Goal: Task Accomplishment & Management: Manage account settings

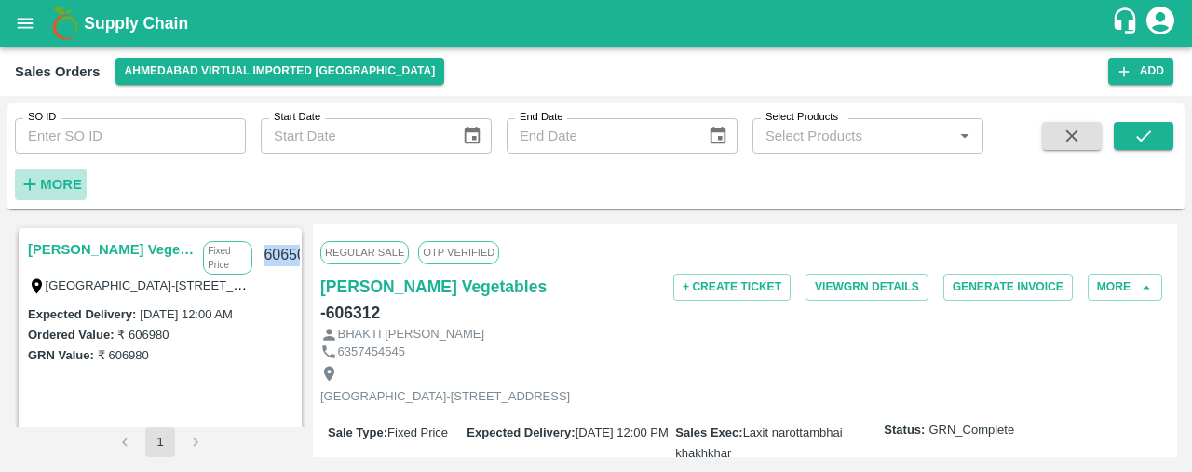
click at [61, 183] on strong "More" at bounding box center [61, 184] width 42 height 15
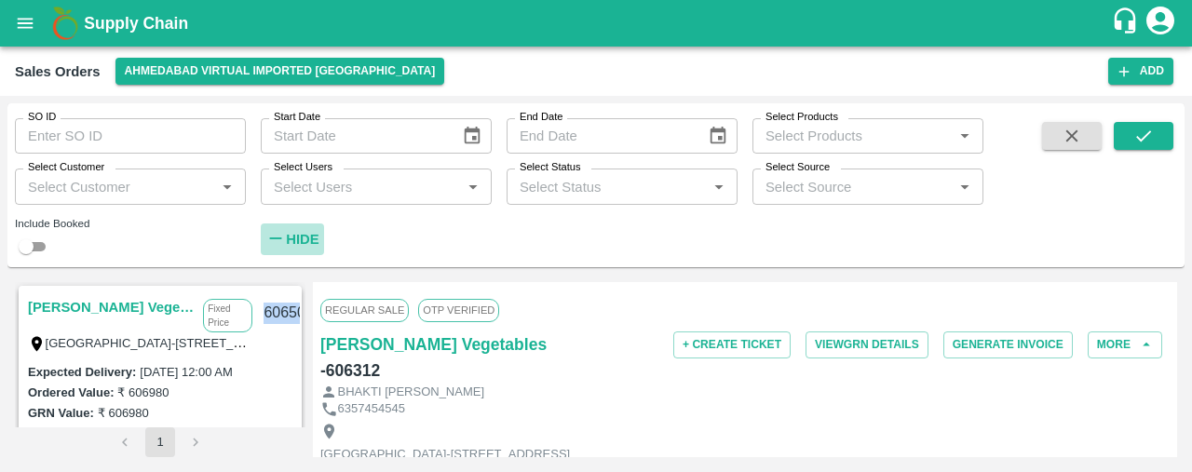
click at [308, 237] on strong "Hide" at bounding box center [302, 239] width 33 height 15
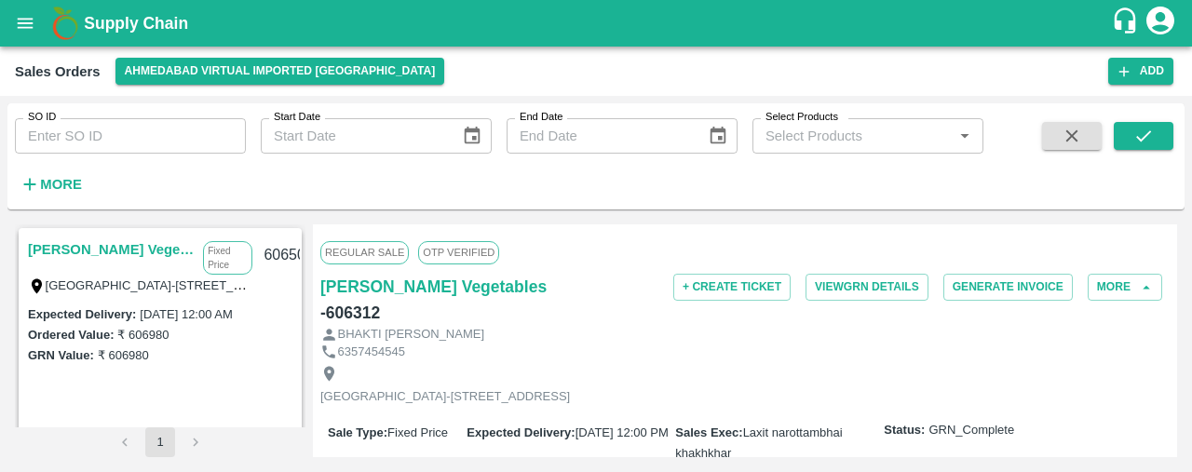
click at [580, 234] on div "Regular Sale OTP VERIFIED" at bounding box center [744, 252] width 849 height 41
click at [1128, 79] on icon "button" at bounding box center [1123, 71] width 17 height 17
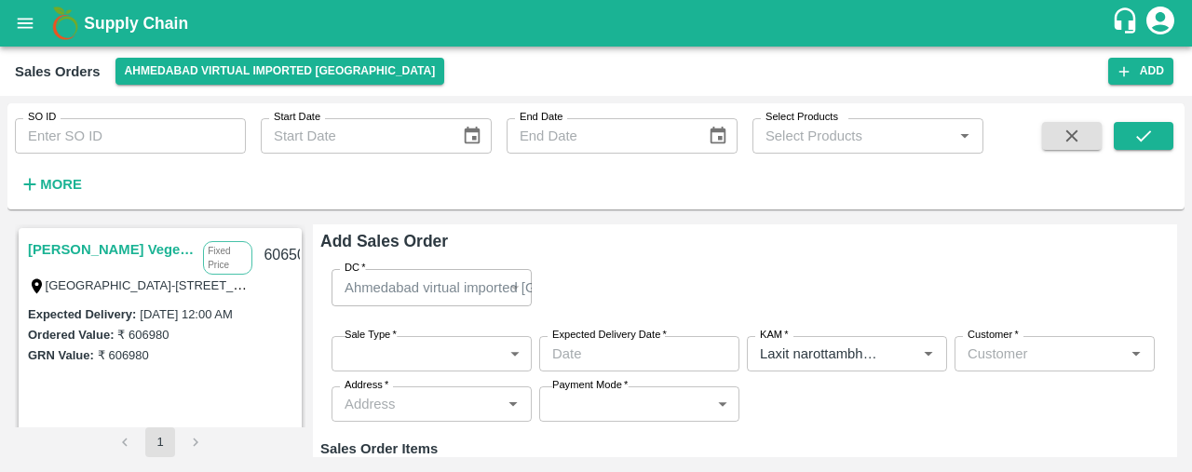
type input "Laxit narottambhai khakhkhar"
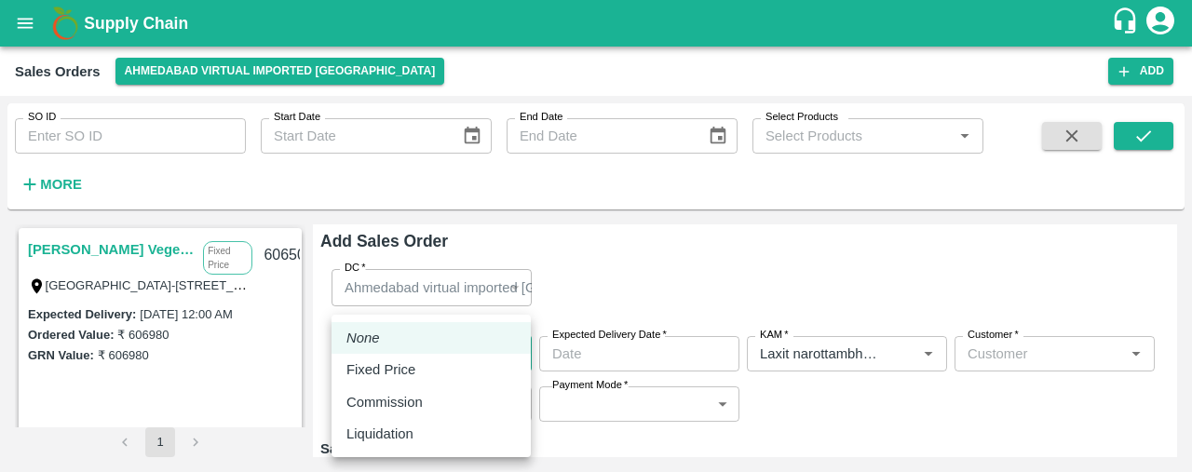
click at [376, 350] on body "Supply Chain Sales Orders Ahmedabad virtual imported DC Add SO ID SO ID Start D…" at bounding box center [596, 236] width 1192 height 472
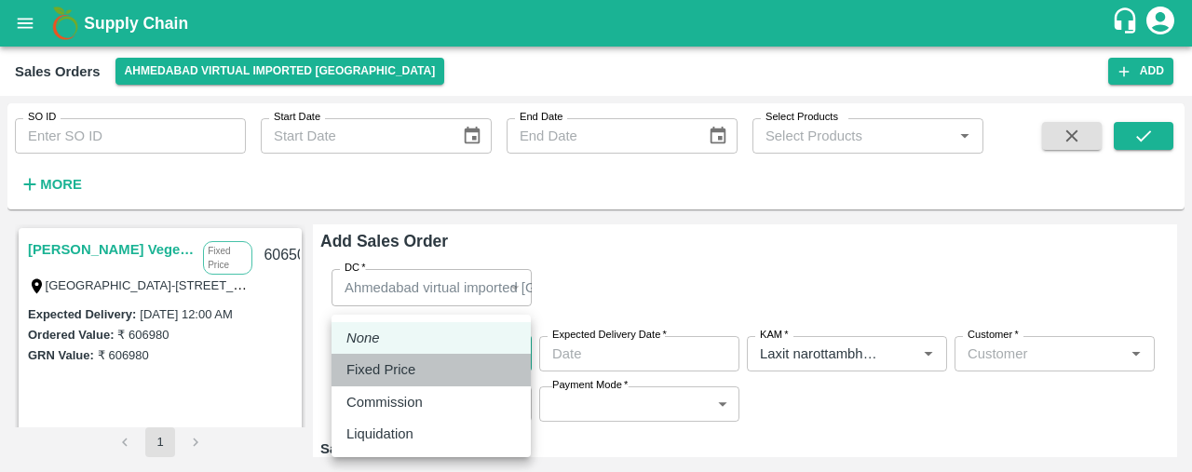
click at [382, 376] on p "Fixed Price" at bounding box center [380, 369] width 69 height 20
type input "1"
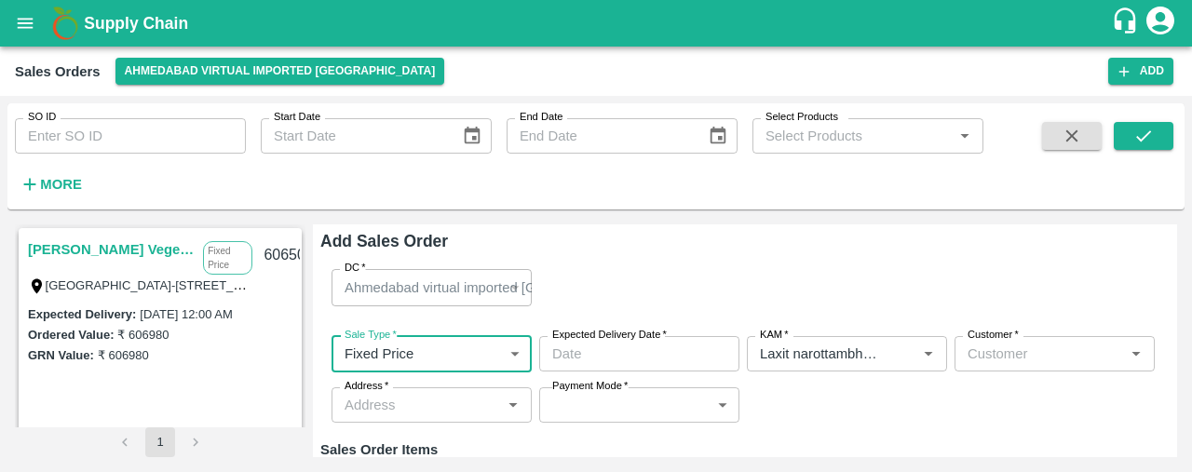
type input "DD/MM/YYYY hh:mm aa"
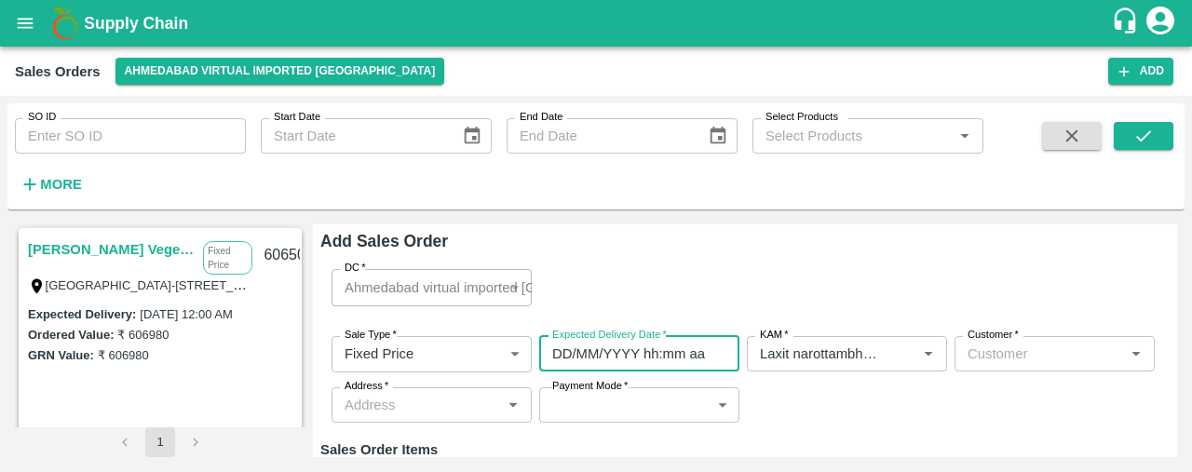
click at [570, 355] on input "DD/MM/YYYY hh:mm aa" at bounding box center [632, 353] width 187 height 35
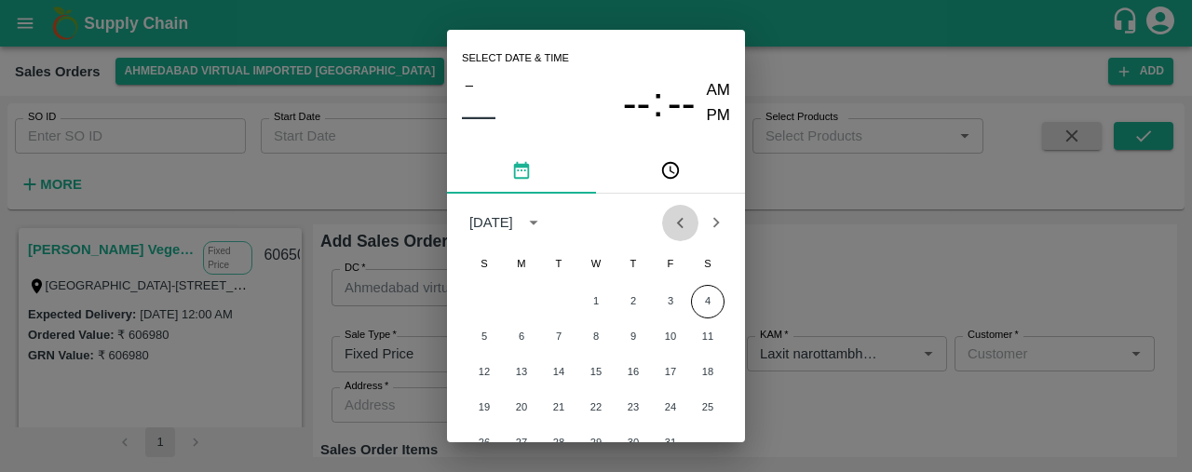
click at [678, 215] on icon "Previous month" at bounding box center [679, 222] width 20 height 20
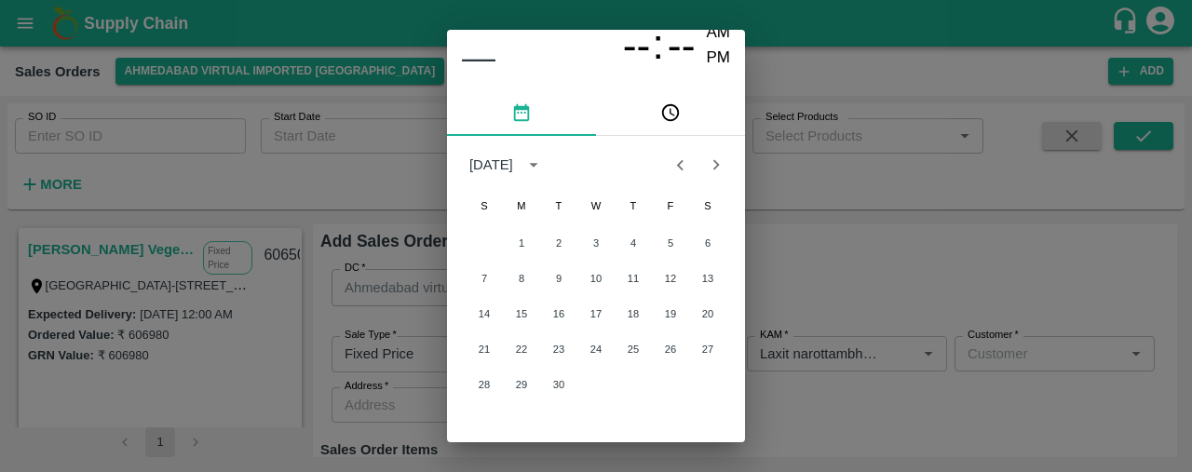
scroll to position [77, 0]
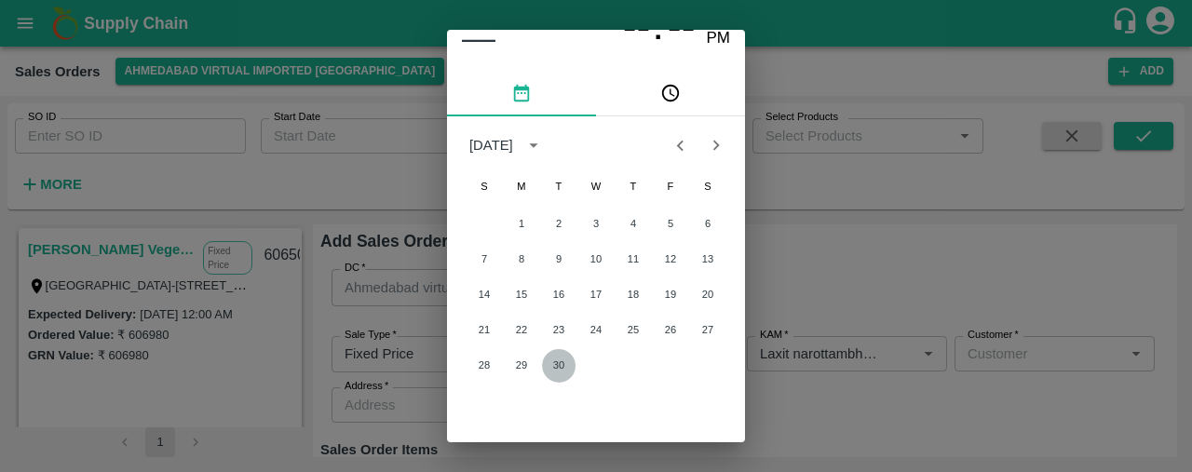
click at [553, 363] on button "30" at bounding box center [559, 366] width 34 height 34
type input "30/09/2025 12:00 AM"
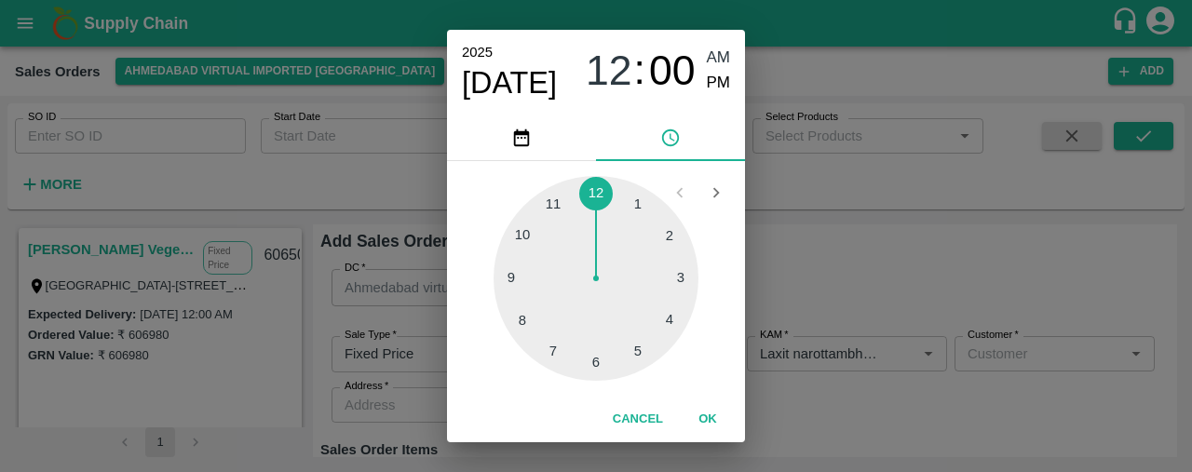
scroll to position [33, 0]
click at [889, 398] on div "Select date & time 2025 Sep 30 12 : 00 AM PM 1 2 3 4 5 6 7 8 9 10 11 12 Cancel …" at bounding box center [596, 236] width 1192 height 472
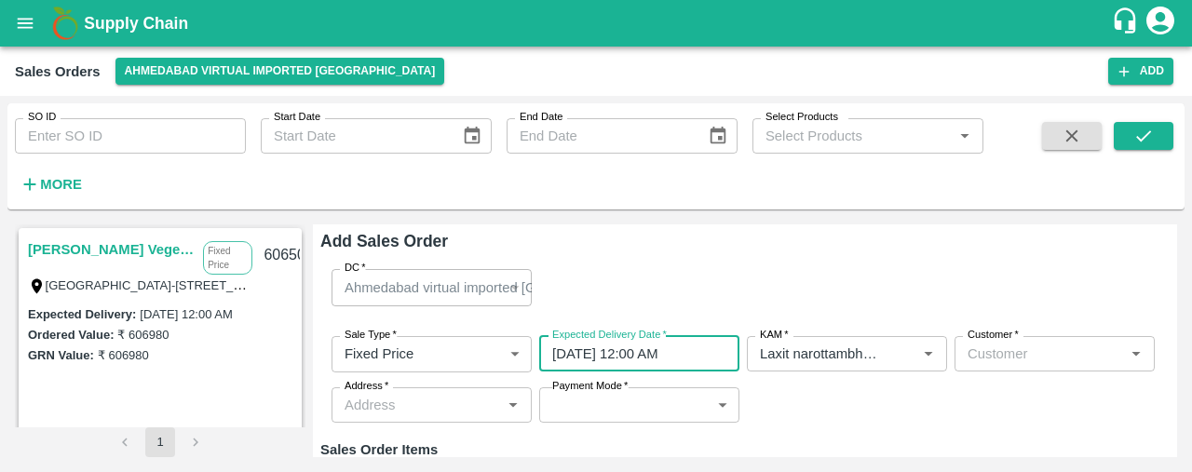
click at [1013, 359] on input "Customer   *" at bounding box center [1039, 354] width 158 height 24
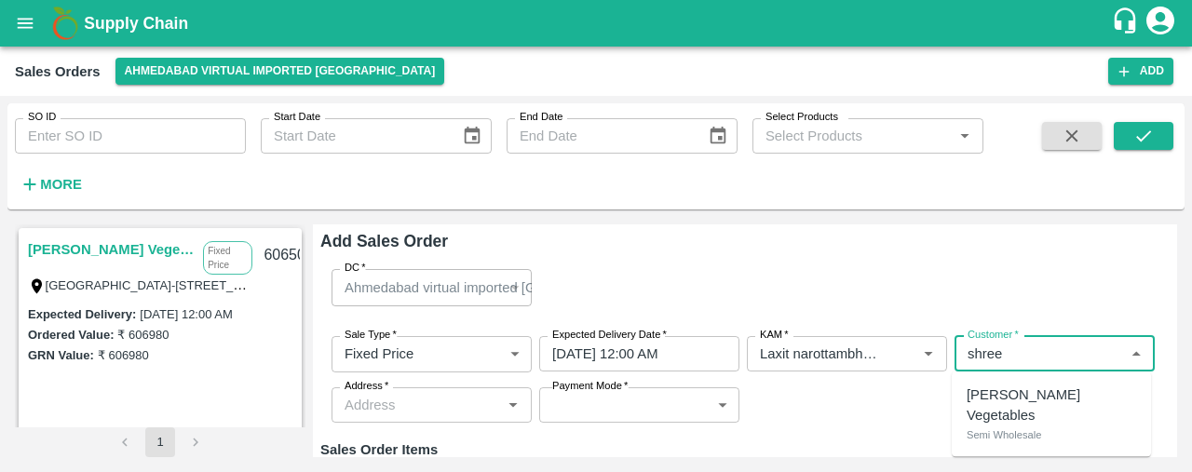
click at [1033, 404] on p "Shree Krishna Vegetables" at bounding box center [1050, 406] width 169 height 42
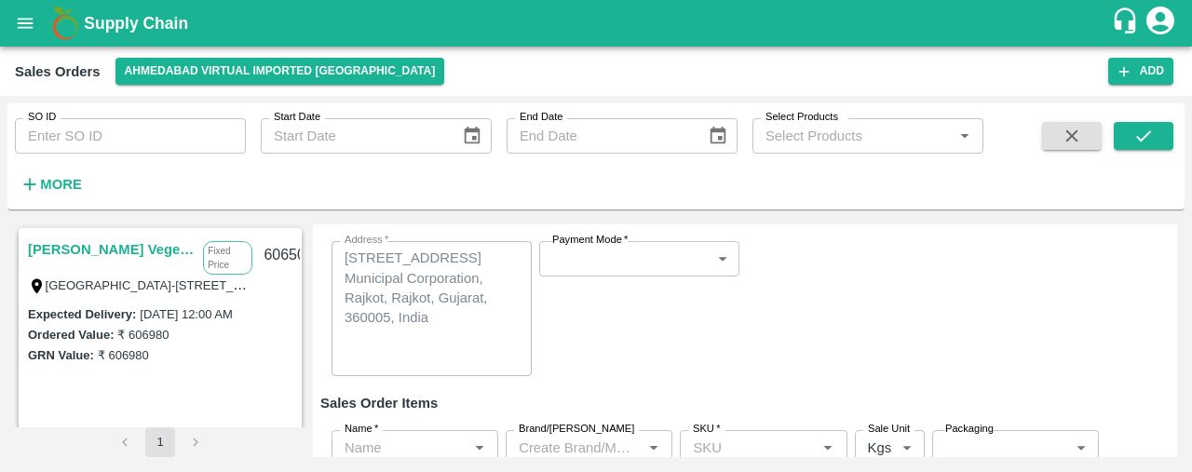
scroll to position [168, 0]
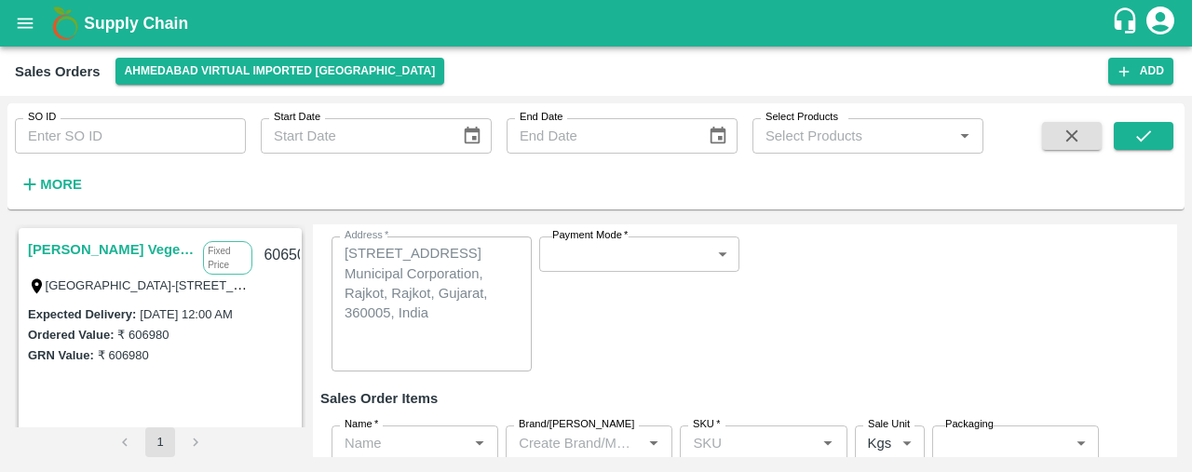
type input "2150-Shree Krishna Vegetables"
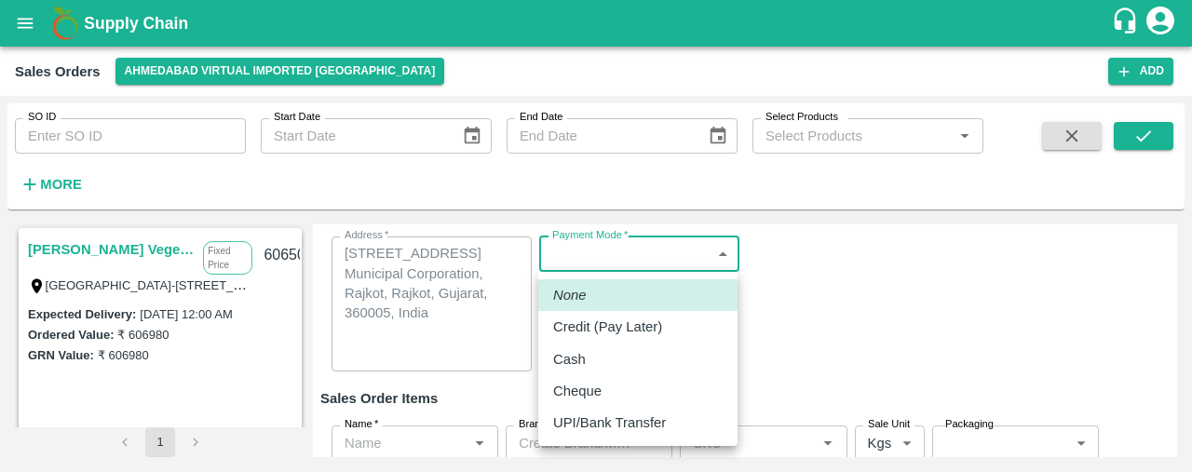
click at [679, 267] on body "Supply Chain Sales Orders Ahmedabad virtual imported DC Add SO ID SO ID Start D…" at bounding box center [596, 236] width 1192 height 472
click at [674, 315] on li "Credit (Pay Later)" at bounding box center [637, 327] width 199 height 32
type input "credit"
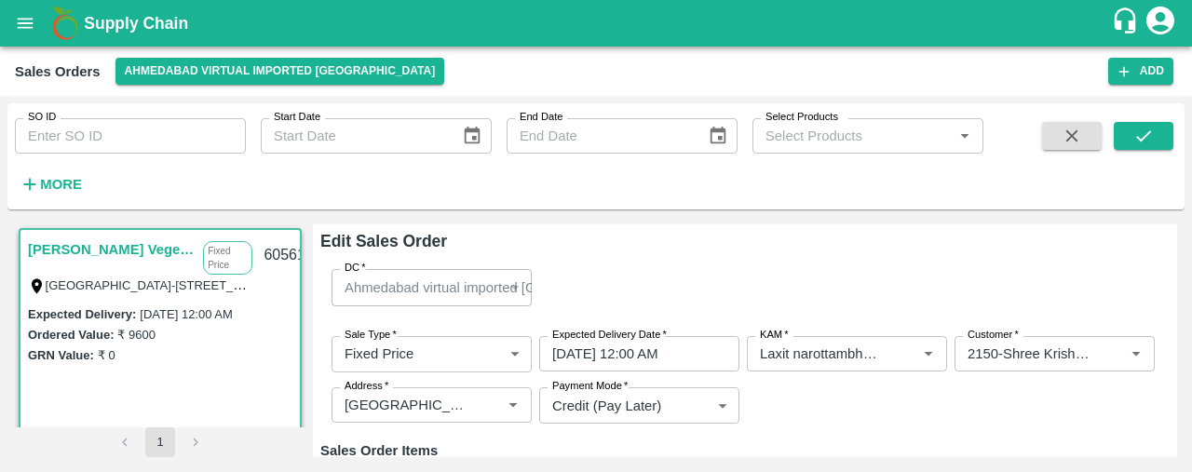
scroll to position [545, 0]
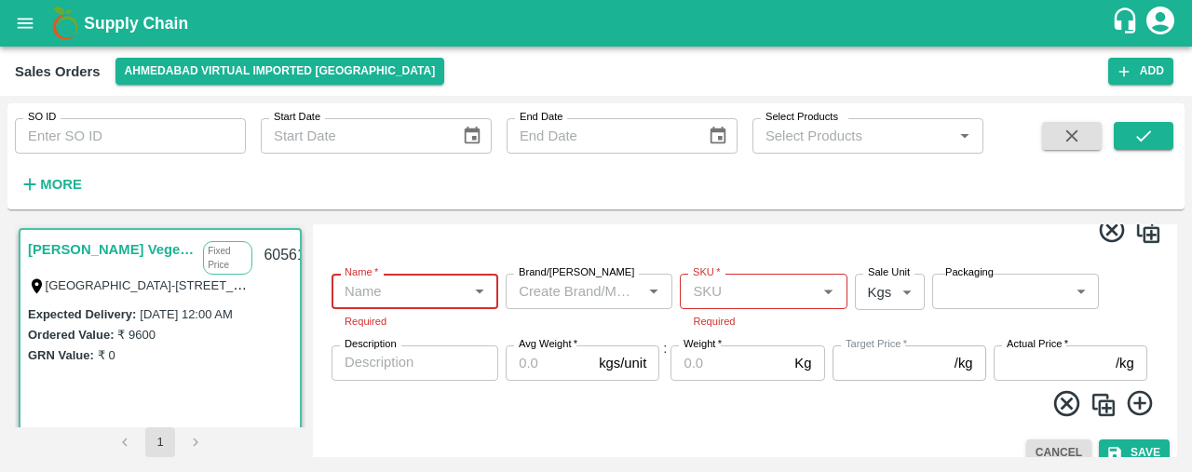
click at [15, 28] on icon "open drawer" at bounding box center [25, 23] width 20 height 20
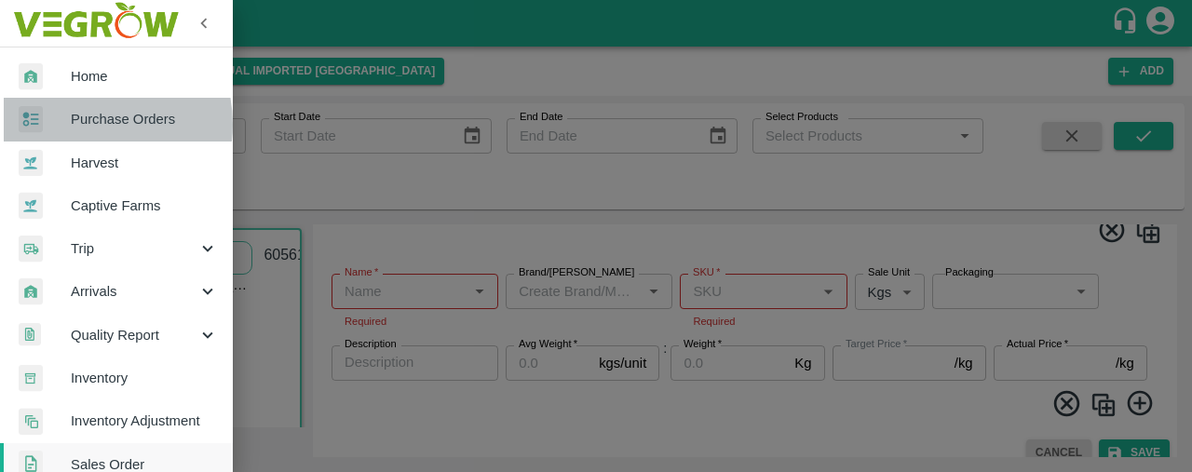
click at [80, 124] on span "Purchase Orders" at bounding box center [144, 119] width 147 height 20
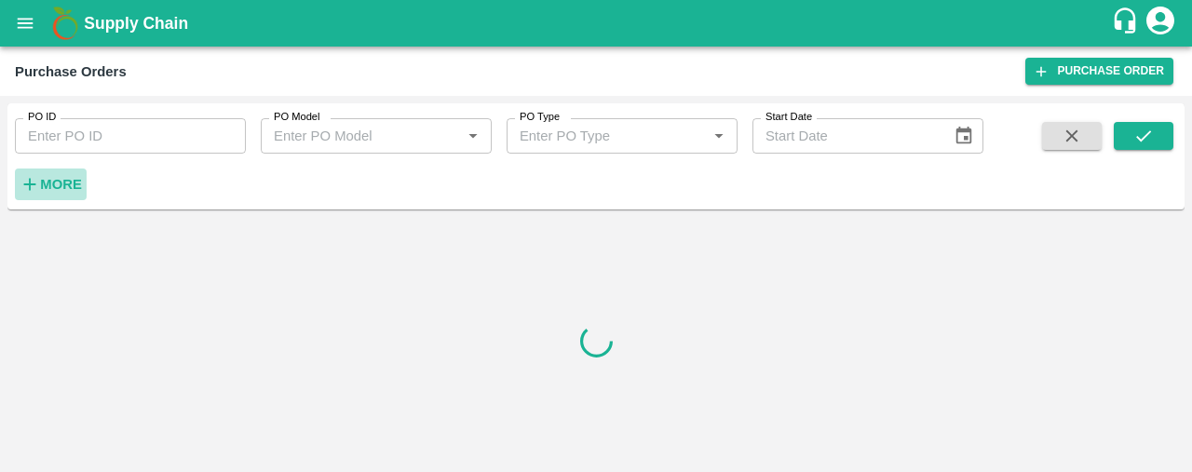
click at [63, 170] on button "More" at bounding box center [51, 185] width 72 height 32
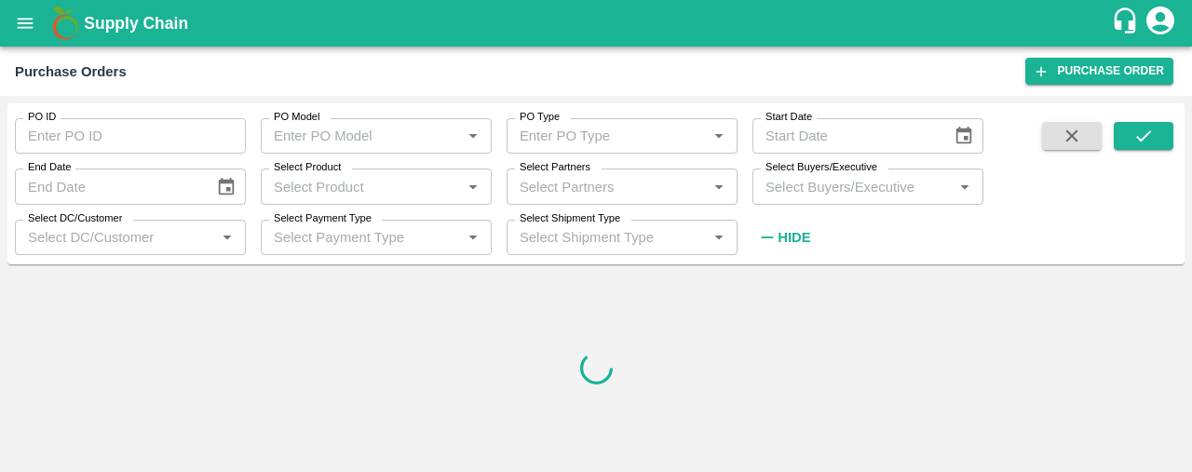
click at [521, 182] on input "Select Partners" at bounding box center [606, 186] width 189 height 24
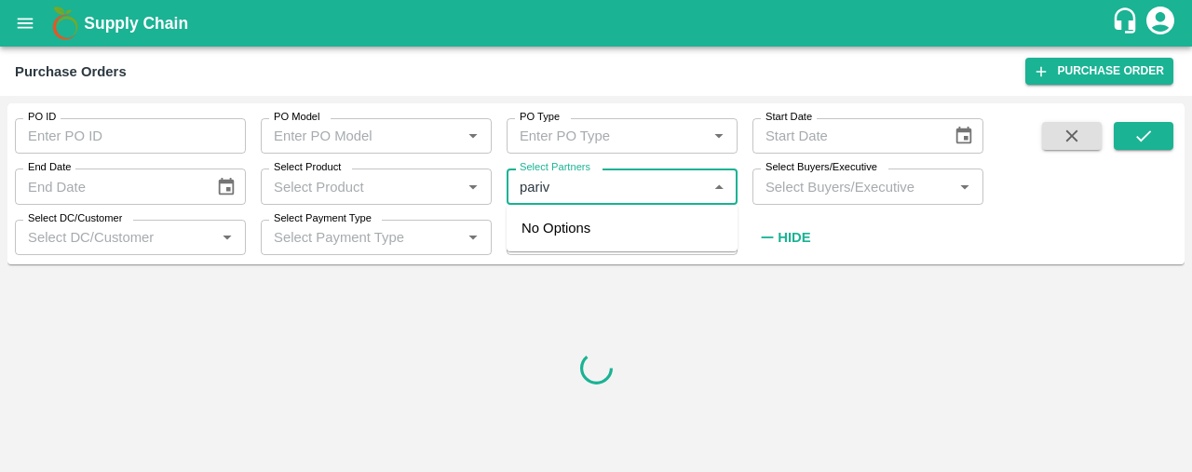
type input "parivi"
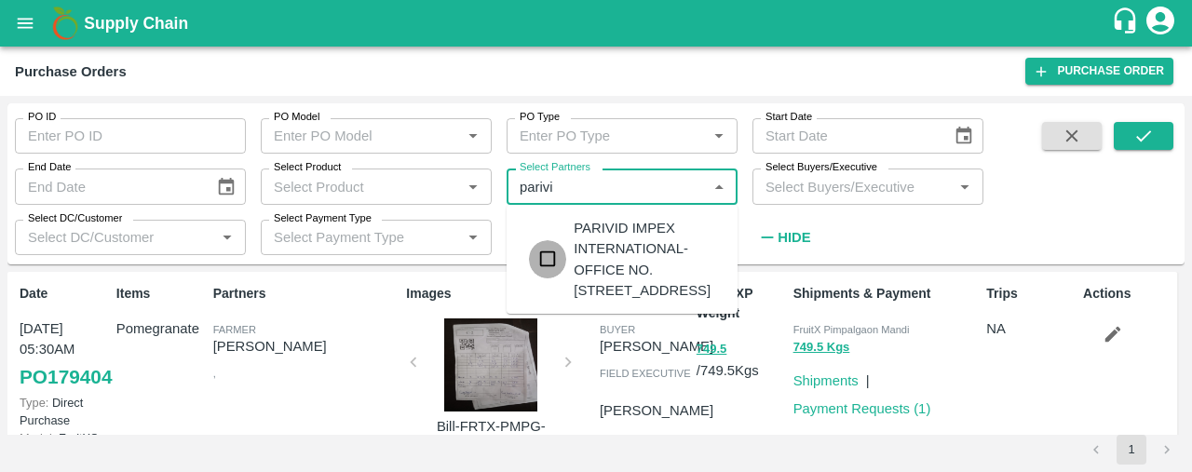
click at [553, 277] on input "checkbox" at bounding box center [547, 258] width 37 height 37
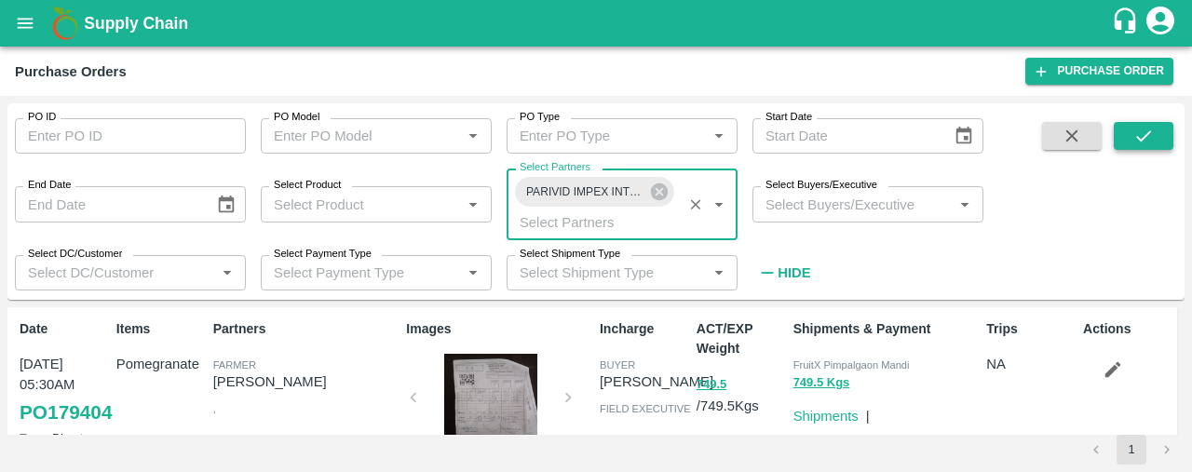
click at [1152, 132] on icon "submit" at bounding box center [1143, 136] width 20 height 20
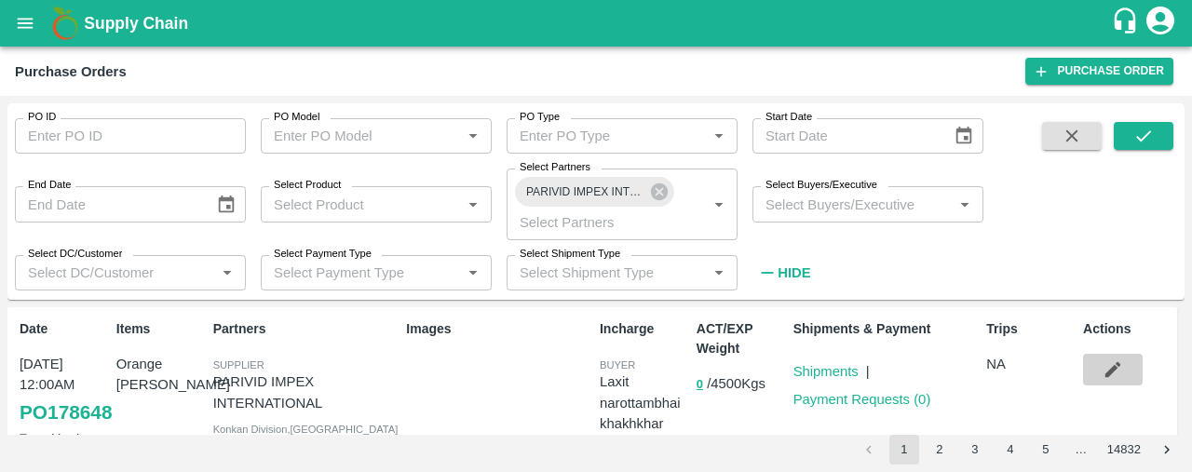
click at [1108, 370] on icon "button" at bounding box center [1113, 370] width 16 height 16
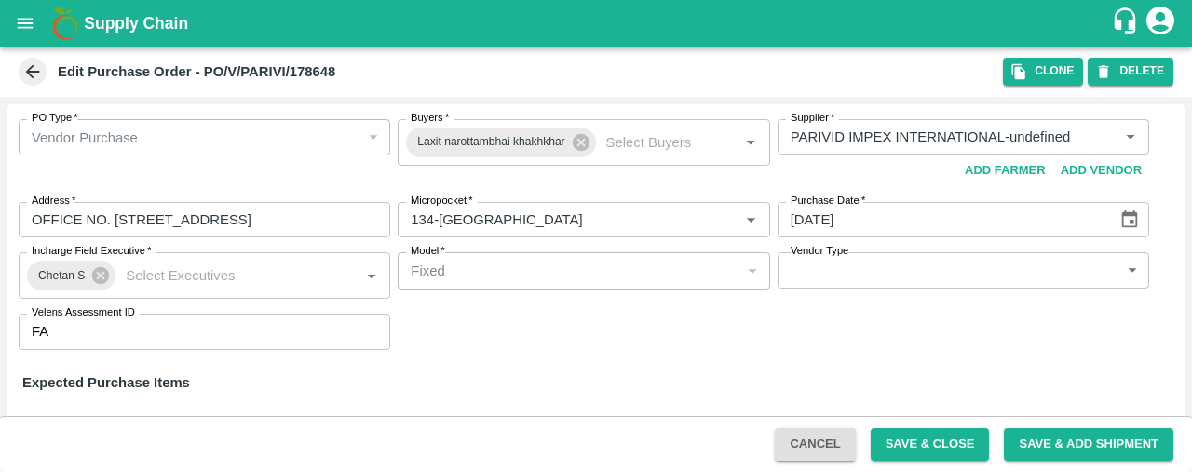
click at [28, 72] on icon at bounding box center [33, 72] width 14 height 14
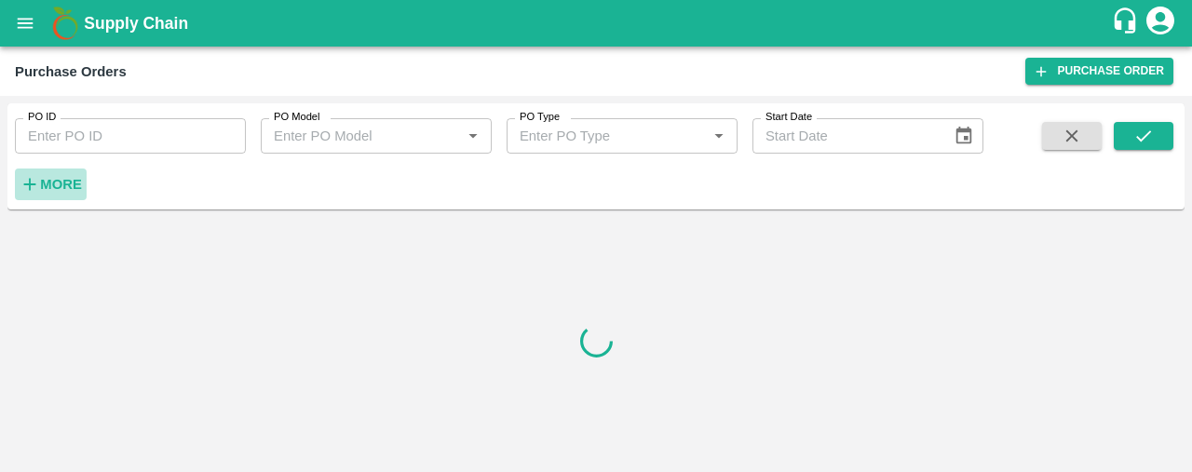
click at [73, 178] on strong "More" at bounding box center [61, 184] width 42 height 15
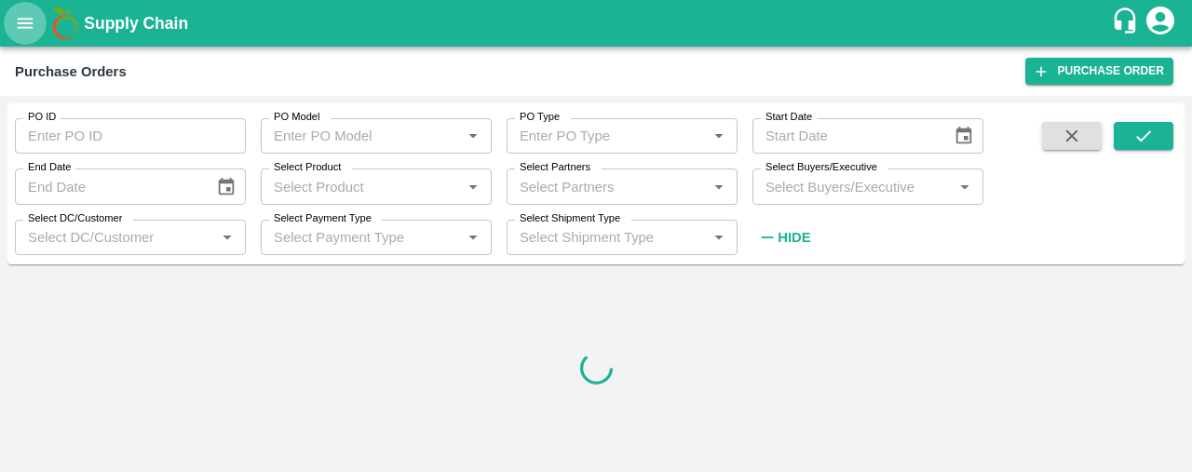
click at [15, 23] on icon "open drawer" at bounding box center [25, 23] width 20 height 20
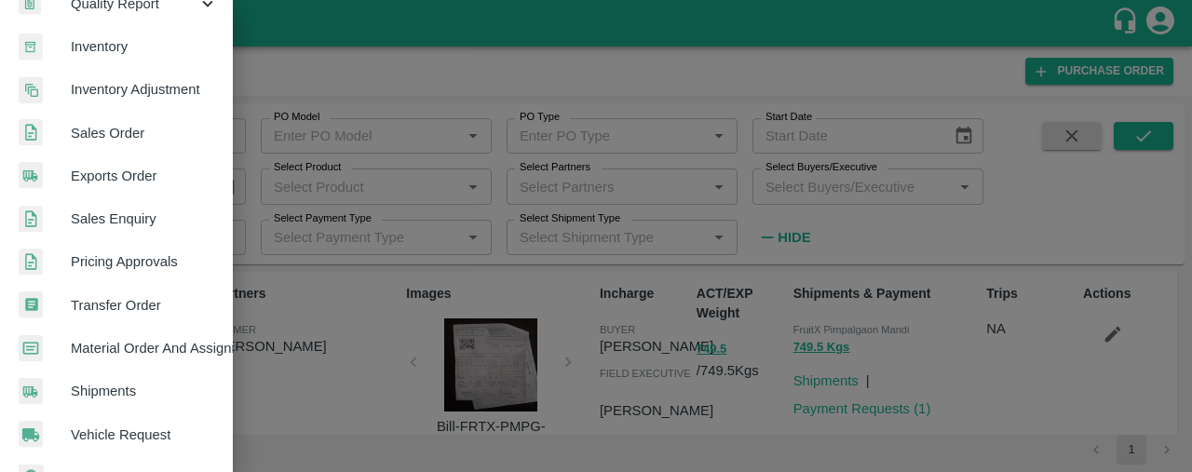
scroll to position [333, 0]
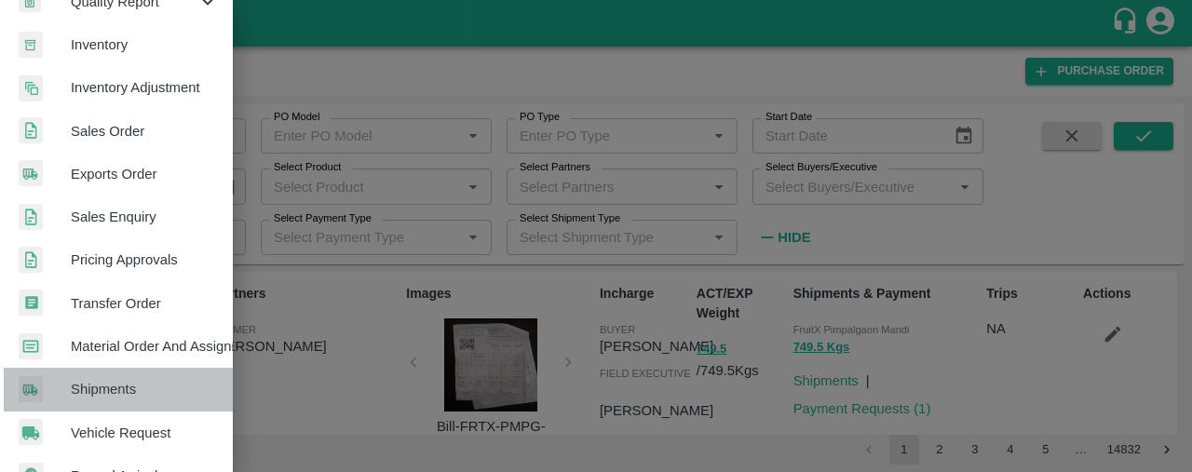
click at [122, 385] on span "Shipments" at bounding box center [144, 389] width 147 height 20
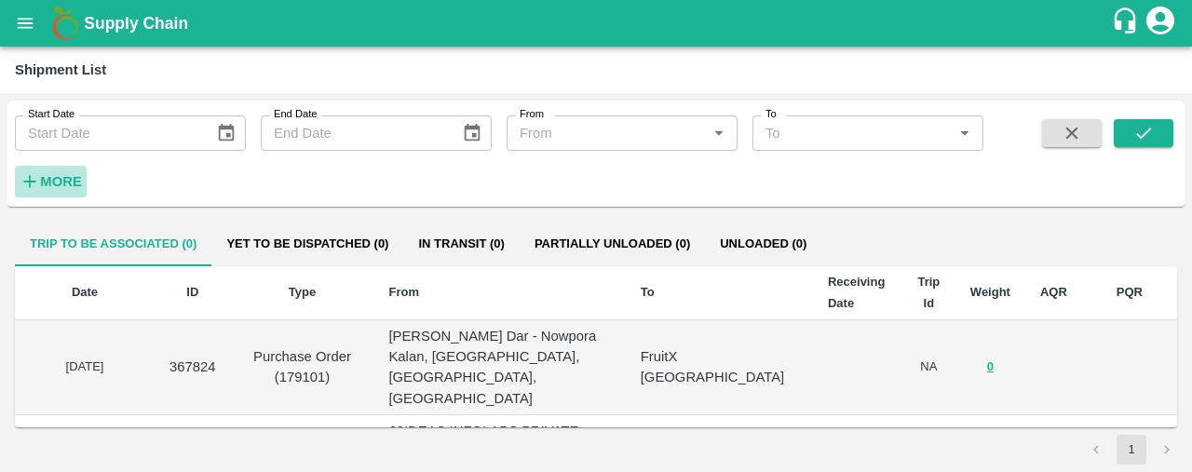
click at [63, 174] on strong "More" at bounding box center [61, 181] width 42 height 15
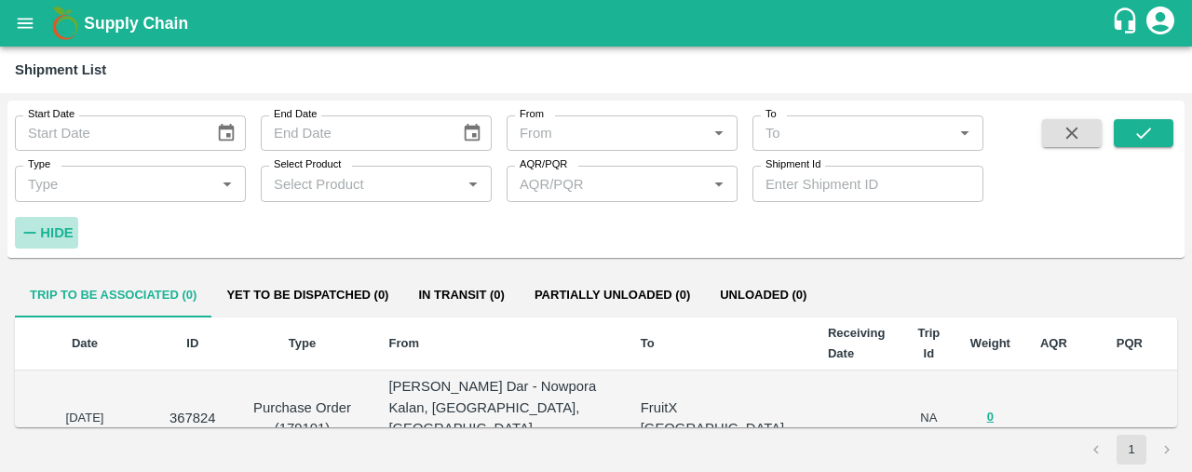
click at [52, 233] on strong "Hide" at bounding box center [56, 232] width 33 height 15
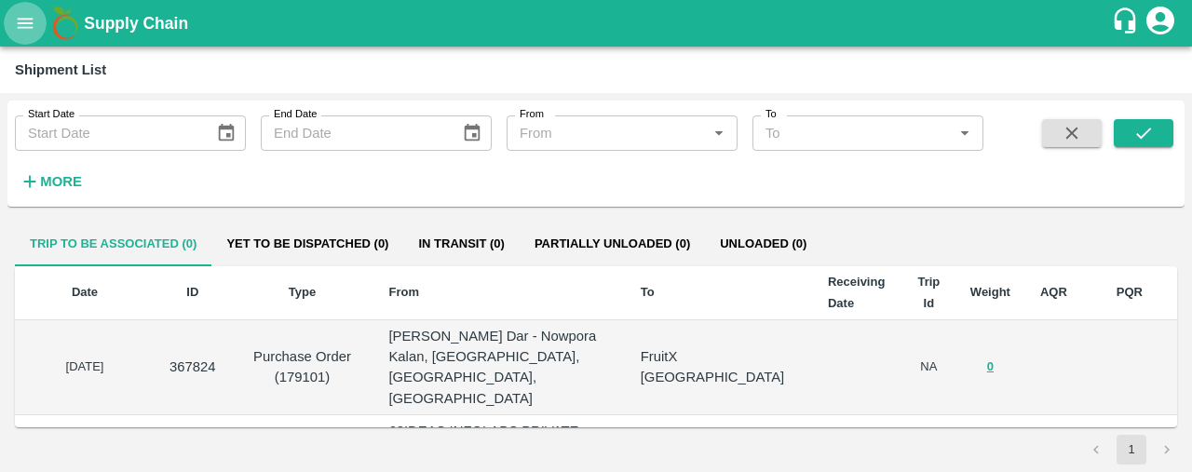
click at [17, 20] on icon "open drawer" at bounding box center [25, 23] width 20 height 20
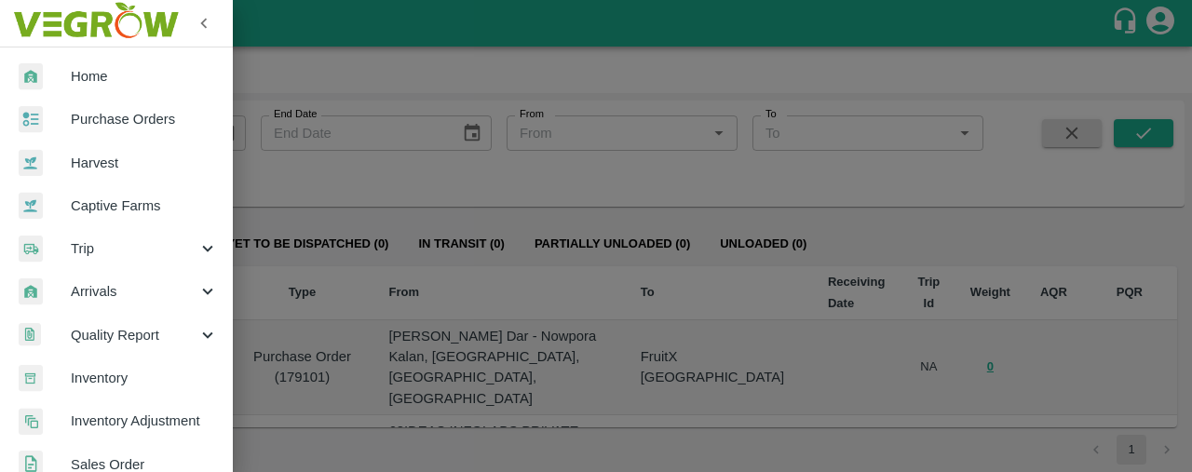
click at [95, 89] on link "Home" at bounding box center [116, 76] width 233 height 43
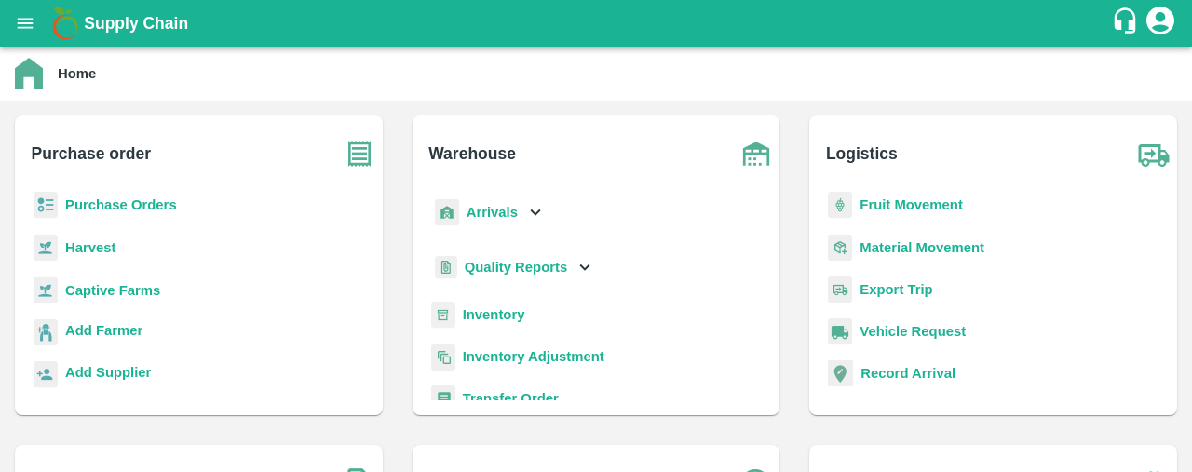
click at [946, 207] on b "Fruit Movement" at bounding box center [910, 204] width 103 height 15
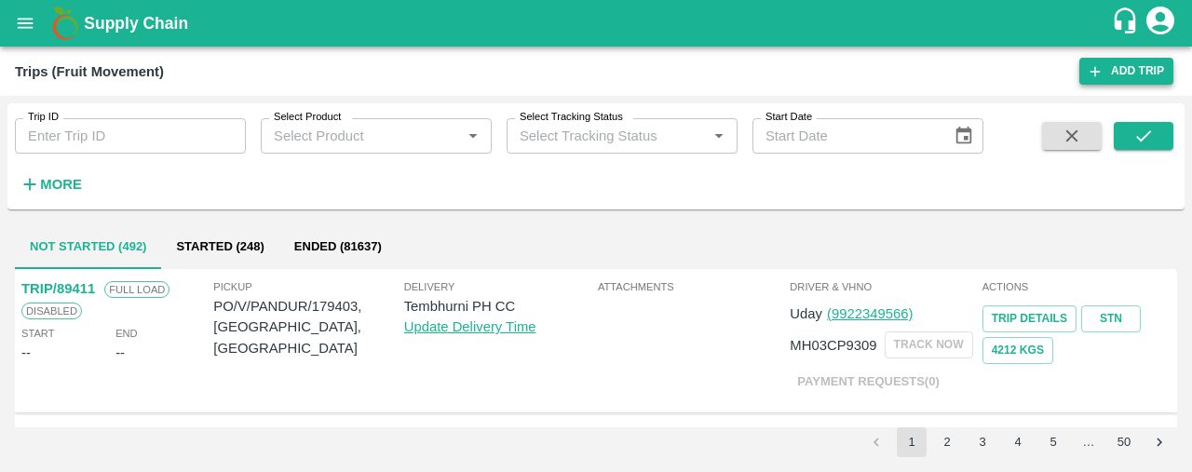
click at [1138, 70] on link "Add Trip" at bounding box center [1126, 71] width 94 height 27
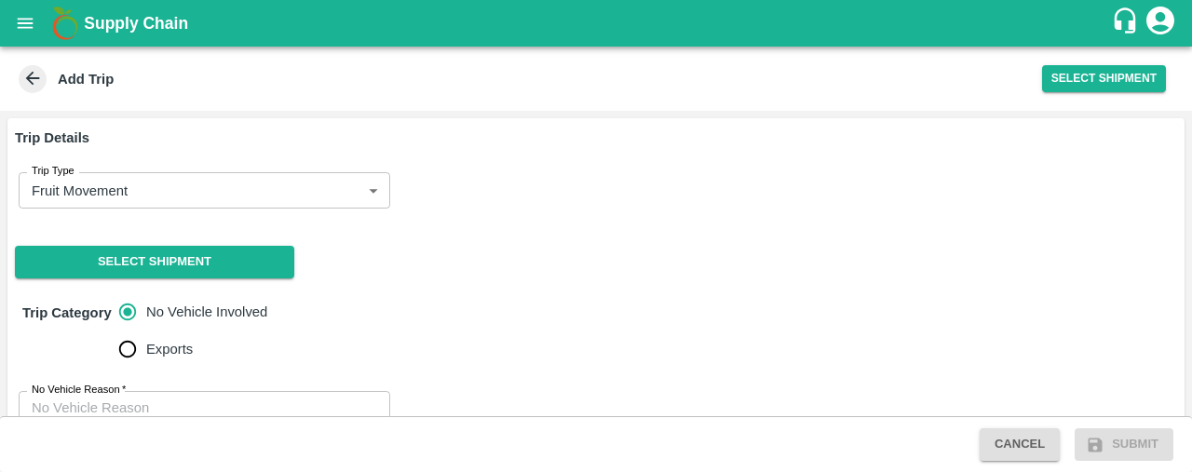
click at [28, 76] on icon at bounding box center [33, 79] width 14 height 14
click at [28, 21] on icon "open drawer" at bounding box center [25, 23] width 20 height 20
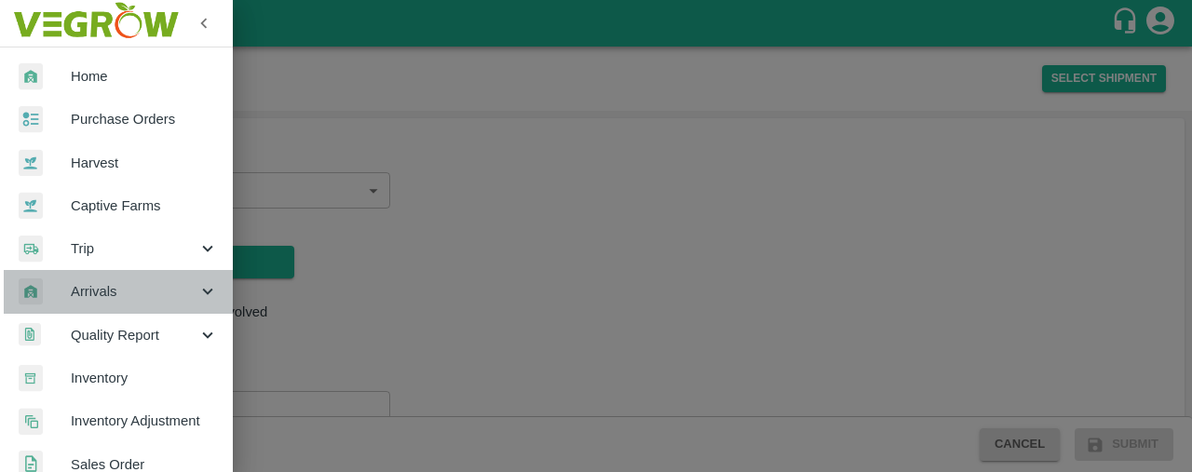
click at [185, 293] on span "Arrivals" at bounding box center [134, 291] width 127 height 20
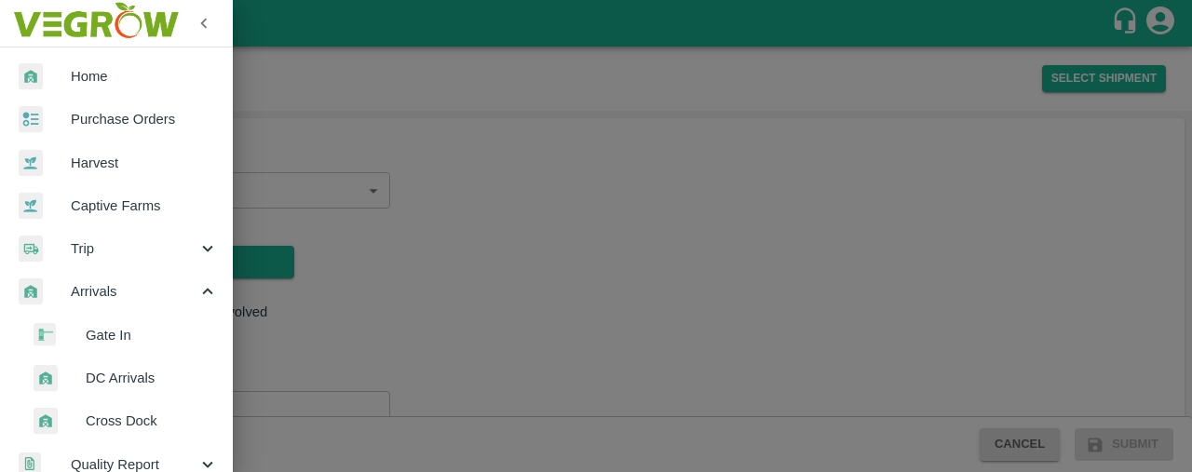
click at [322, 345] on div at bounding box center [596, 236] width 1192 height 472
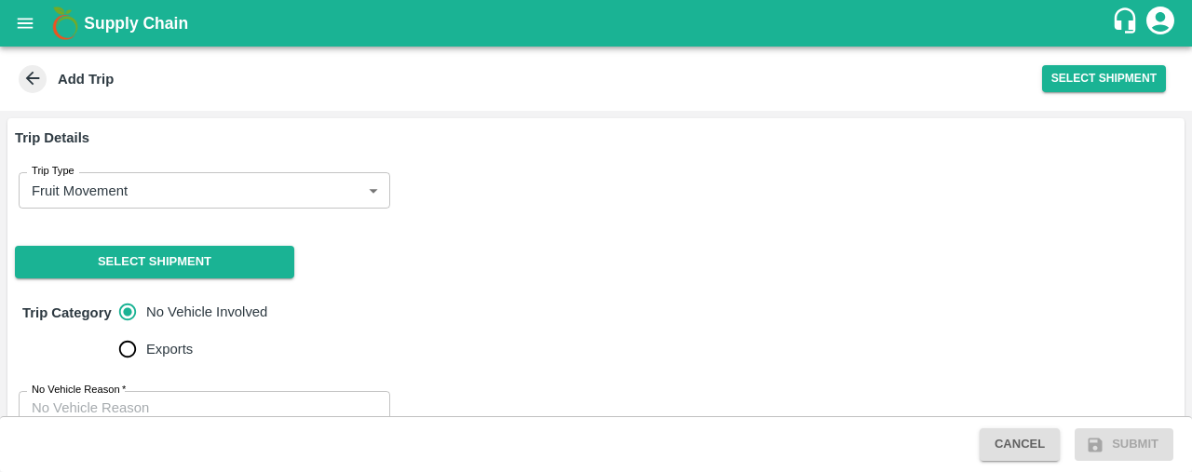
click at [15, 23] on icon "open drawer" at bounding box center [25, 23] width 20 height 20
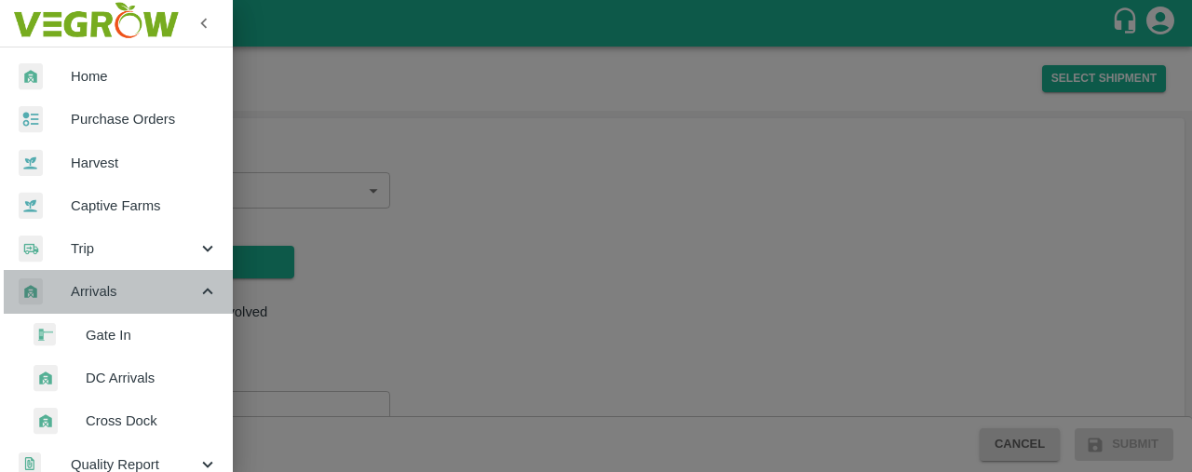
click at [127, 287] on span "Arrivals" at bounding box center [134, 291] width 127 height 20
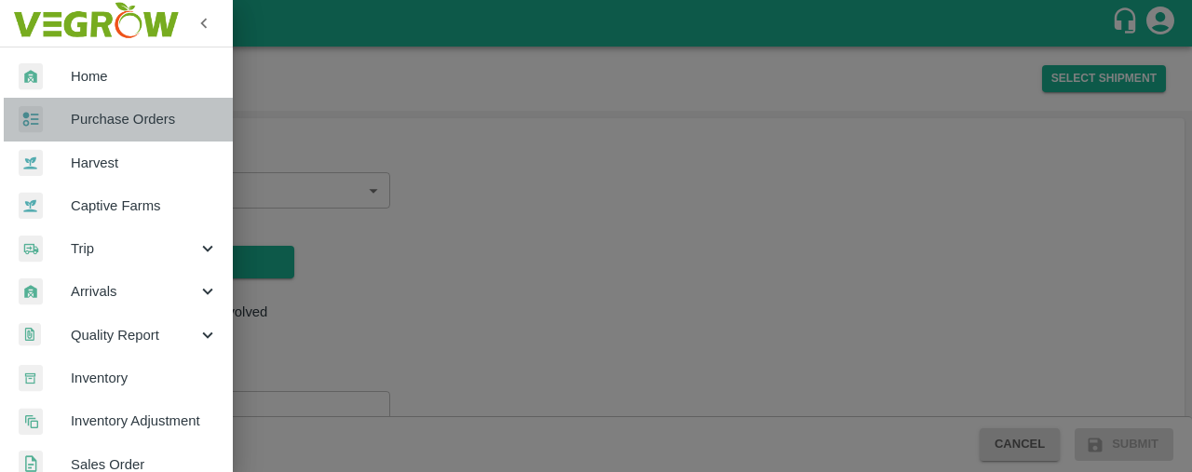
click at [122, 122] on span "Purchase Orders" at bounding box center [144, 119] width 147 height 20
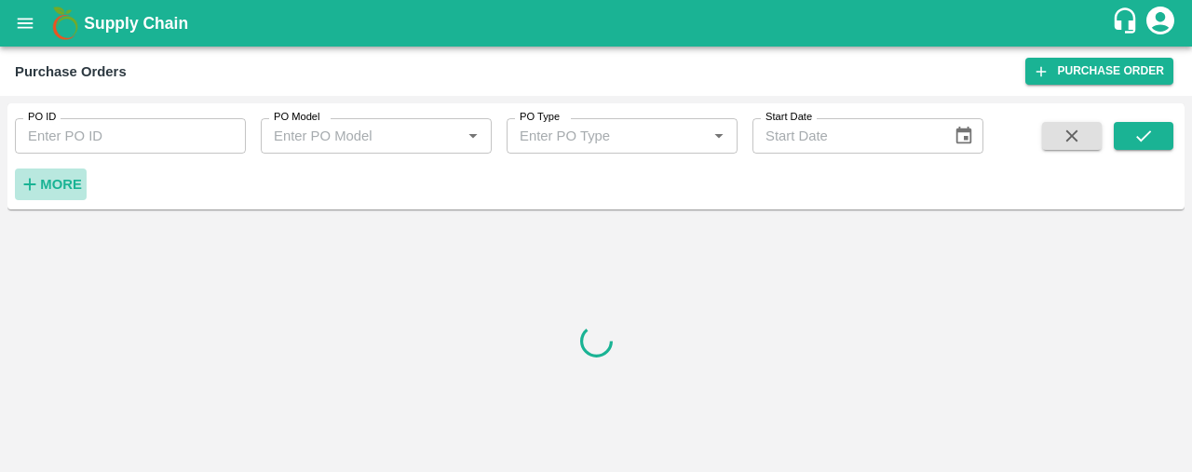
click at [61, 178] on strong "More" at bounding box center [61, 184] width 42 height 15
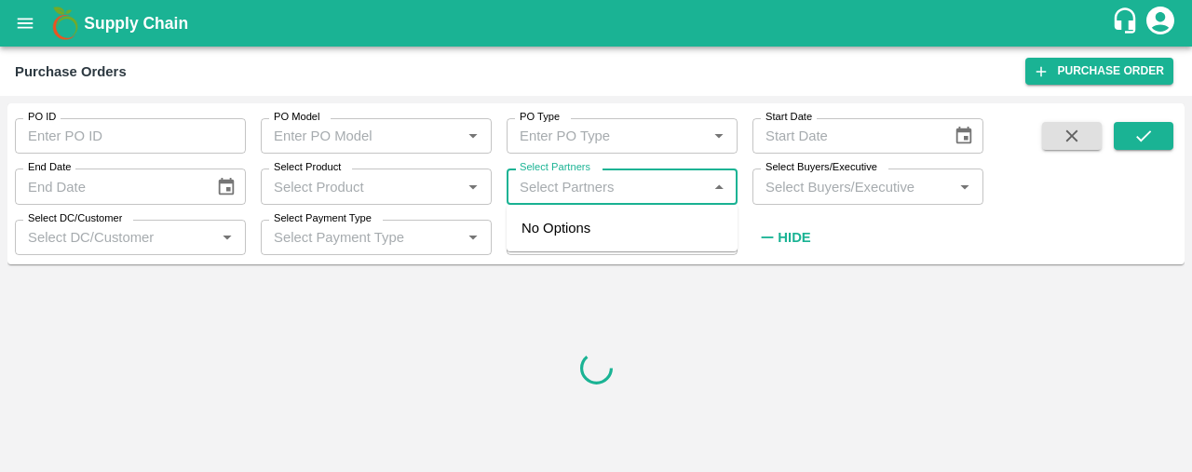
click at [540, 185] on input "Select Partners" at bounding box center [606, 186] width 189 height 24
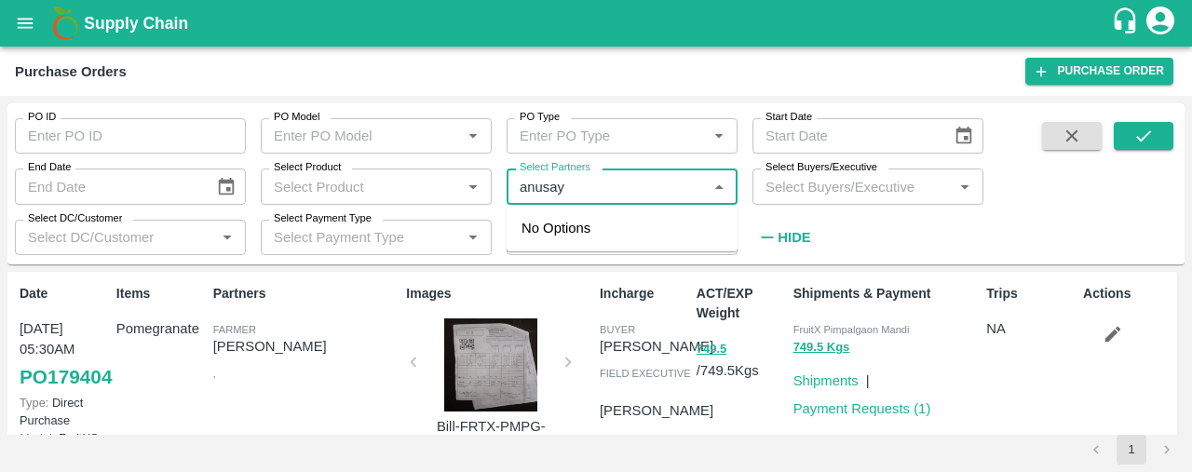
type input "anusaya"
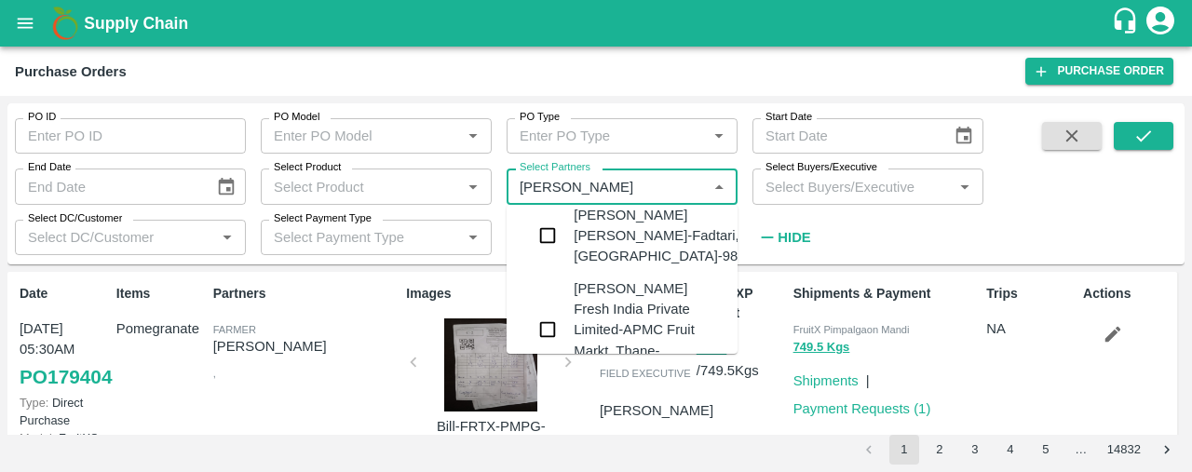
scroll to position [521, 0]
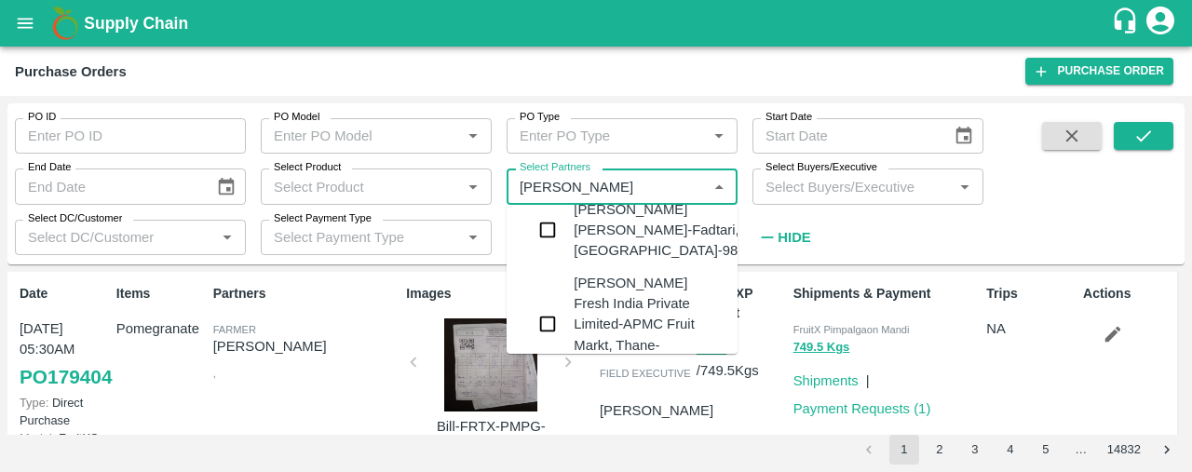
click at [546, 308] on input "checkbox" at bounding box center [547, 323] width 37 height 37
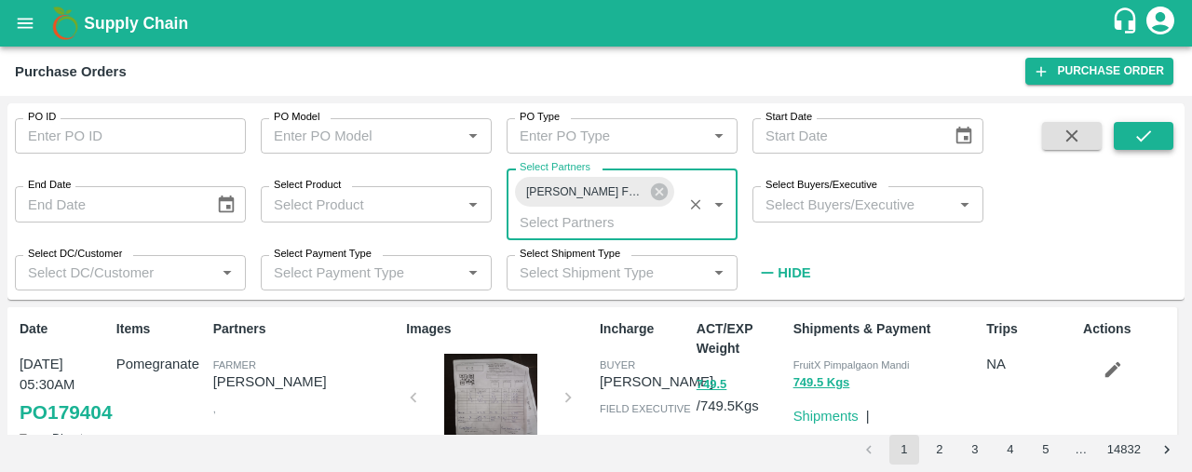
click at [1166, 137] on button "submit" at bounding box center [1144, 136] width 60 height 28
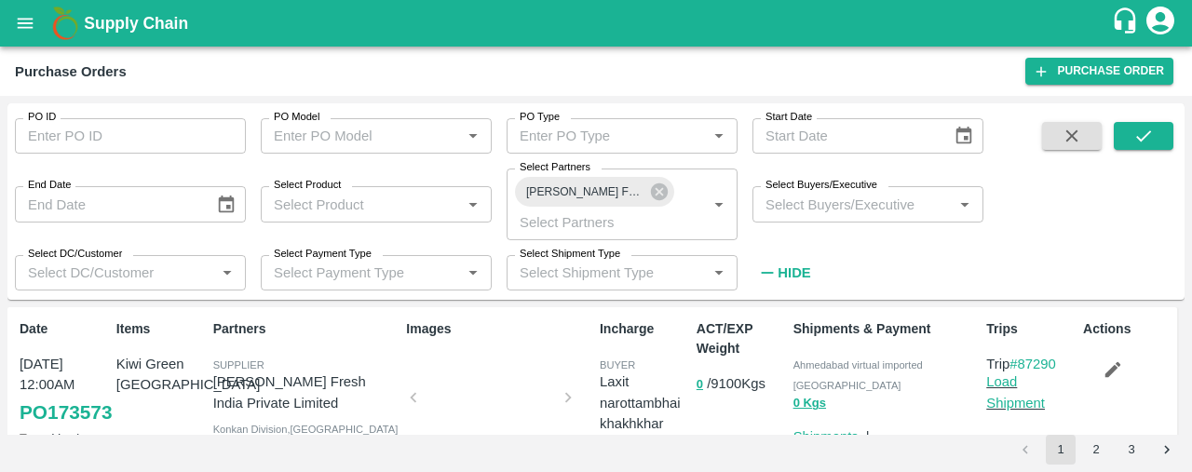
click at [1000, 394] on p "Load Shipment" at bounding box center [1030, 392] width 89 height 42
click at [1005, 385] on link "Load Shipment" at bounding box center [1015, 391] width 59 height 35
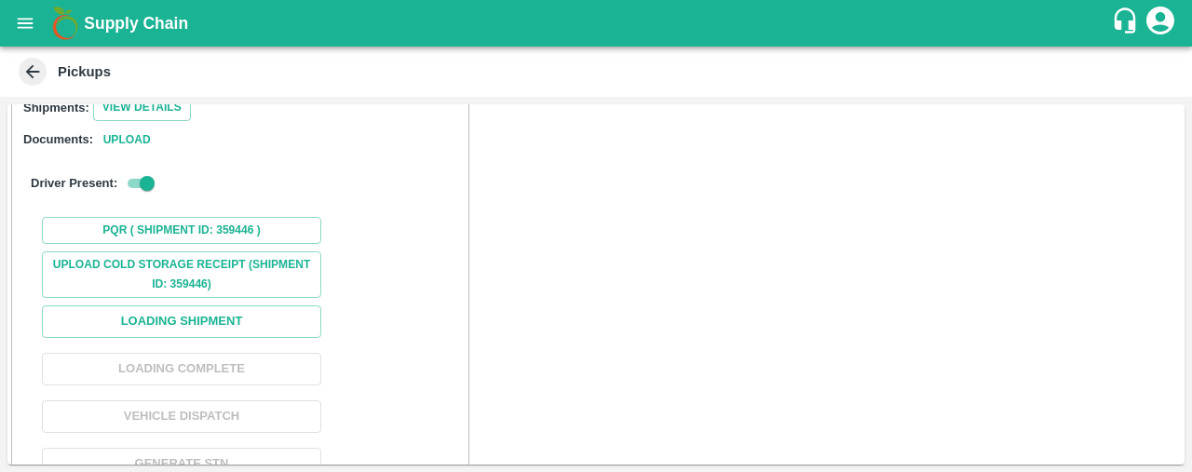
scroll to position [227, 0]
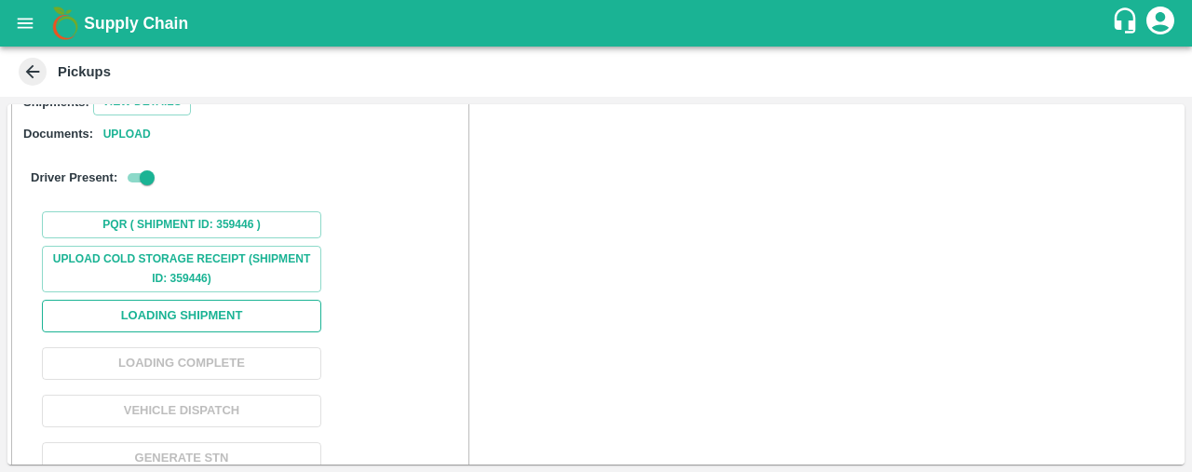
click at [162, 310] on button "Loading Shipment" at bounding box center [181, 316] width 279 height 33
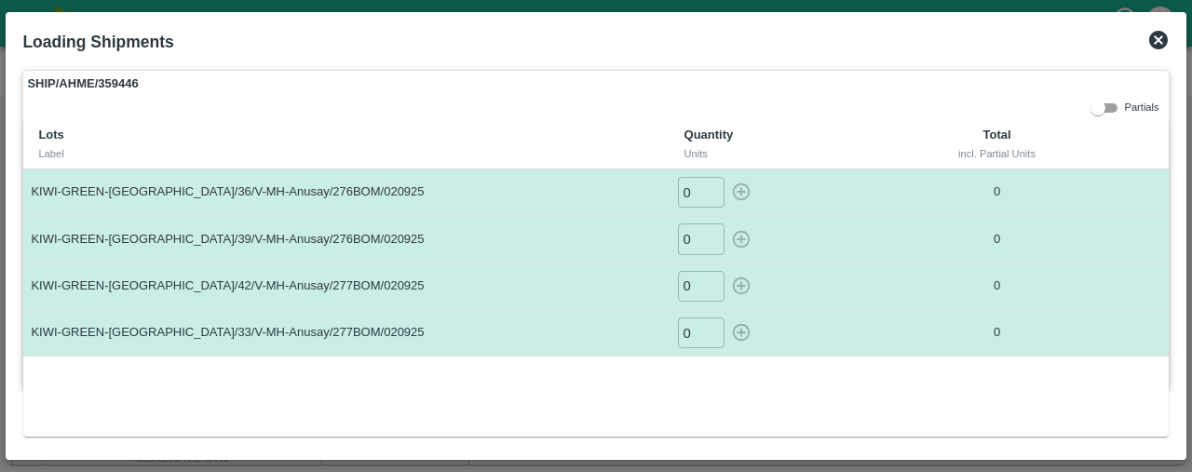
click at [701, 195] on input "0" at bounding box center [701, 192] width 47 height 31
click at [747, 184] on icon "button" at bounding box center [741, 192] width 20 height 20
type input "0"
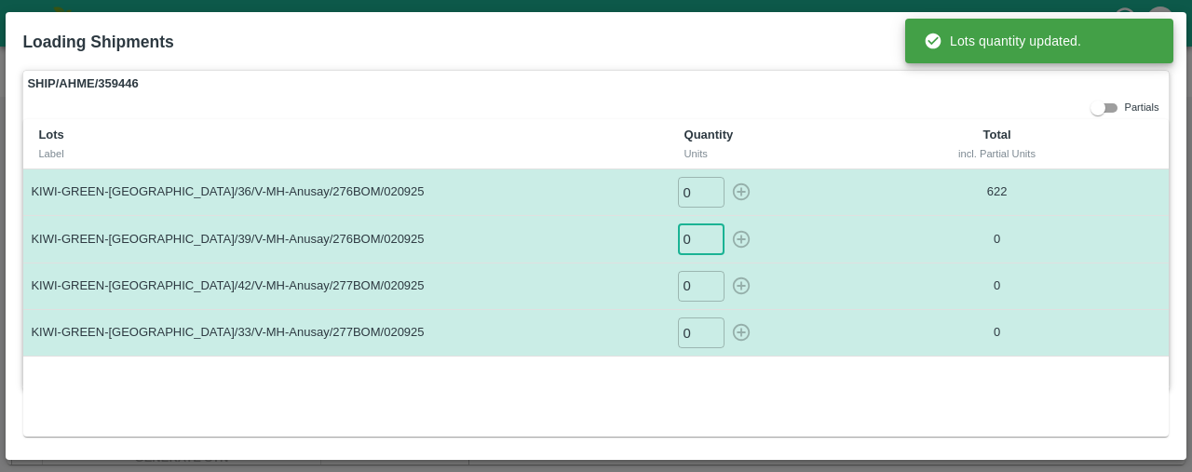
click at [695, 234] on input "0" at bounding box center [701, 238] width 47 height 31
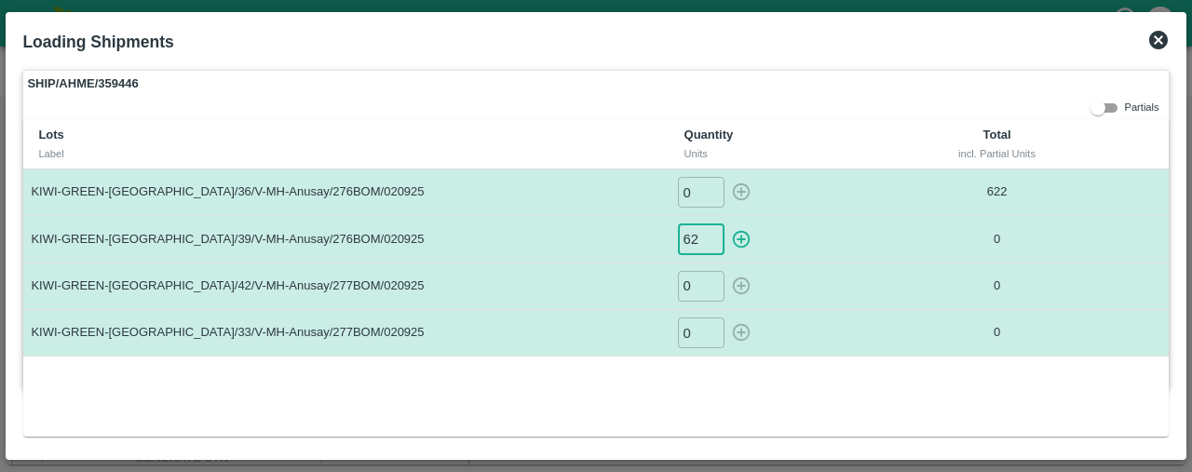
click at [737, 235] on icon "button" at bounding box center [741, 239] width 20 height 20
type input "0"
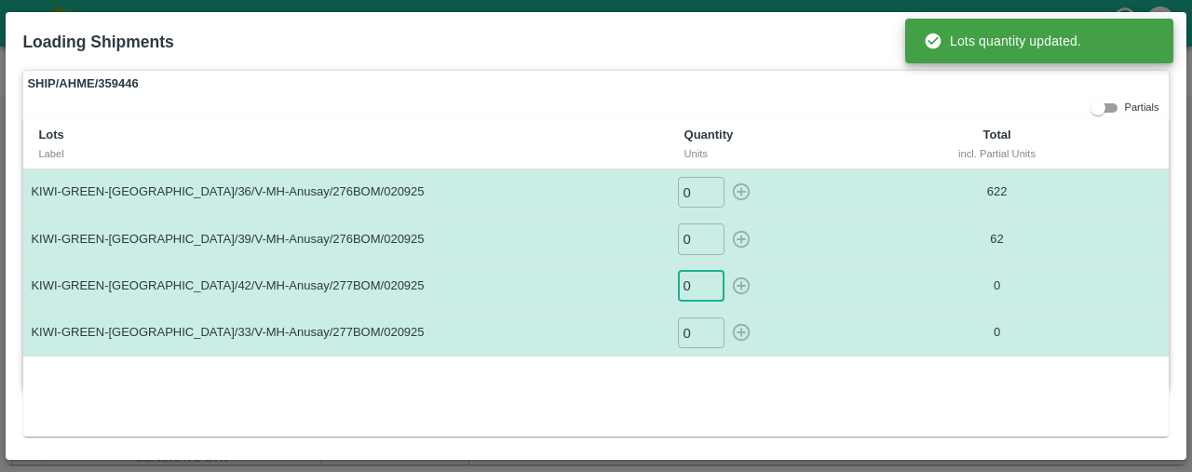
click at [698, 281] on input "0" at bounding box center [701, 286] width 47 height 31
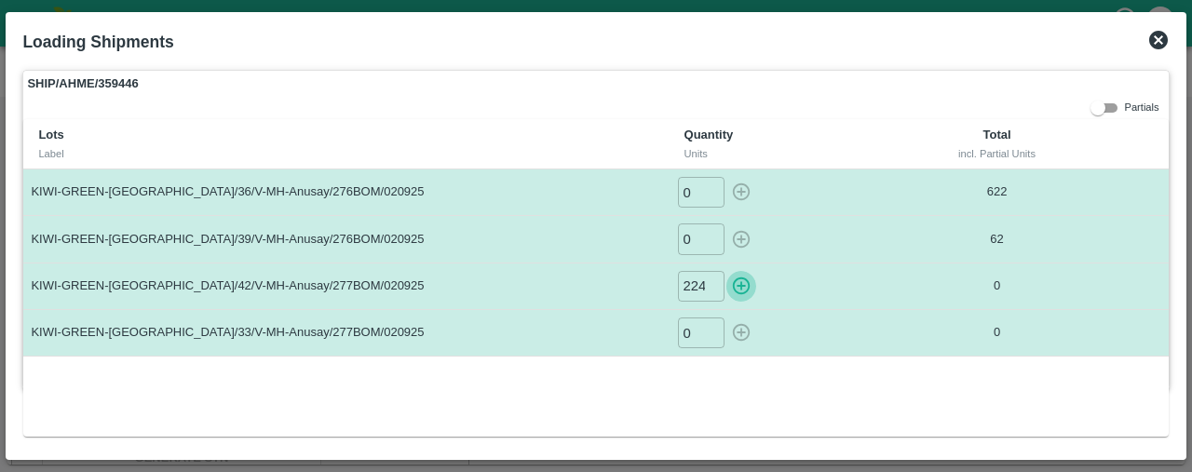
click at [740, 278] on icon "button" at bounding box center [741, 286] width 20 height 20
type input "0"
click at [693, 334] on input "0" at bounding box center [701, 332] width 47 height 31
click at [739, 329] on icon "button" at bounding box center [741, 332] width 20 height 20
type input "0"
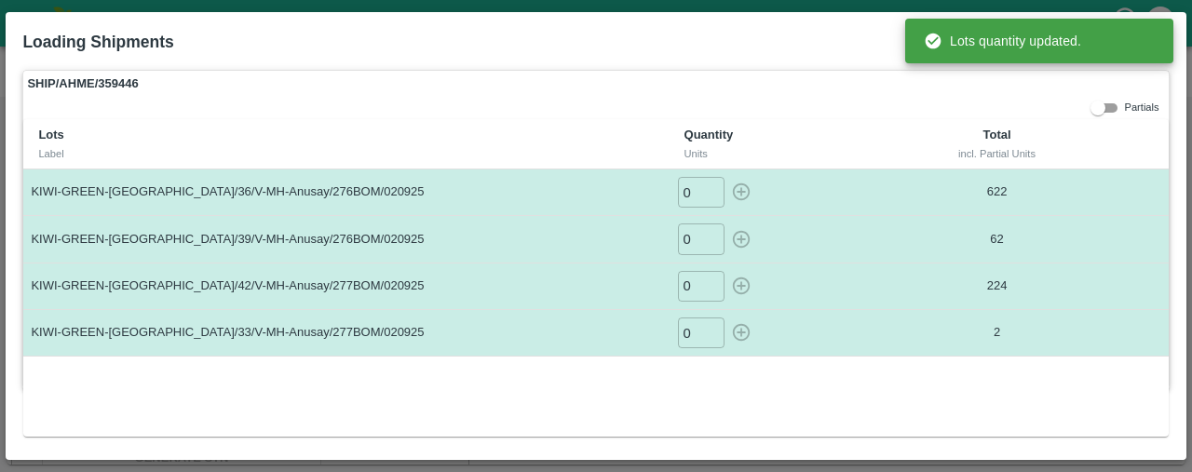
click at [1178, 133] on div "Loading Shipments SHIP/AHME/359446 Partials Lots Label Quantity Units Total inc…" at bounding box center [596, 236] width 1180 height 449
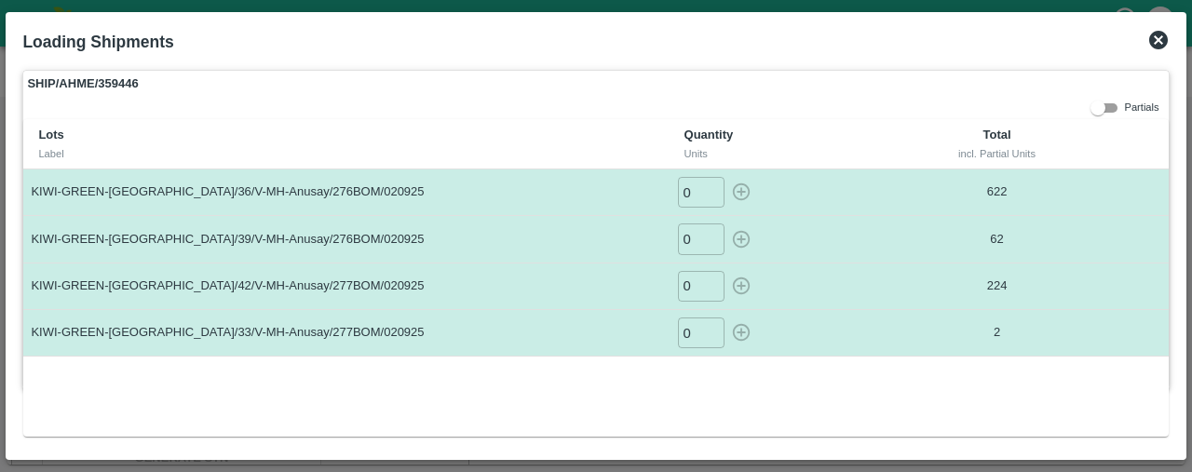
click at [1109, 371] on div "Lots Label Quantity Units Total incl. Partial Units KIWI-GREEN-CHILE/36/V-MH-An…" at bounding box center [595, 277] width 1144 height 317
click at [1191, 370] on div at bounding box center [596, 236] width 1192 height 472
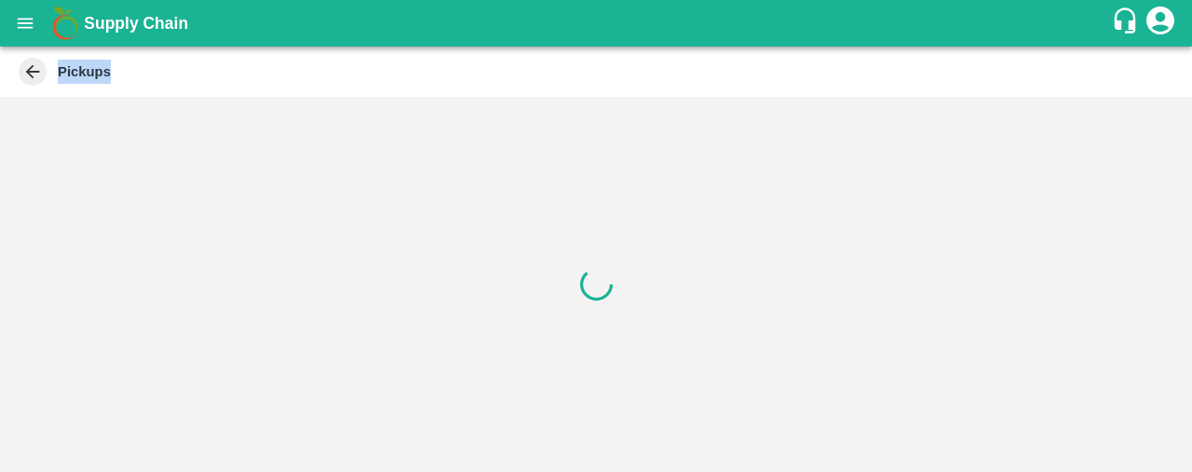
click at [1191, 370] on div at bounding box center [596, 284] width 1192 height 375
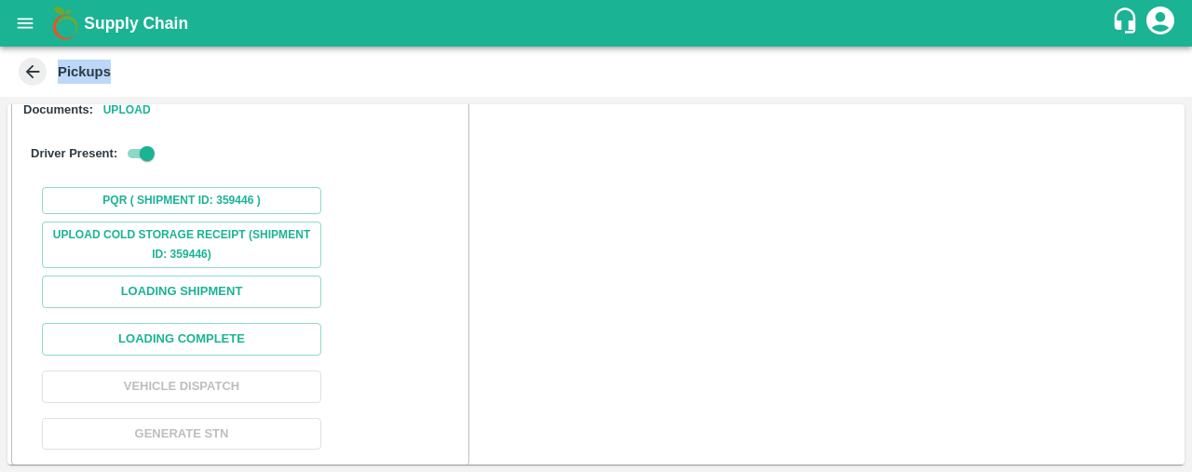
scroll to position [251, 0]
click at [281, 336] on button "Loading Complete" at bounding box center [181, 339] width 279 height 33
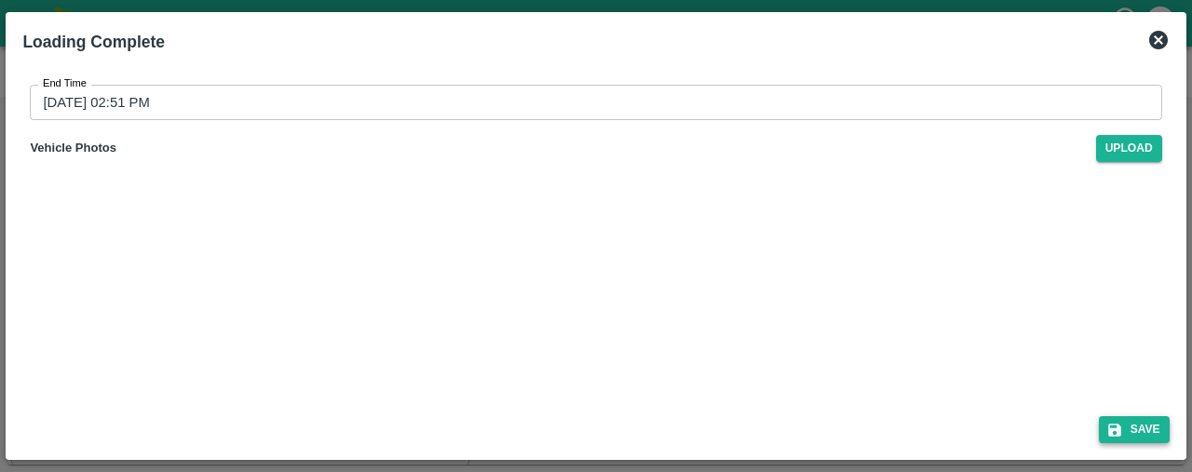
click at [1137, 423] on button "Save" at bounding box center [1134, 429] width 71 height 27
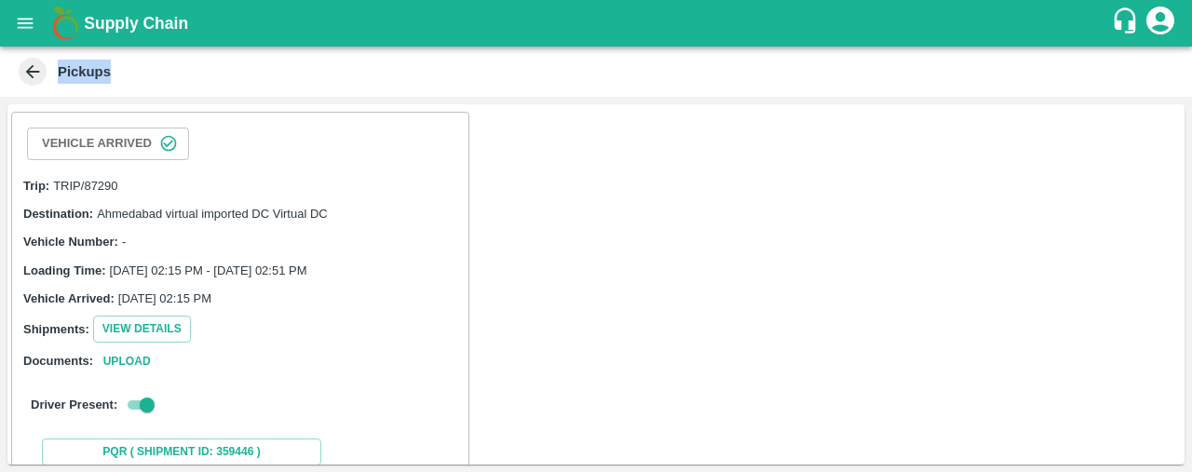
scroll to position [254, 0]
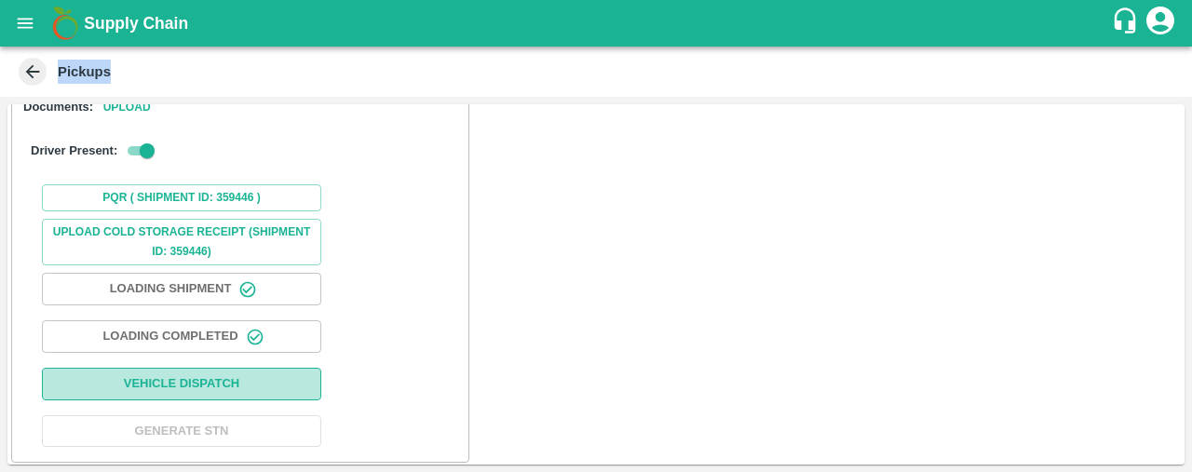
click at [287, 376] on button "Vehicle Dispatch" at bounding box center [181, 384] width 279 height 33
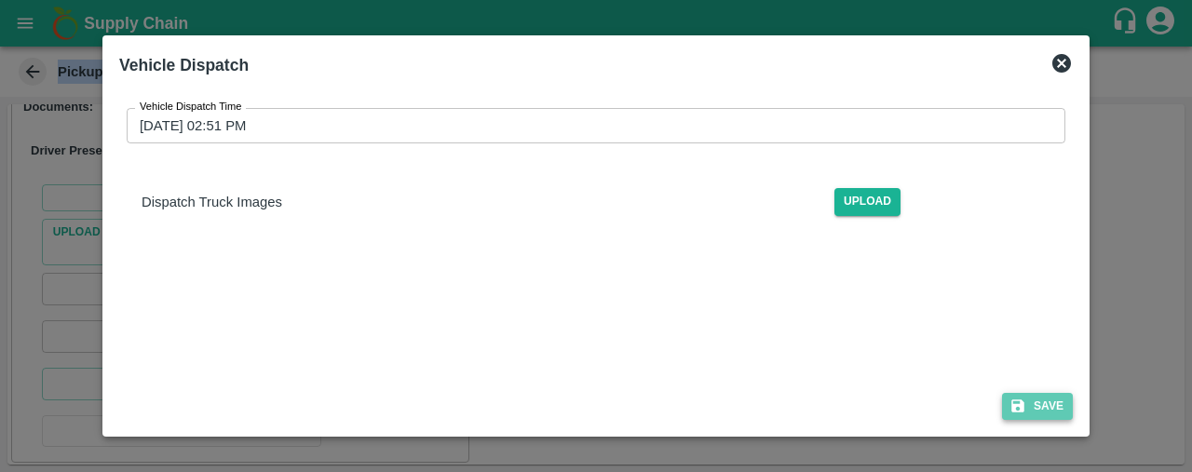
click at [1050, 401] on button "Save" at bounding box center [1037, 406] width 71 height 27
click at [1043, 399] on icon at bounding box center [1037, 406] width 22 height 22
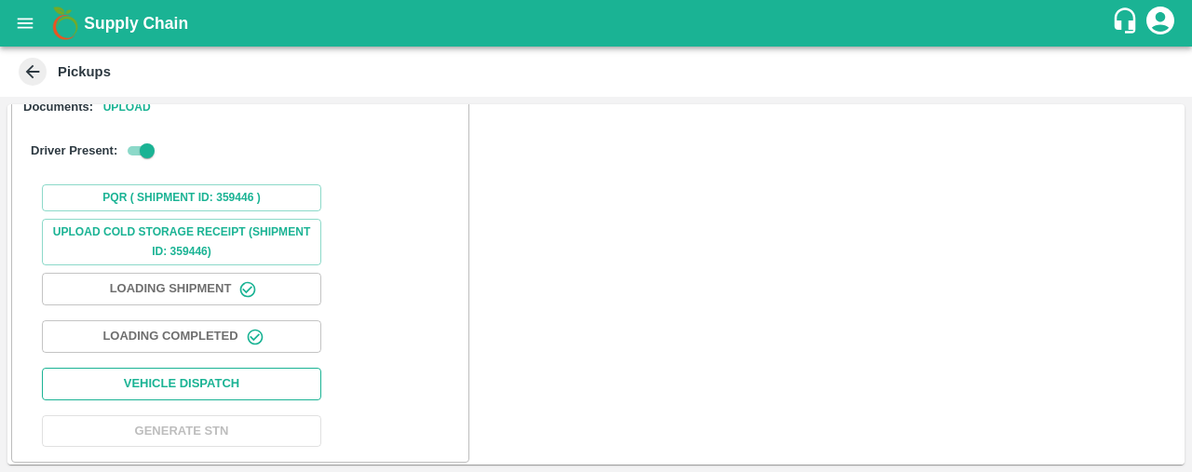
click at [247, 377] on button "Vehicle Dispatch" at bounding box center [181, 384] width 279 height 33
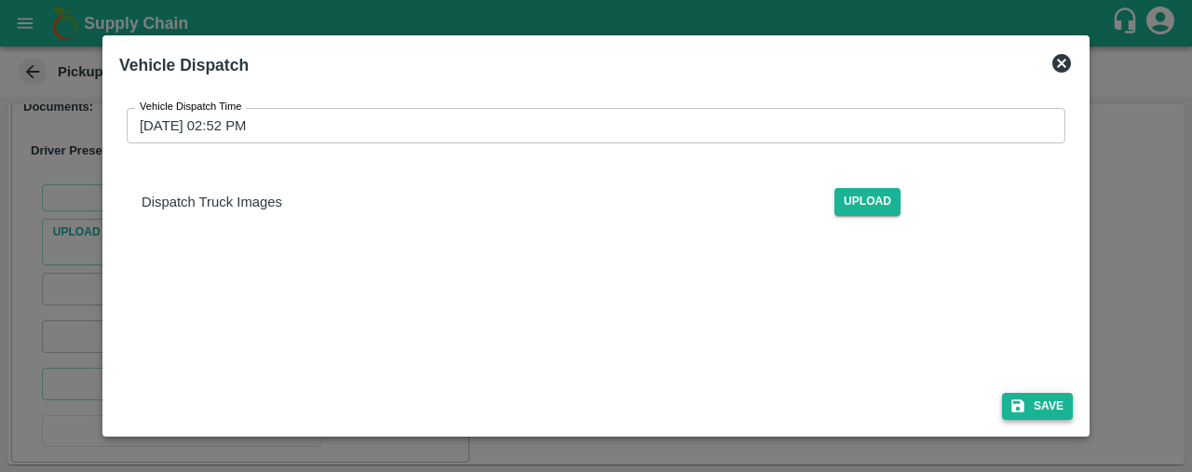
click at [1043, 401] on button "Save" at bounding box center [1037, 406] width 71 height 27
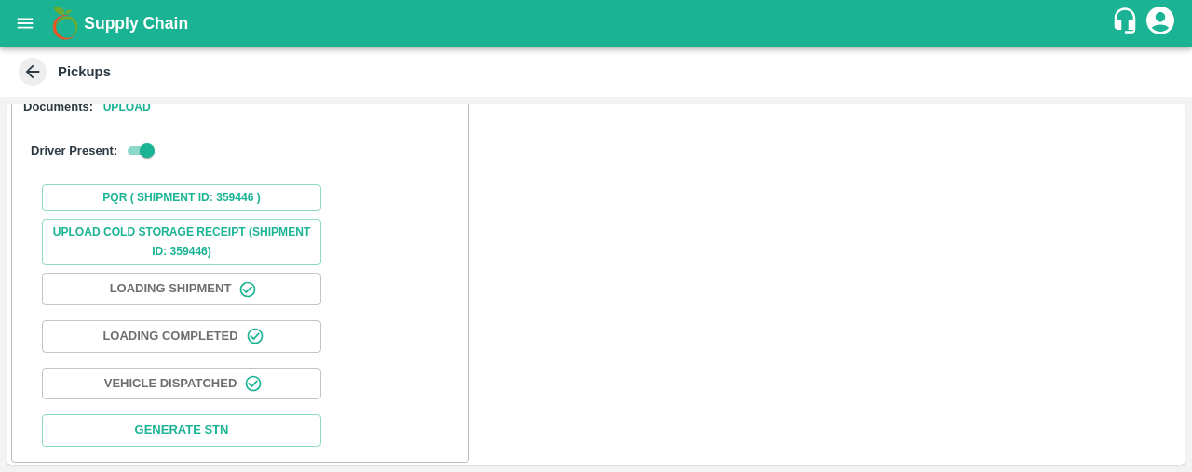
scroll to position [0, 0]
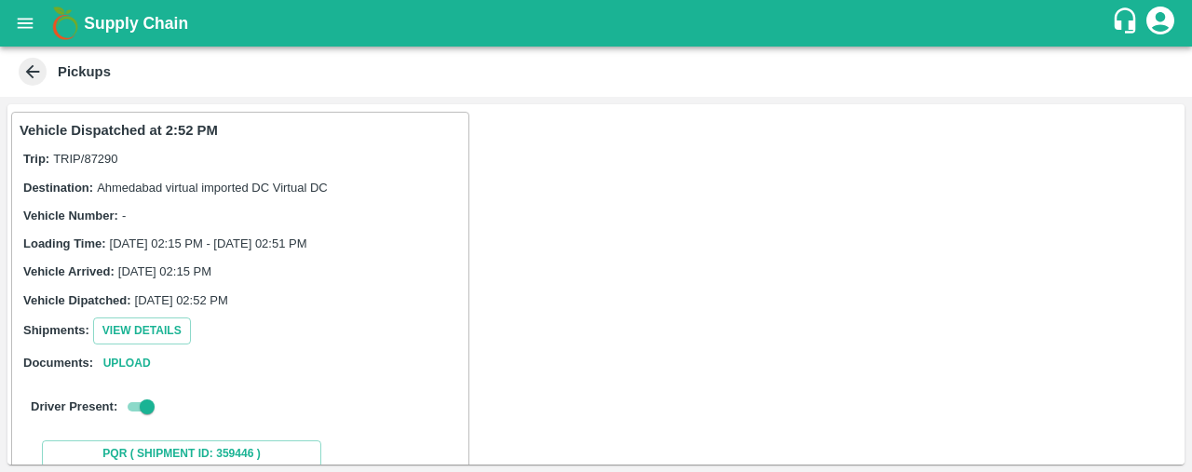
click at [39, 72] on icon at bounding box center [32, 71] width 20 height 20
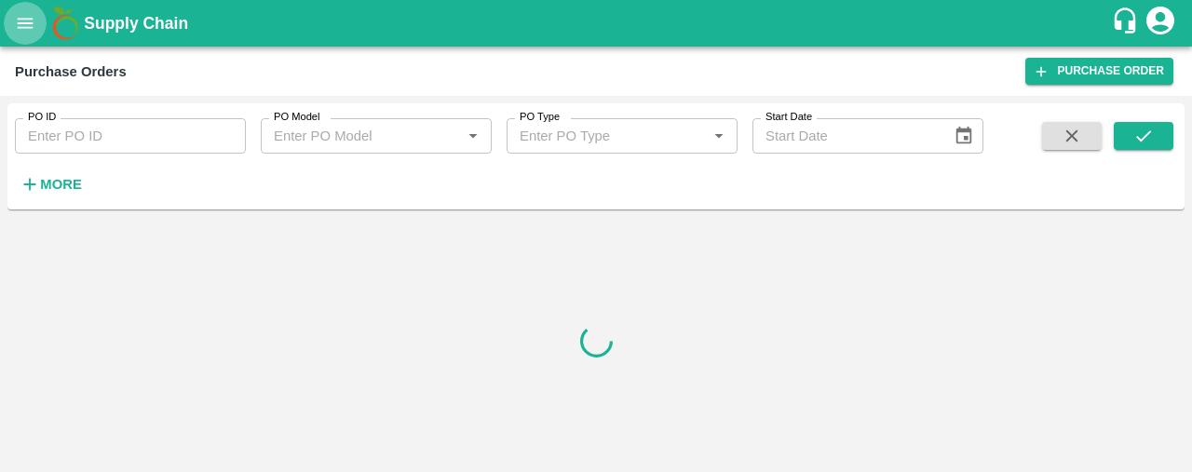
click at [22, 20] on icon "open drawer" at bounding box center [26, 23] width 16 height 10
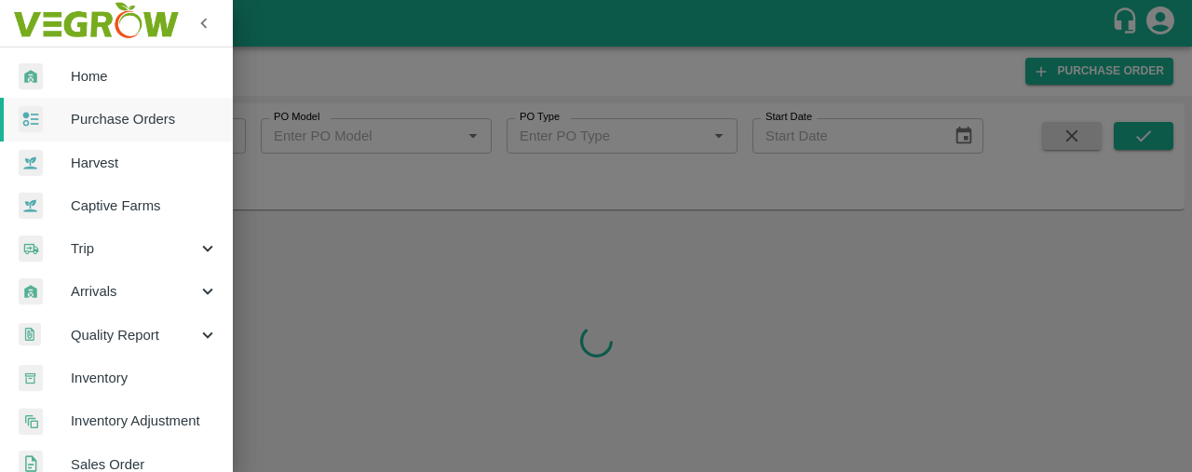
click at [148, 302] on span "Arrivals" at bounding box center [134, 291] width 127 height 20
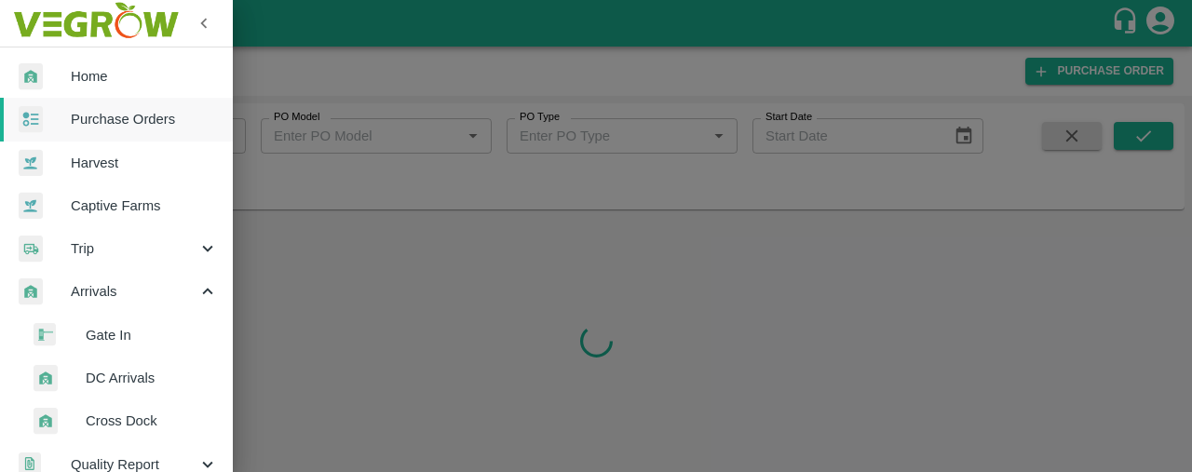
click at [157, 382] on span "DC Arrivals" at bounding box center [152, 378] width 132 height 20
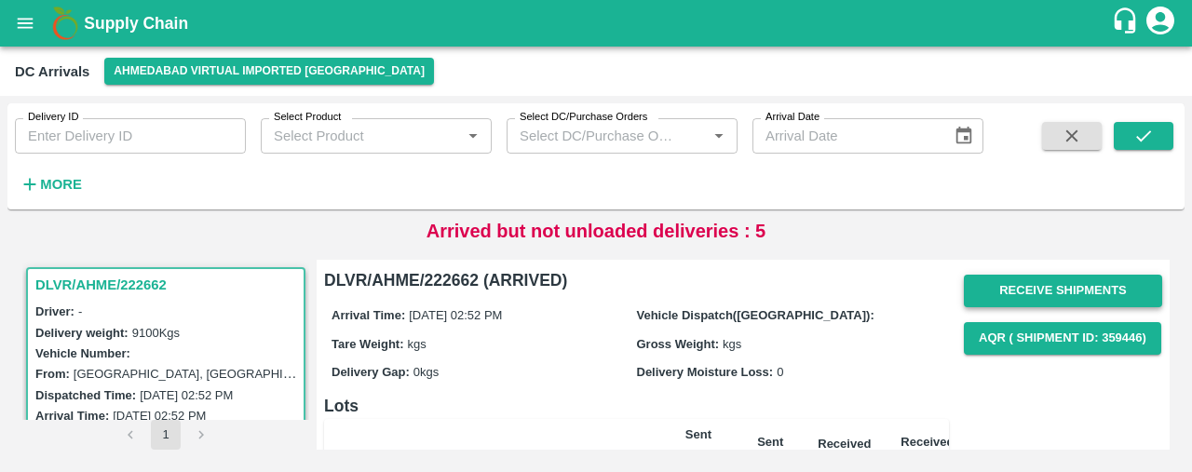
click at [1111, 297] on button "Receive Shipments" at bounding box center [1063, 291] width 198 height 33
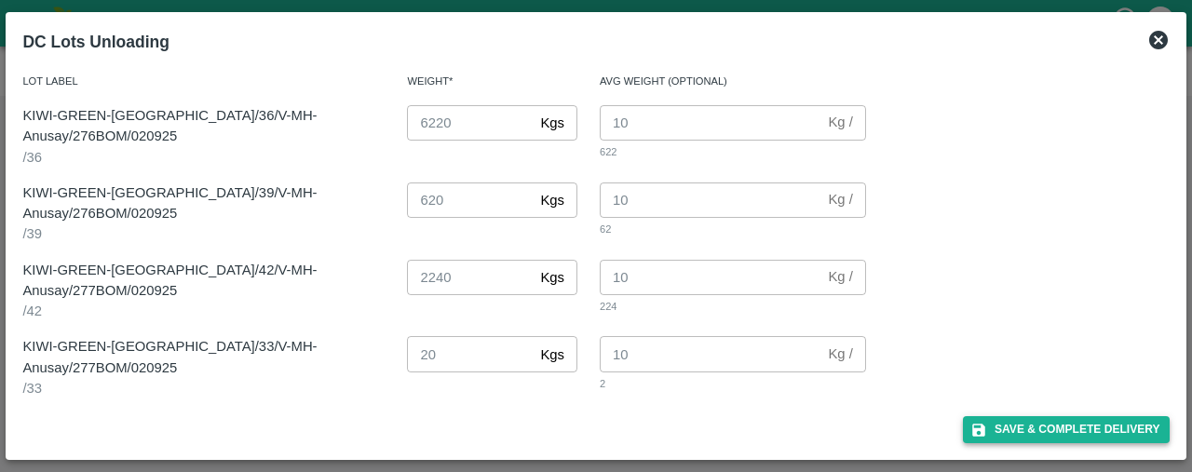
click at [1024, 420] on button "Save & Complete Delivery" at bounding box center [1066, 429] width 207 height 27
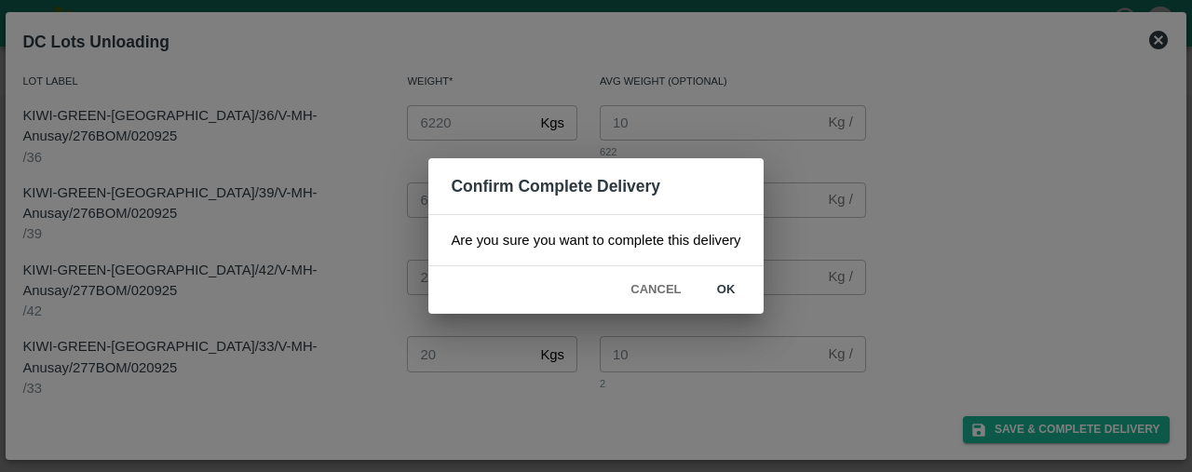
click at [731, 289] on button "ok" at bounding box center [726, 290] width 60 height 33
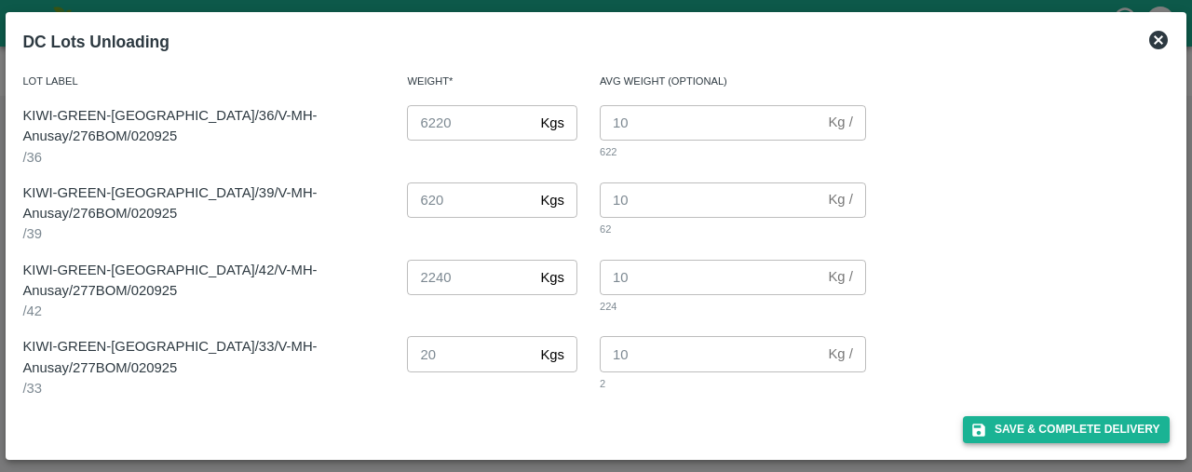
click at [1065, 424] on button "Save & Complete Delivery" at bounding box center [1066, 429] width 207 height 27
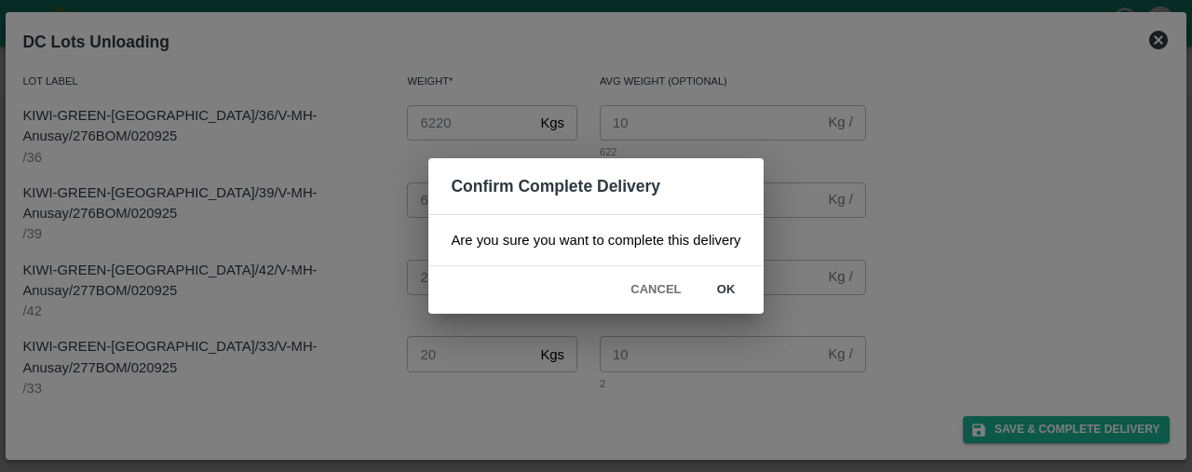
click at [729, 280] on button "ok" at bounding box center [726, 290] width 60 height 33
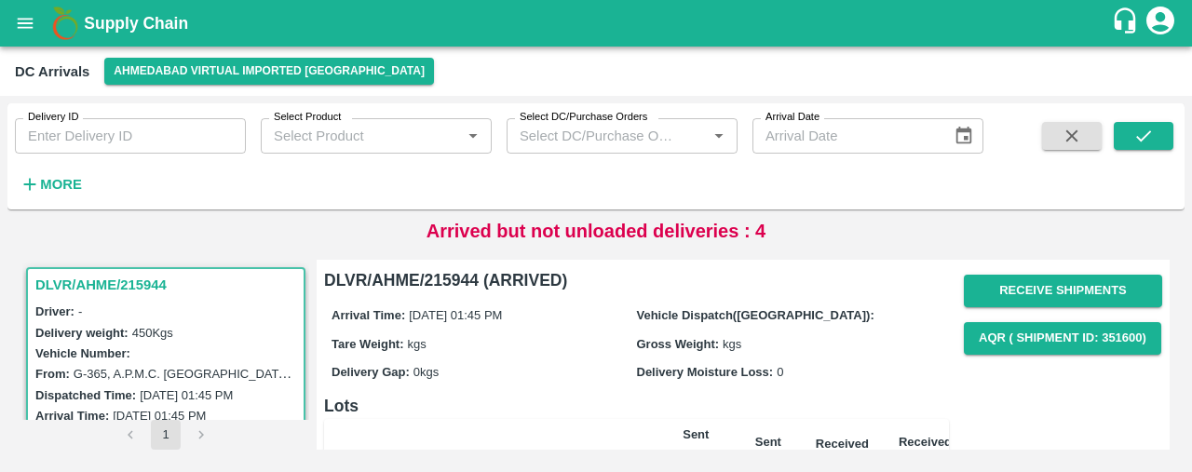
click at [270, 175] on div "Delivery ID Delivery ID Select Product Select Product   * Select DC/Purchase Or…" at bounding box center [491, 151] width 983 height 97
click at [65, 182] on strong "More" at bounding box center [61, 184] width 42 height 15
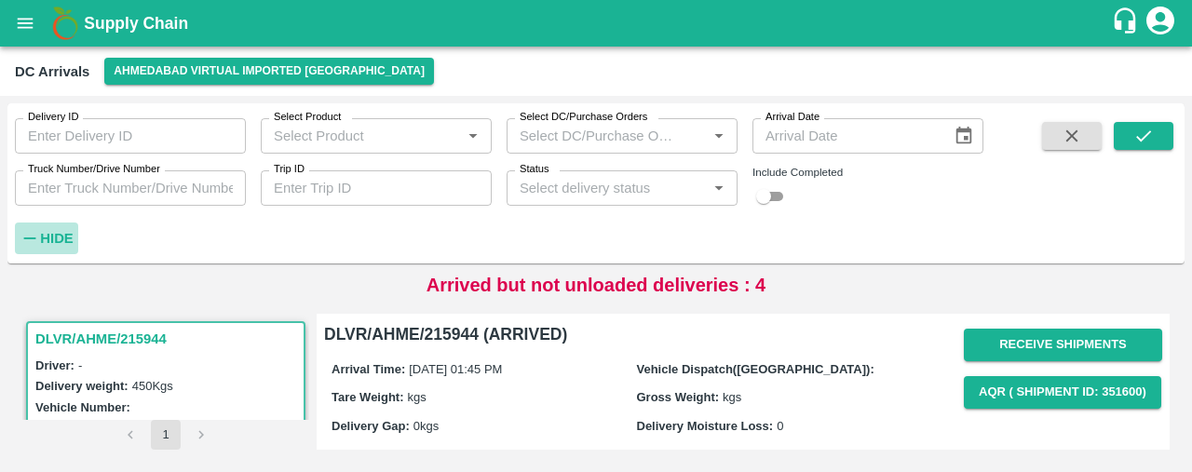
click at [54, 231] on strong "Hide" at bounding box center [56, 238] width 33 height 15
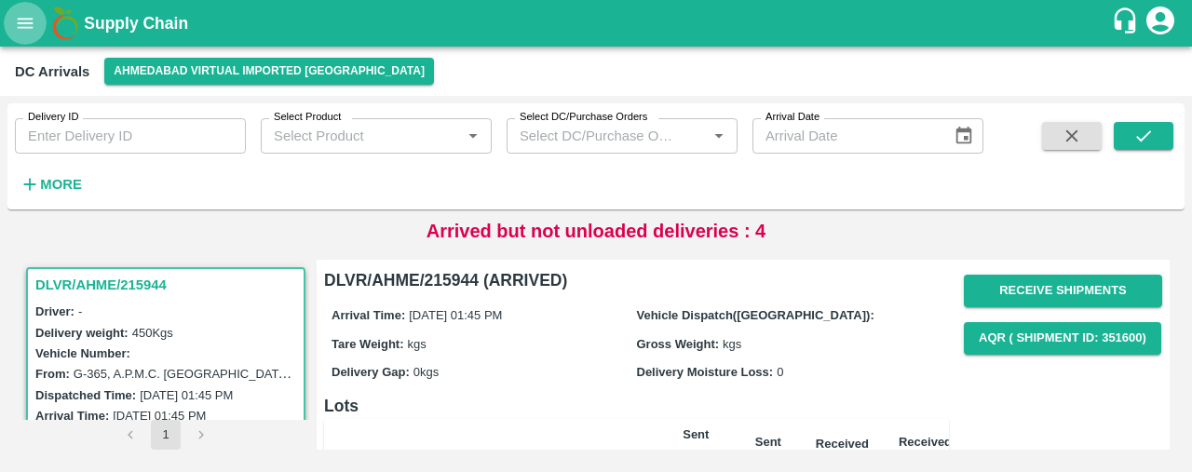
click at [24, 10] on button "open drawer" at bounding box center [25, 23] width 43 height 43
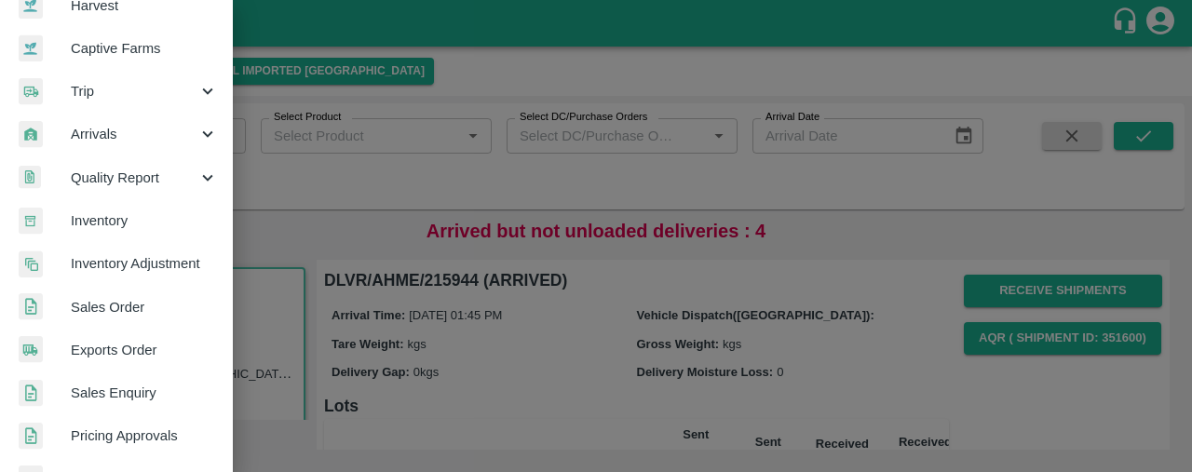
scroll to position [160, 0]
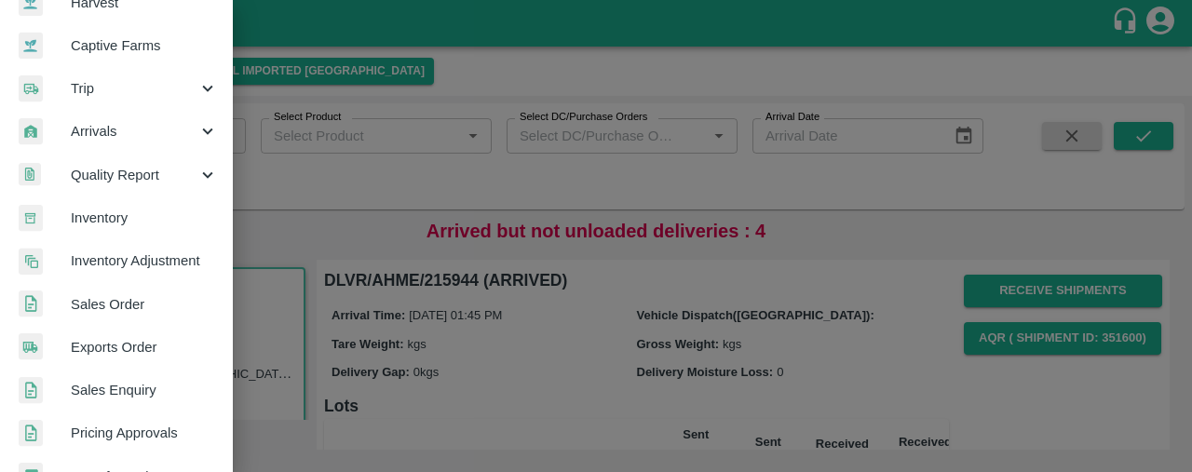
click at [153, 224] on span "Inventory" at bounding box center [144, 218] width 147 height 20
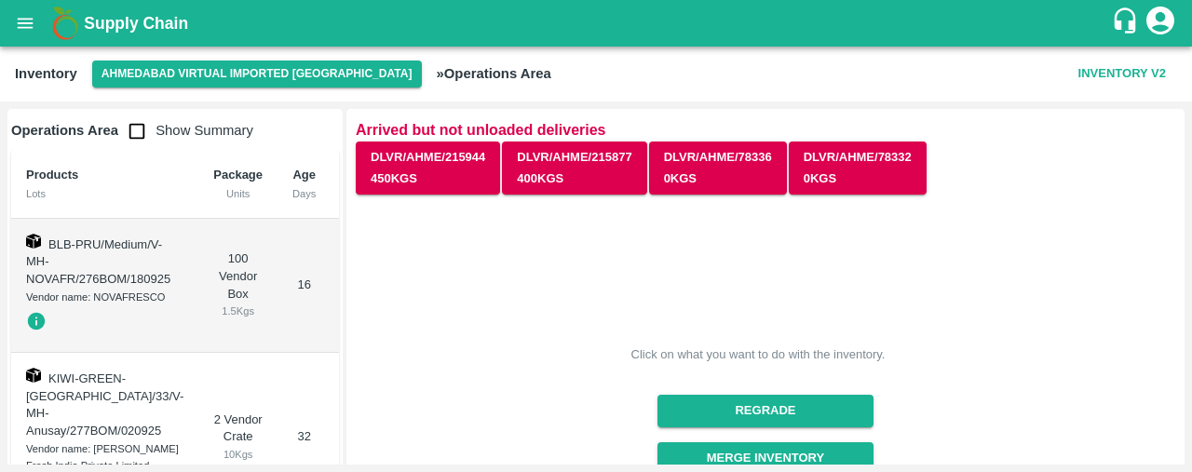
click at [16, 20] on icon "open drawer" at bounding box center [25, 23] width 20 height 20
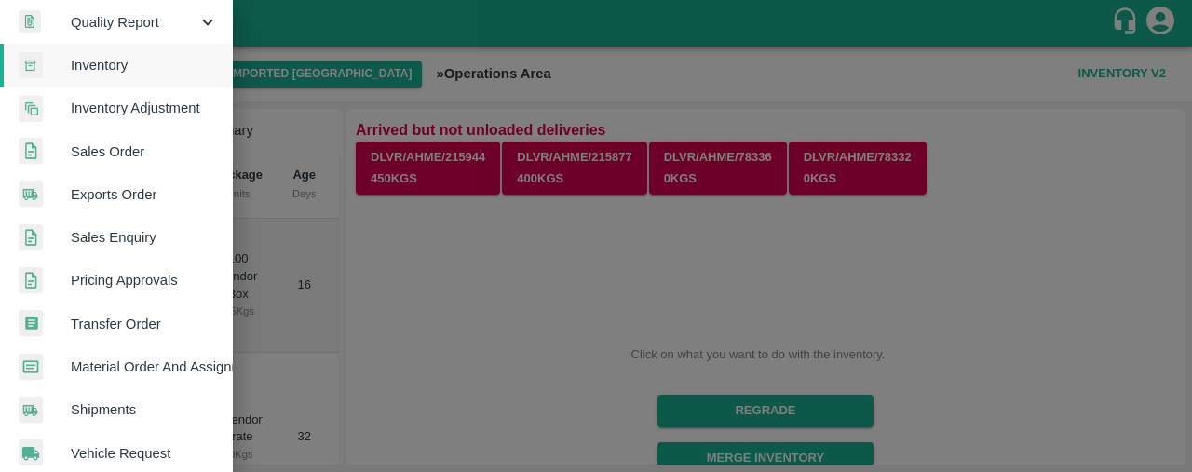
scroll to position [331, 0]
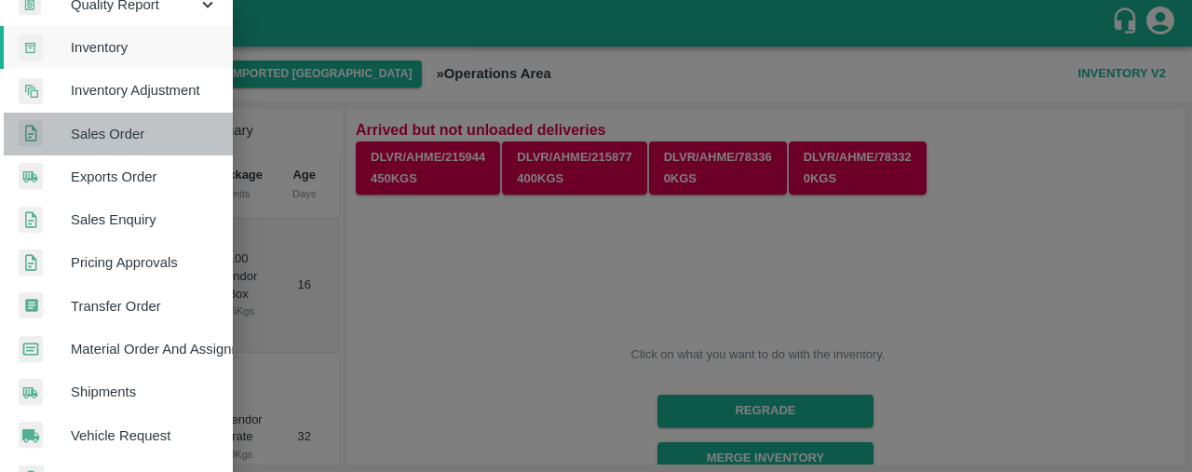
click at [164, 144] on link "Sales Order" at bounding box center [116, 134] width 233 height 43
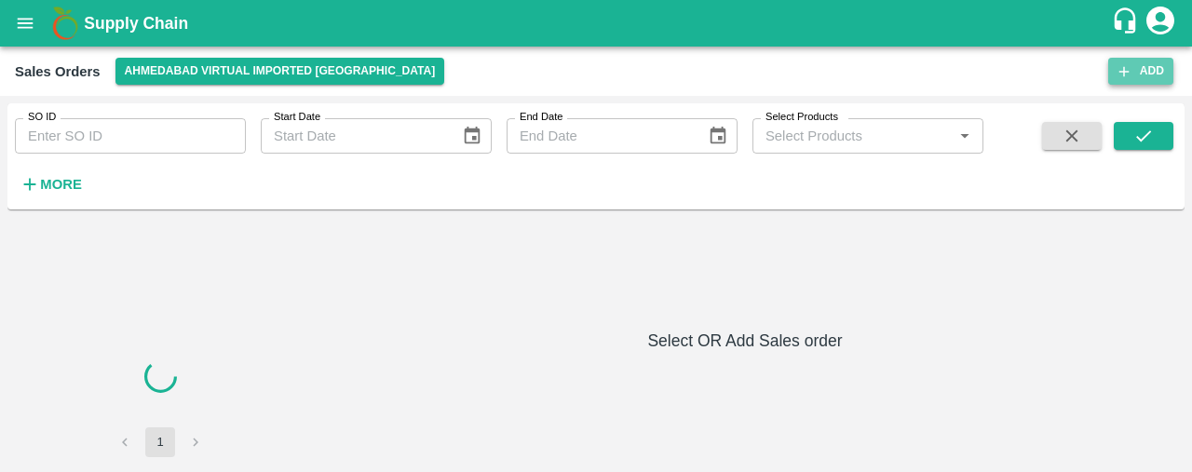
click at [1138, 70] on button "Add" at bounding box center [1140, 71] width 65 height 27
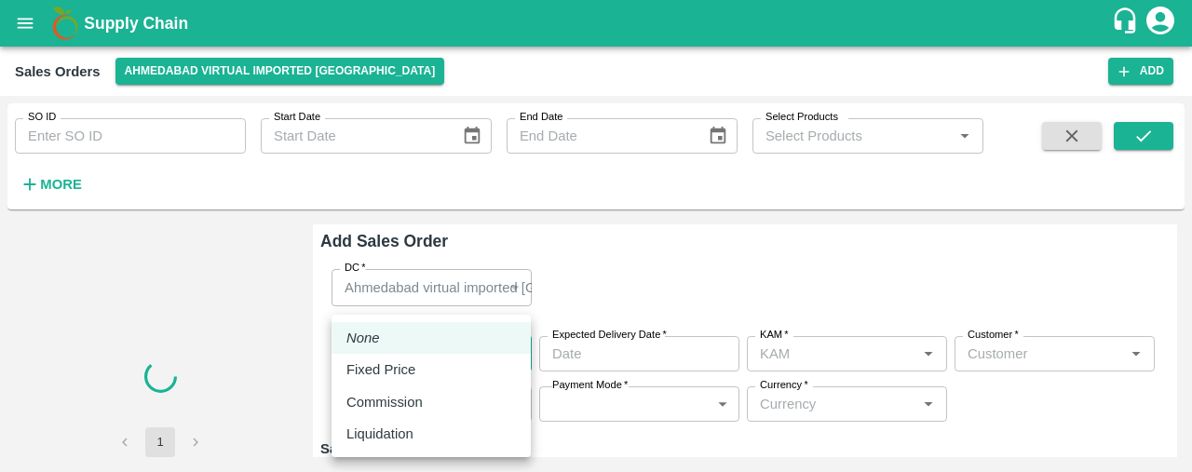
click at [434, 351] on body "Supply Chain Sales Orders Ahmedabad virtual imported DC Add SO ID SO ID Start D…" at bounding box center [596, 236] width 1192 height 472
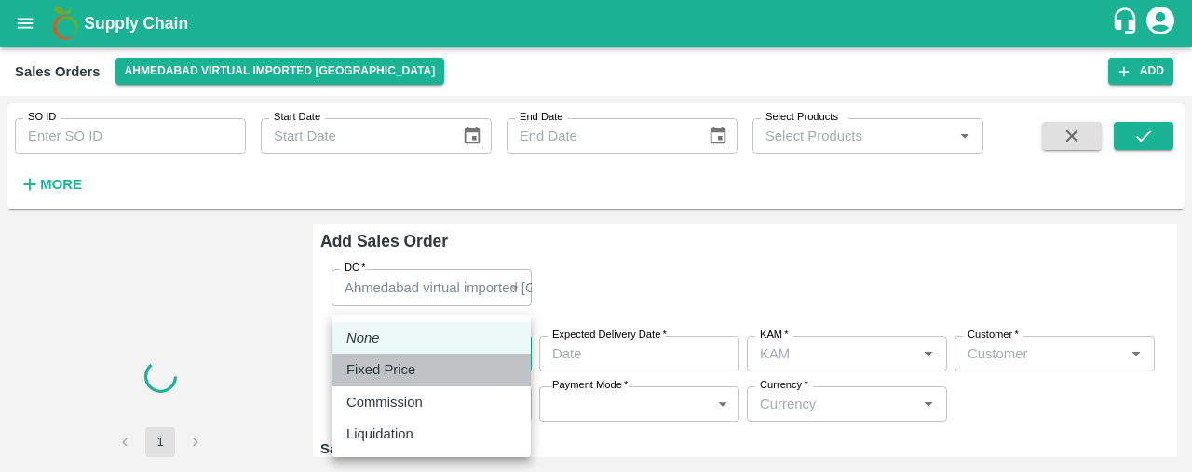
click at [435, 367] on div "Fixed Price" at bounding box center [430, 369] width 169 height 20
type input "1"
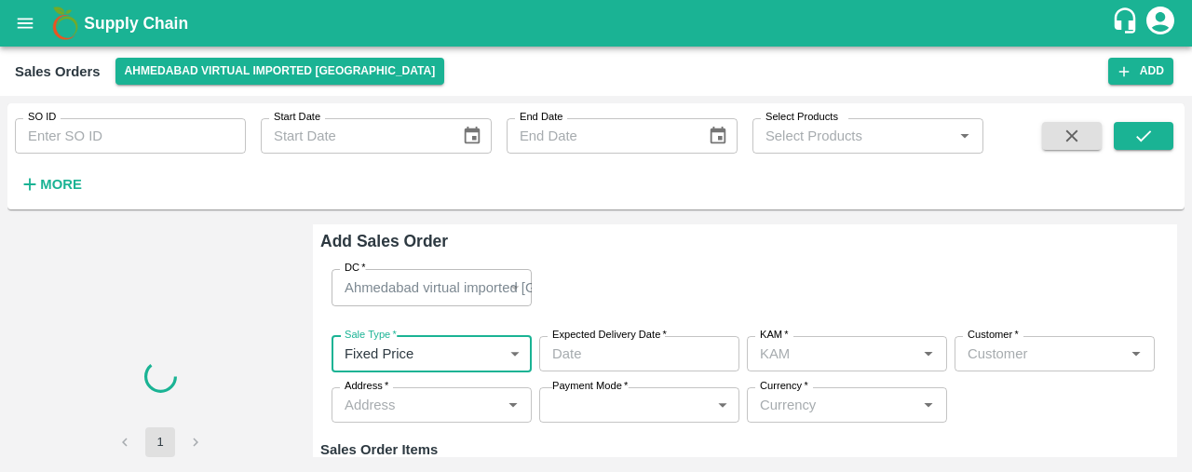
type input "DD/MM/YYYY hh:mm aa"
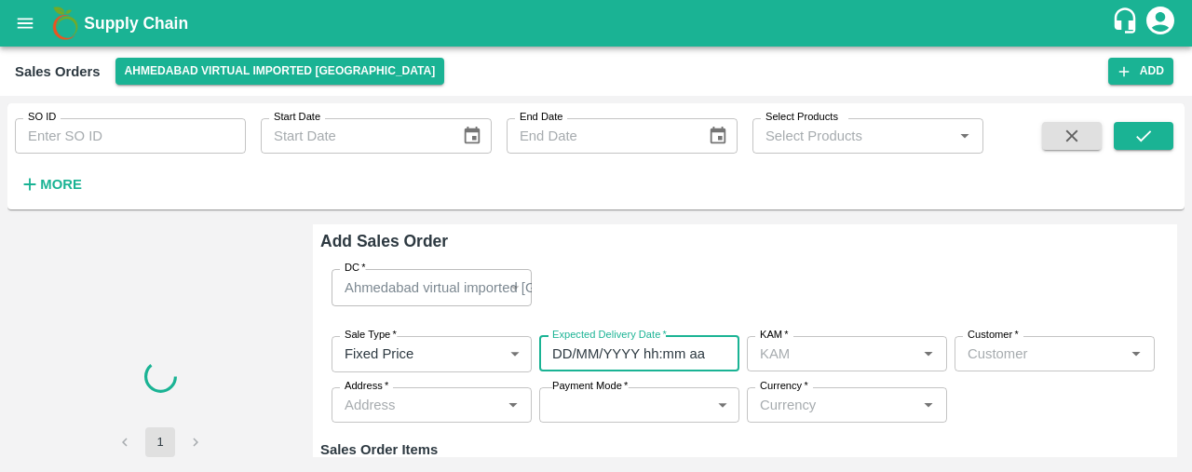
click at [638, 347] on input "DD/MM/YYYY hh:mm aa" at bounding box center [632, 353] width 187 height 35
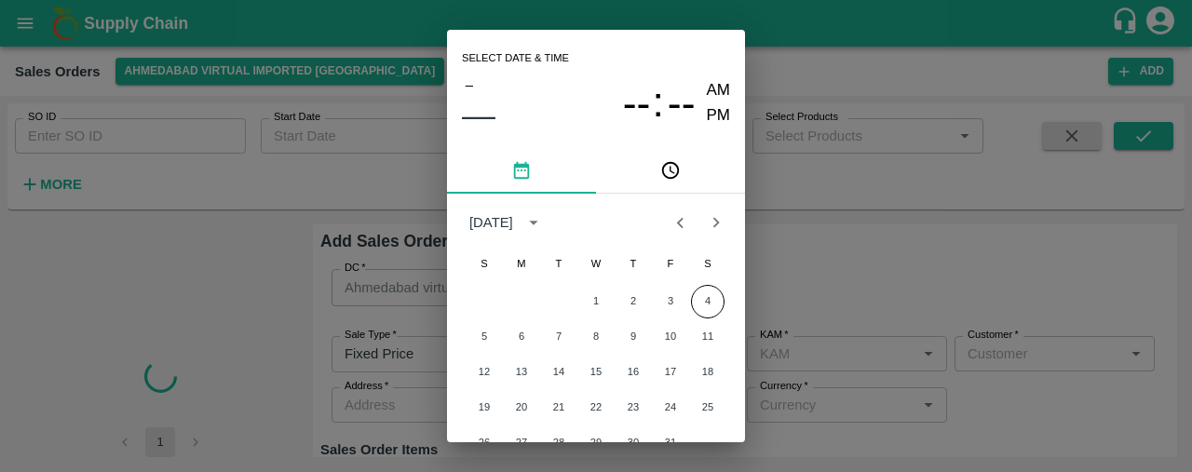
click at [677, 224] on icon "Previous month" at bounding box center [680, 223] width 7 height 10
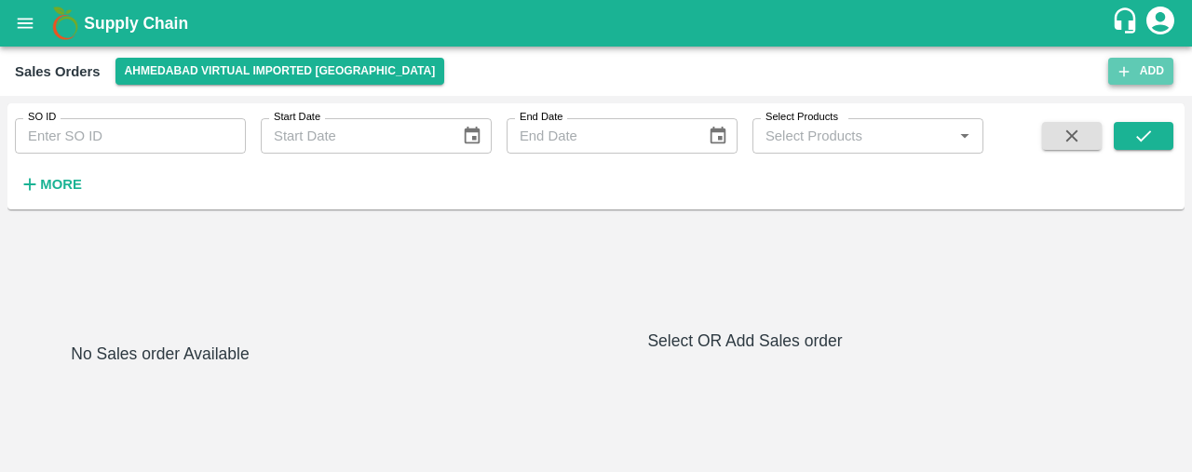
click at [1141, 74] on button "Add" at bounding box center [1140, 71] width 65 height 27
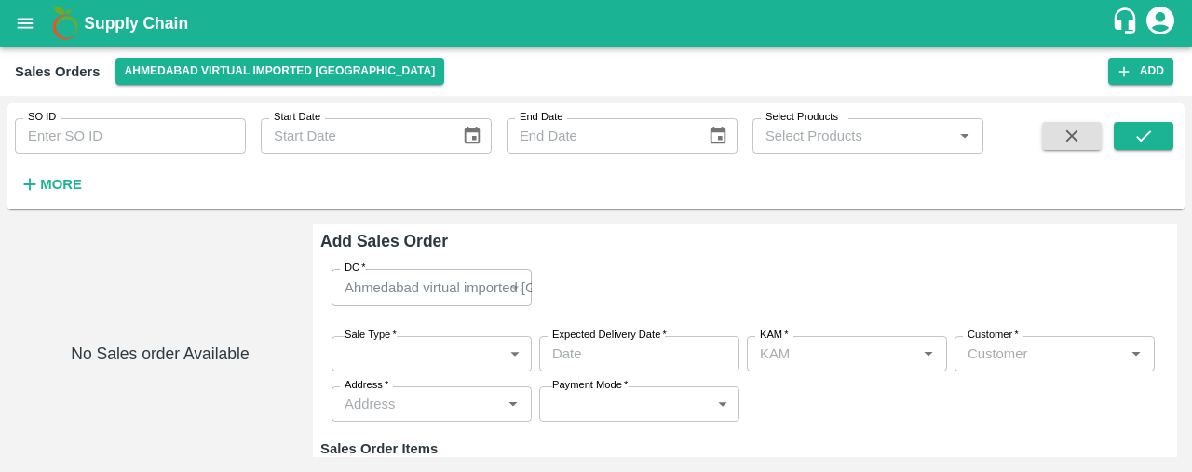
type input "Laxit narottambhai khakhkhar"
click at [455, 361] on body "Supply Chain Sales Orders Ahmedabad virtual imported DC Add SO ID SO ID Start D…" at bounding box center [596, 236] width 1192 height 472
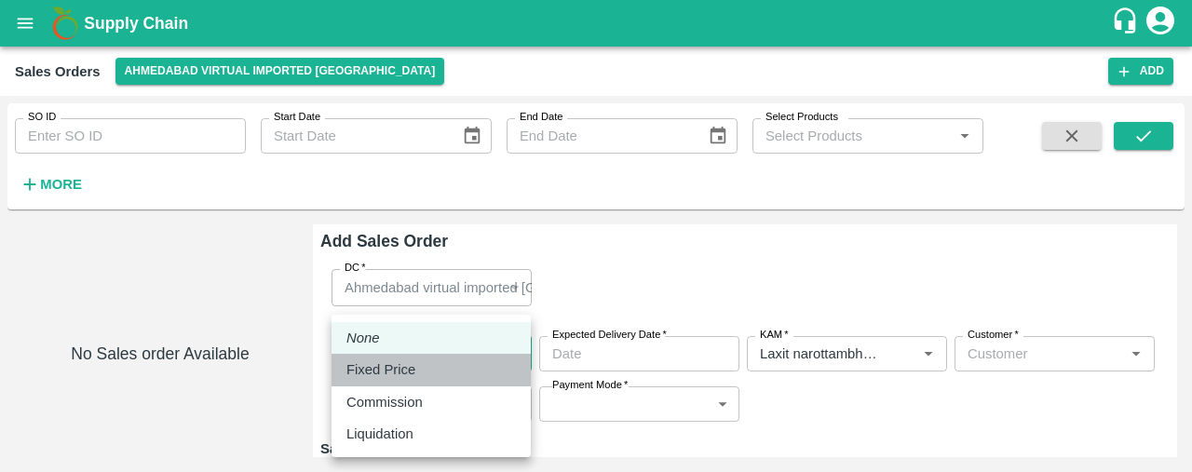
click at [456, 374] on div "Fixed Price" at bounding box center [430, 369] width 169 height 20
type input "1"
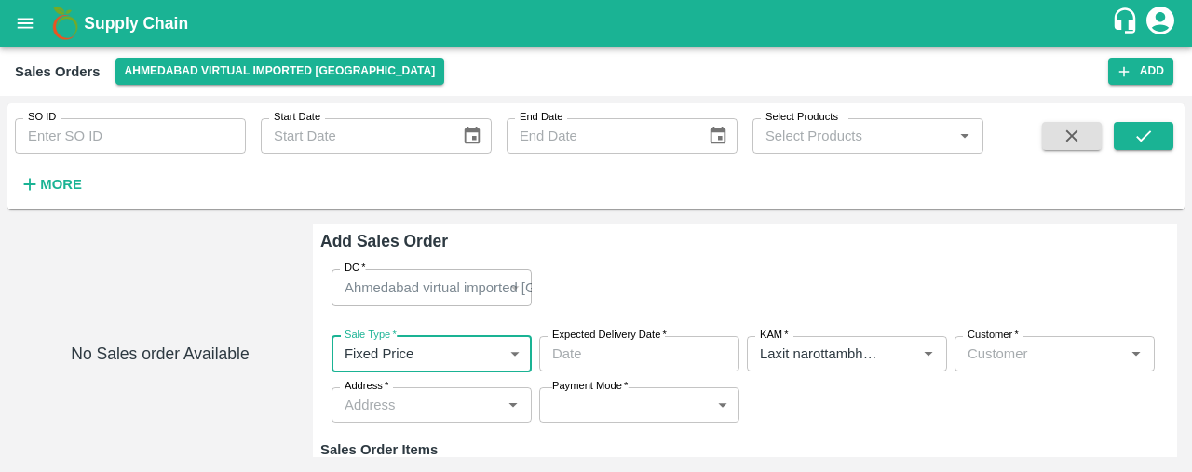
type input "DD/MM/YYYY hh:mm aa"
click at [581, 369] on input "DD/MM/YYYY hh:mm aa" at bounding box center [632, 353] width 187 height 35
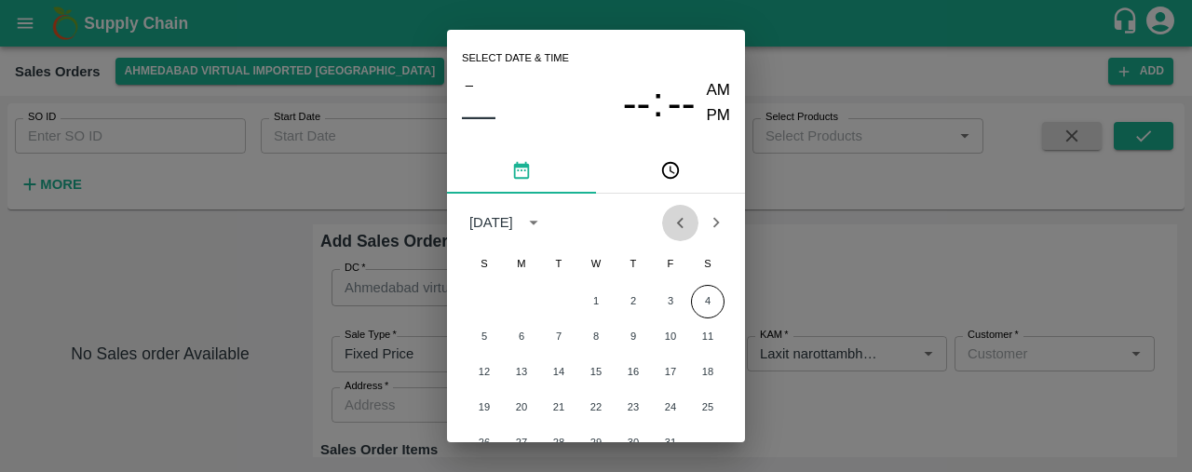
click at [680, 223] on icon "Previous month" at bounding box center [679, 222] width 20 height 20
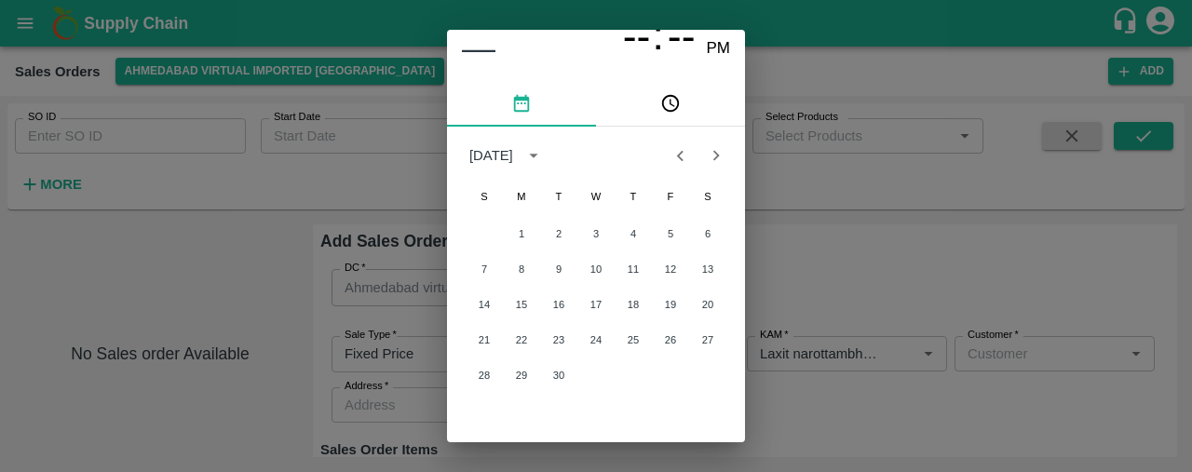
scroll to position [67, 0]
click at [561, 372] on button "30" at bounding box center [559, 376] width 34 height 34
type input "30/09/2025 12:00 AM"
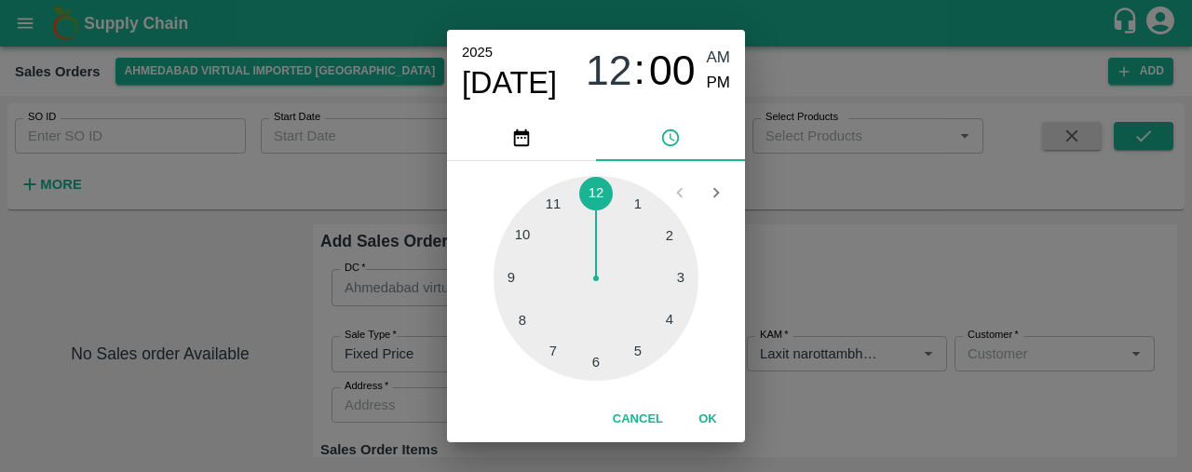
scroll to position [33, 0]
click at [791, 356] on div "Select date & time 2025 Sep 30 12 : 00 AM PM 1 2 3 4 5 6 7 8 9 10 11 12 Cancel …" at bounding box center [596, 236] width 1192 height 472
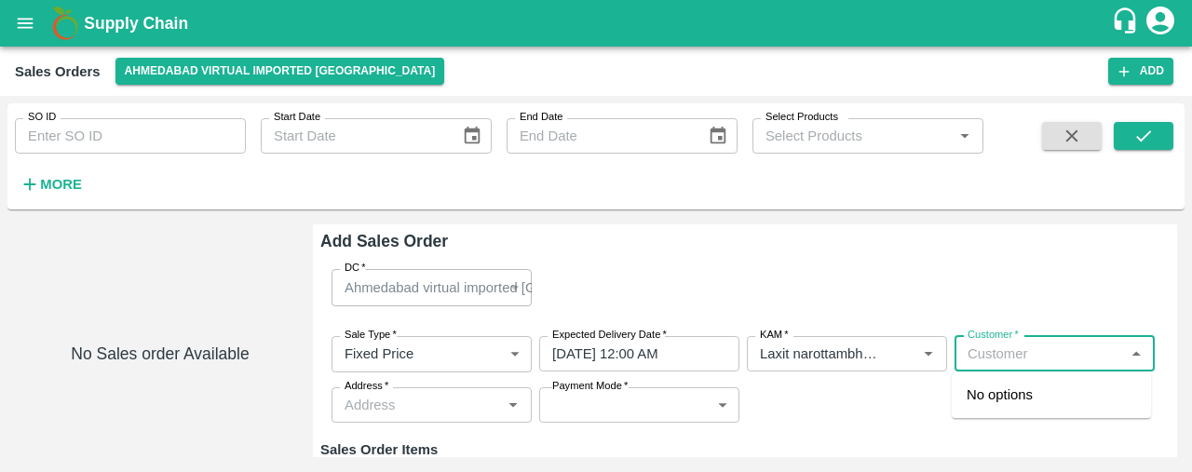
click at [1021, 362] on input "Customer   *" at bounding box center [1039, 354] width 158 height 24
click at [1048, 397] on p "[PERSON_NAME] Vegetables" at bounding box center [1050, 406] width 169 height 42
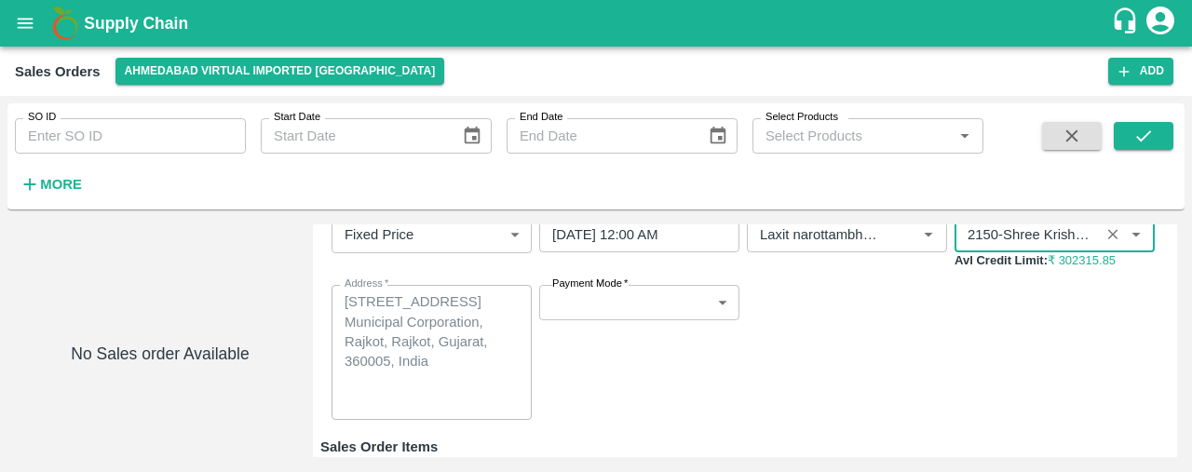
scroll to position [151, 0]
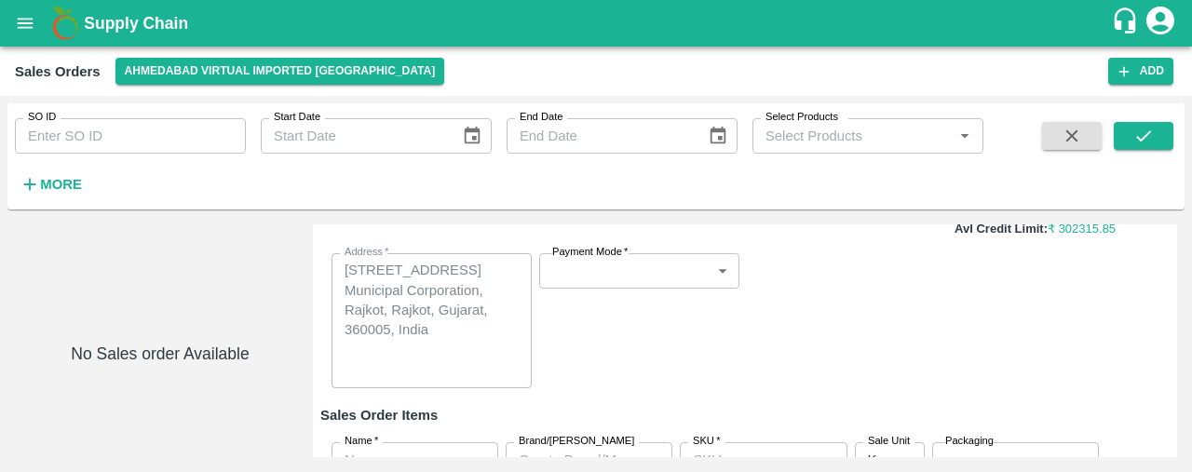
type input "2150-Shree Krishna Vegetables"
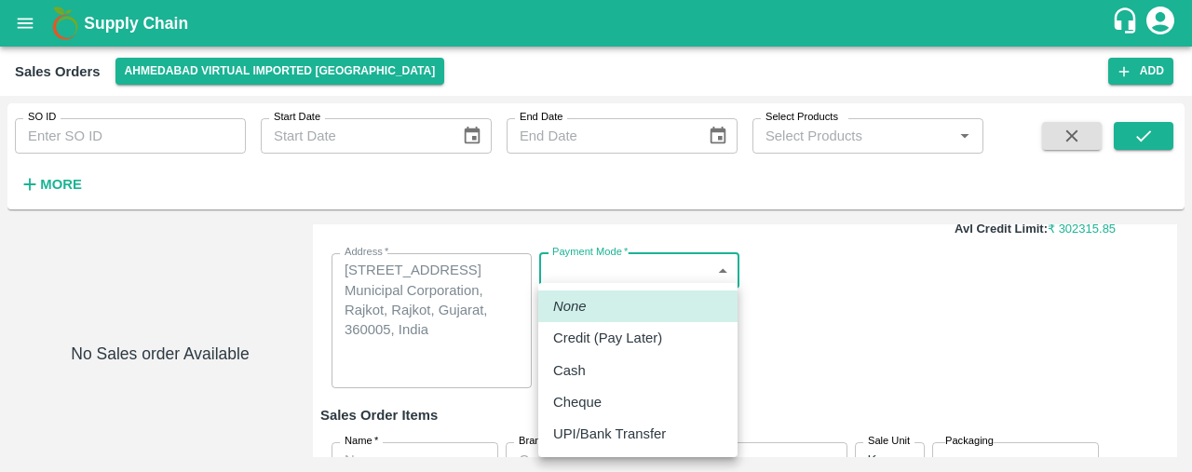
click at [628, 265] on body "Supply Chain Sales Orders Ahmedabad virtual imported DC Add SO ID SO ID Start D…" at bounding box center [596, 236] width 1192 height 472
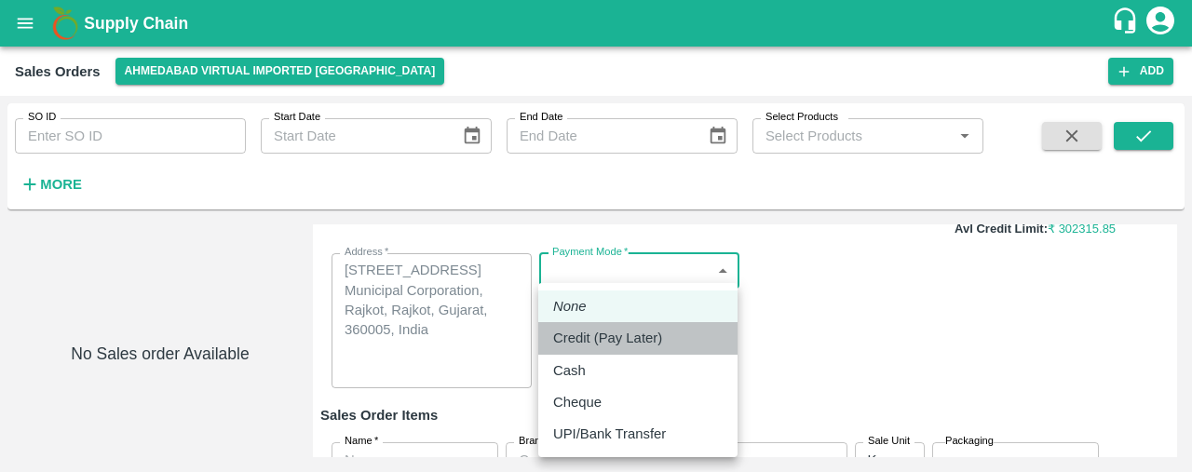
click at [630, 329] on p "Credit (Pay Later)" at bounding box center [607, 338] width 109 height 20
type input "credit"
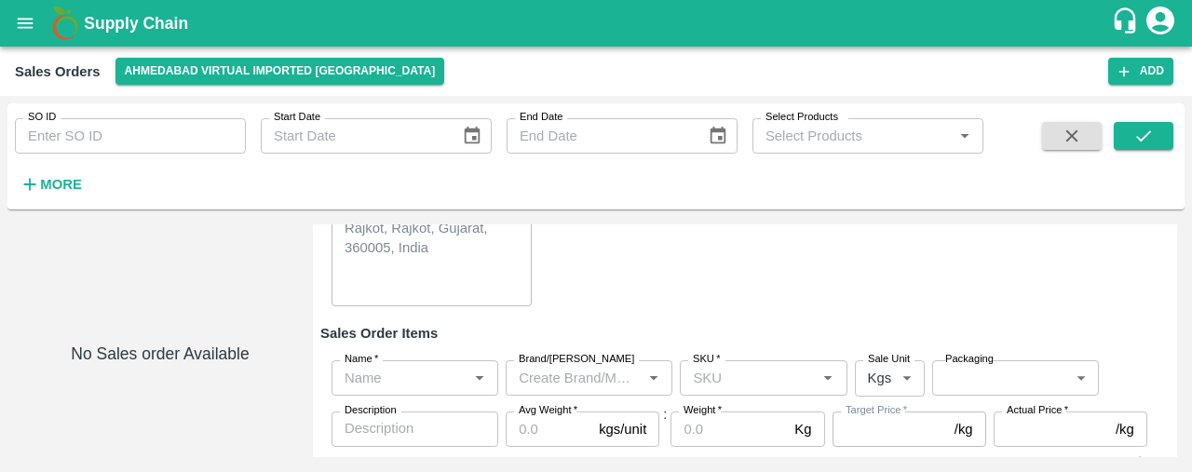
scroll to position [236, 0]
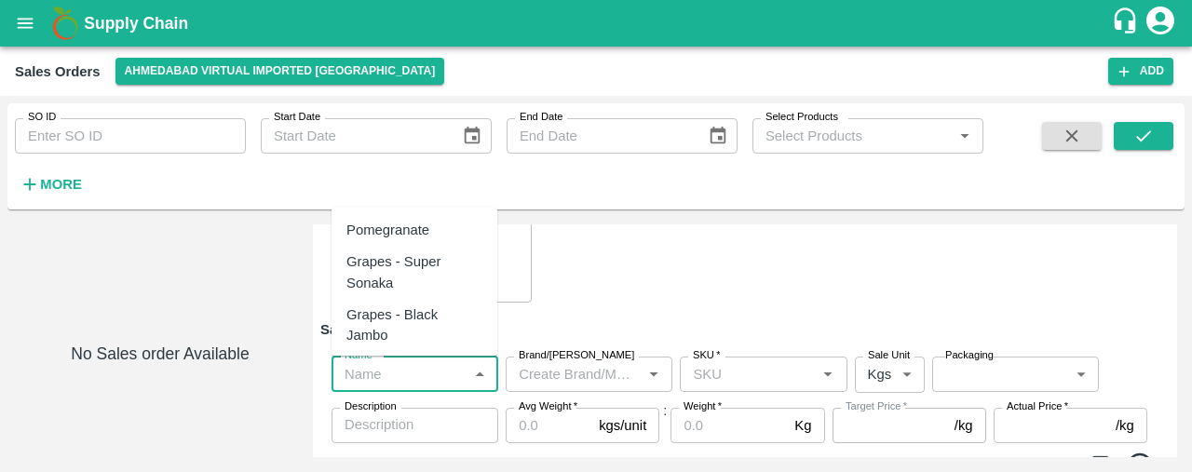
click at [403, 381] on input "Name   *" at bounding box center [399, 374] width 125 height 24
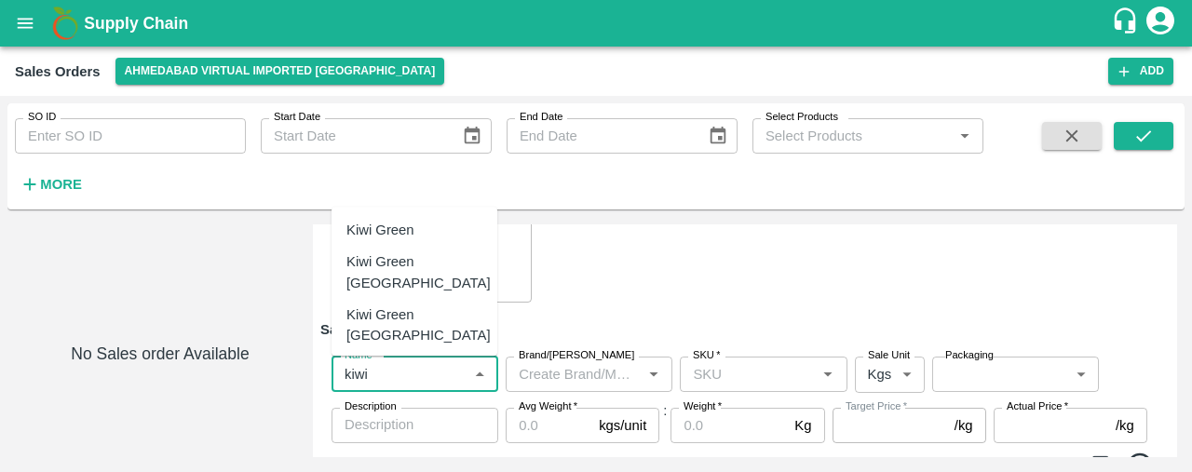
click at [428, 352] on div "Kiwi Green [GEOGRAPHIC_DATA]" at bounding box center [414, 378] width 166 height 53
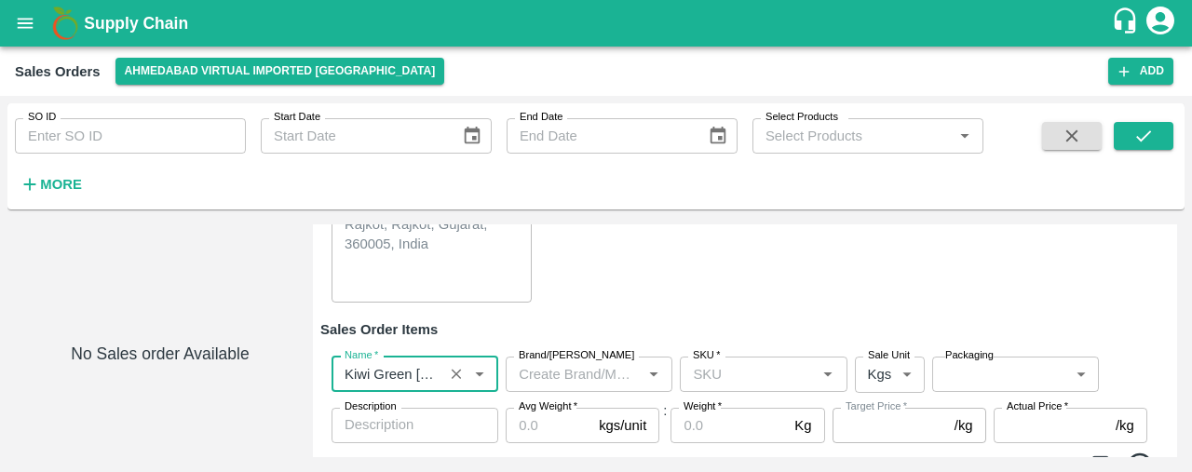
type input "Kiwi Green [GEOGRAPHIC_DATA]"
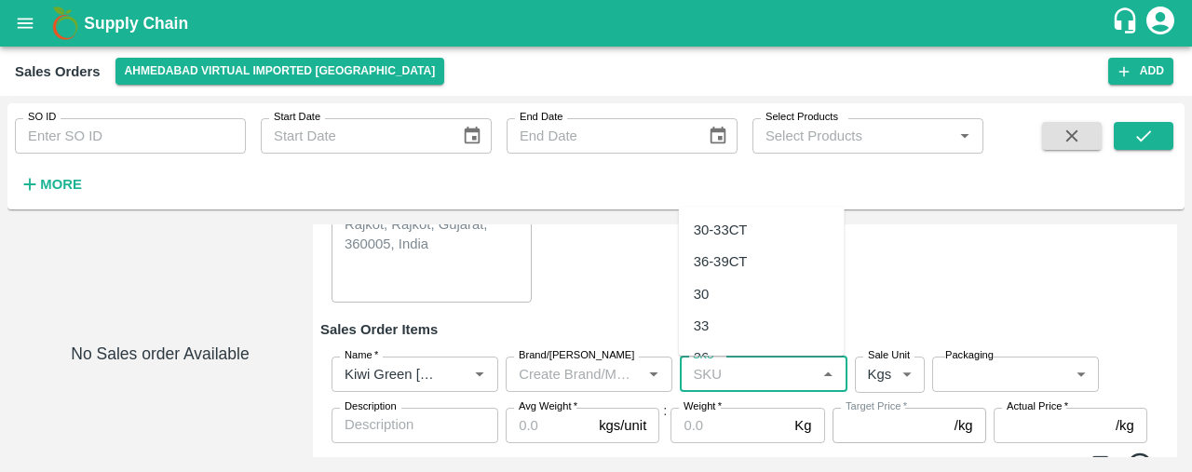
click at [706, 372] on input "SKU   *" at bounding box center [747, 374] width 125 height 24
type input "36"
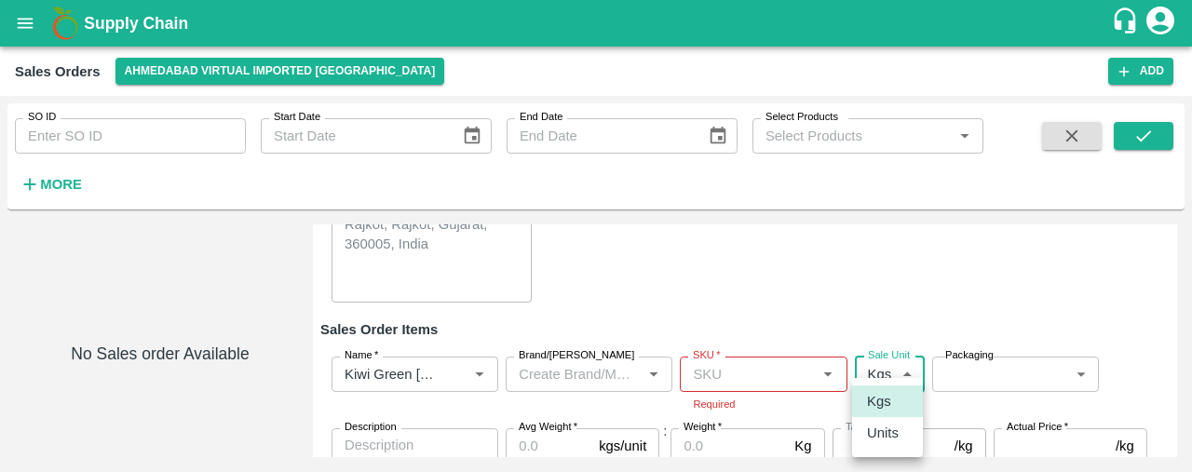
click at [892, 381] on body "Supply Chain Sales Orders Ahmedabad virtual imported DC Add SO ID SO ID Start D…" at bounding box center [596, 236] width 1192 height 472
click at [890, 432] on p "Units" at bounding box center [883, 433] width 32 height 20
type input "2"
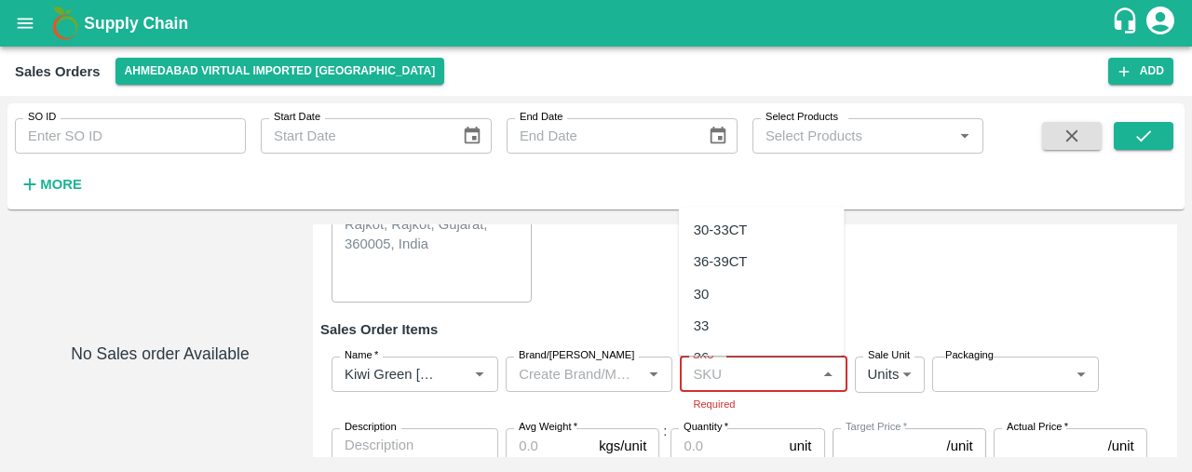
click at [765, 383] on input "SKU   *" at bounding box center [747, 374] width 125 height 24
click at [756, 351] on div "36" at bounding box center [762, 358] width 166 height 32
type input "36"
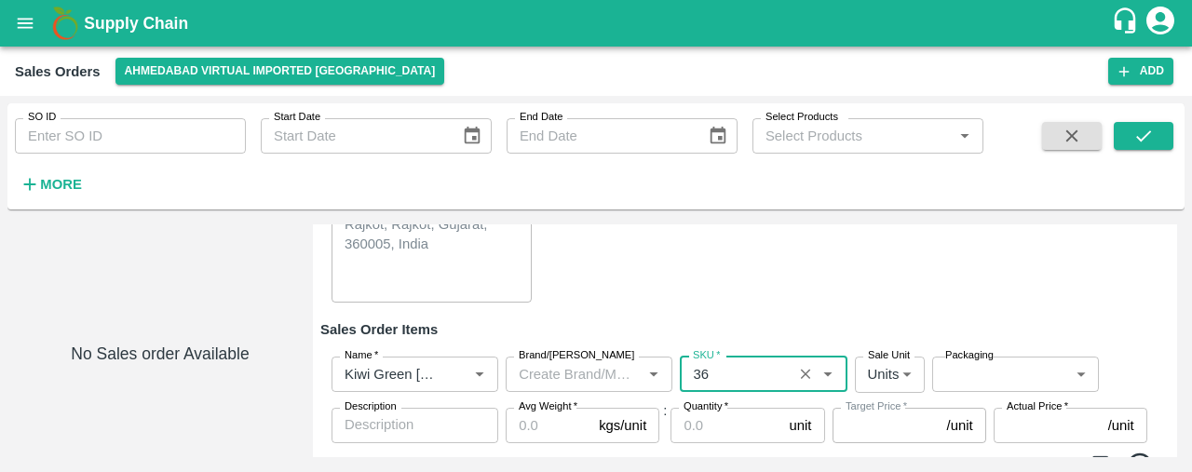
click at [946, 378] on body "Supply Chain Sales Orders Ahmedabad virtual imported DC Add SO ID SO ID Start D…" at bounding box center [596, 236] width 1192 height 472
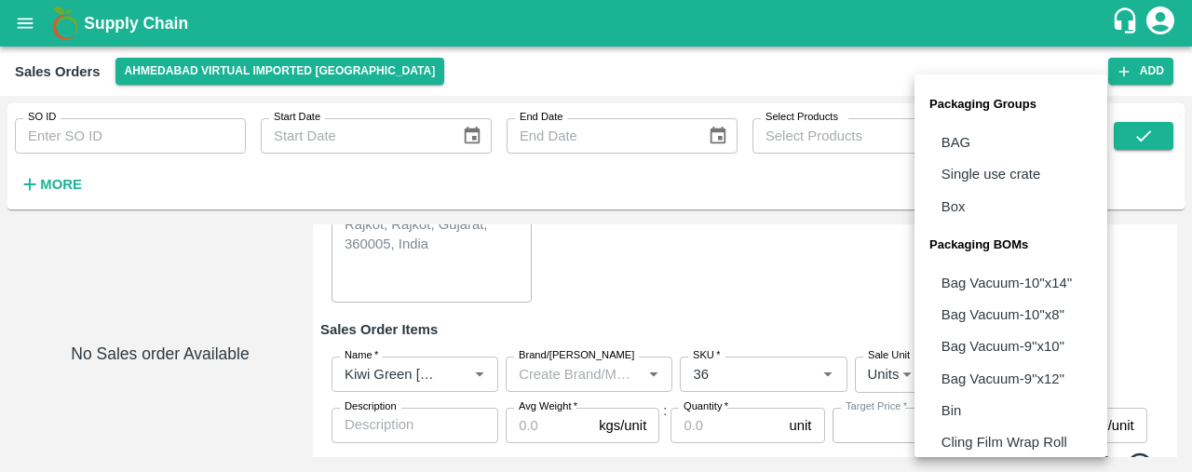
scroll to position [232, 0]
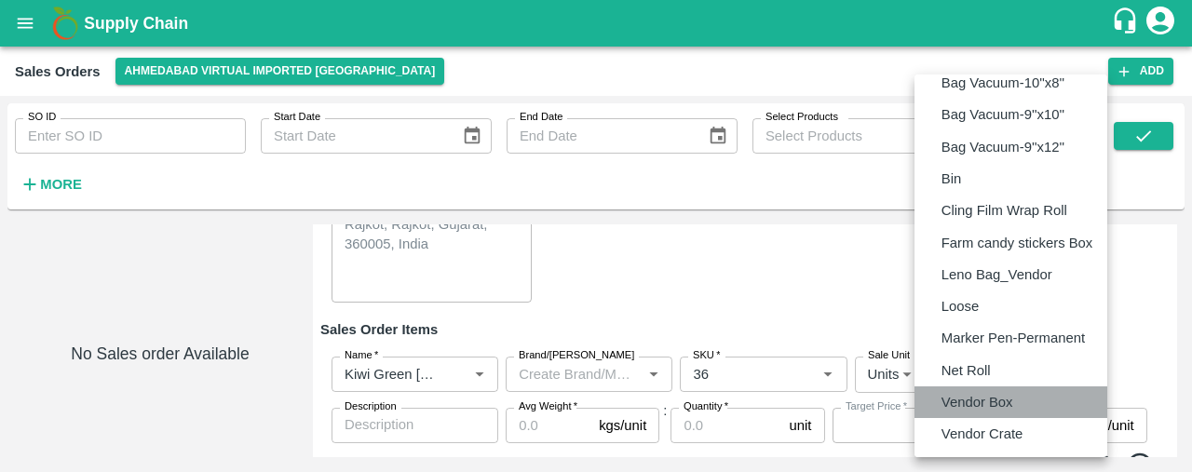
click at [955, 401] on p "Vendor Box" at bounding box center [977, 402] width 72 height 20
type input "BOM/276"
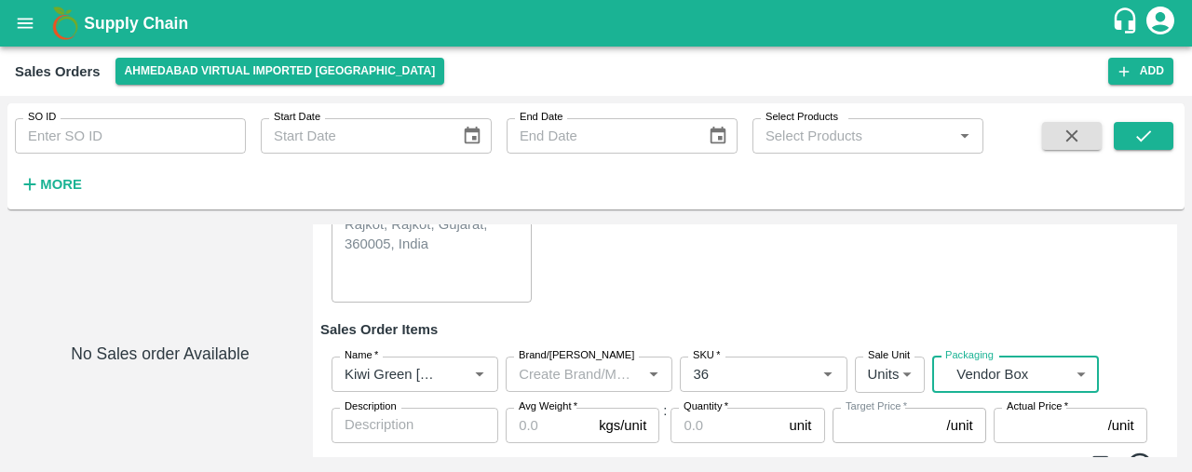
click at [521, 422] on input "Avg Weight   *" at bounding box center [549, 425] width 86 height 35
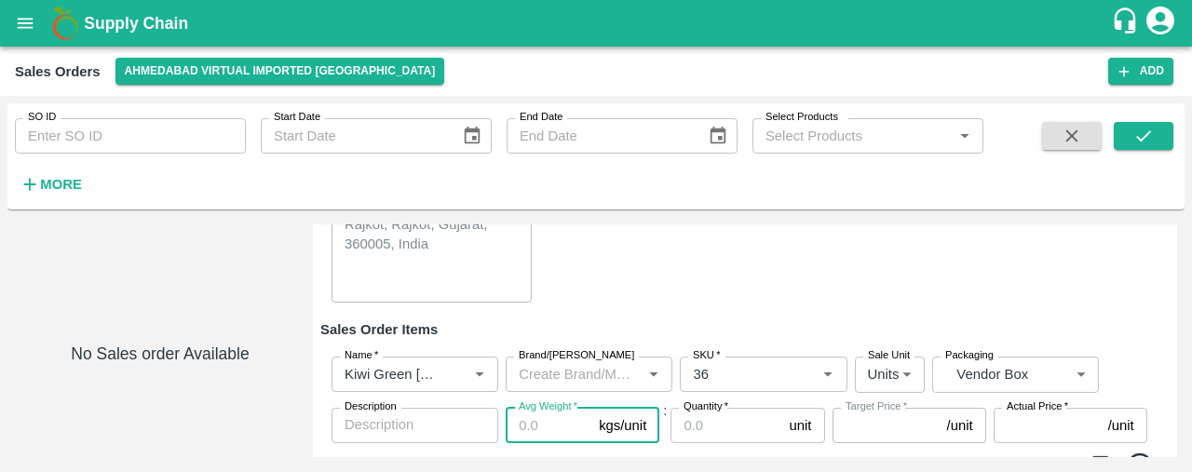
type input "1"
type input "295"
type input "10"
type input "2950"
type input "10"
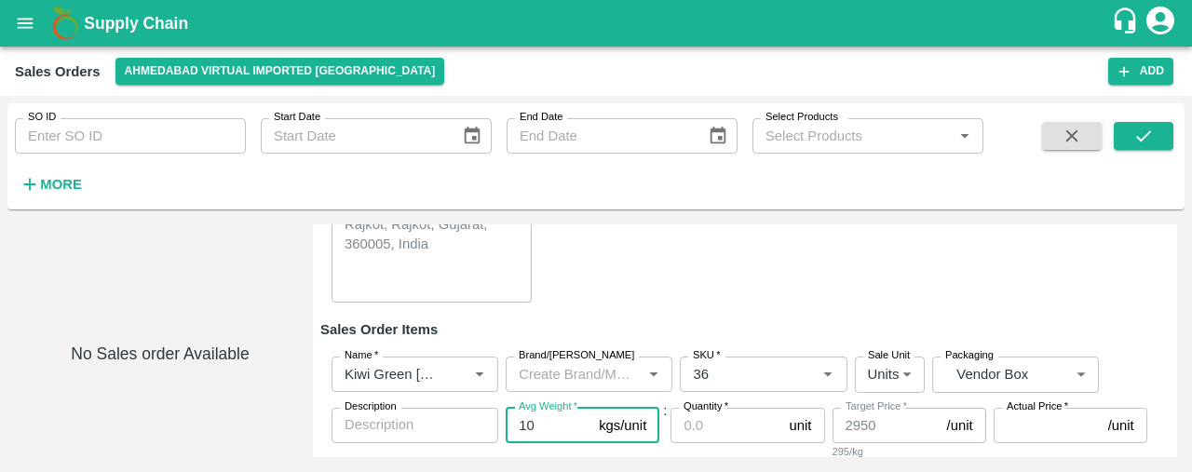
click at [736, 427] on input "Quantity   *" at bounding box center [725, 425] width 111 height 35
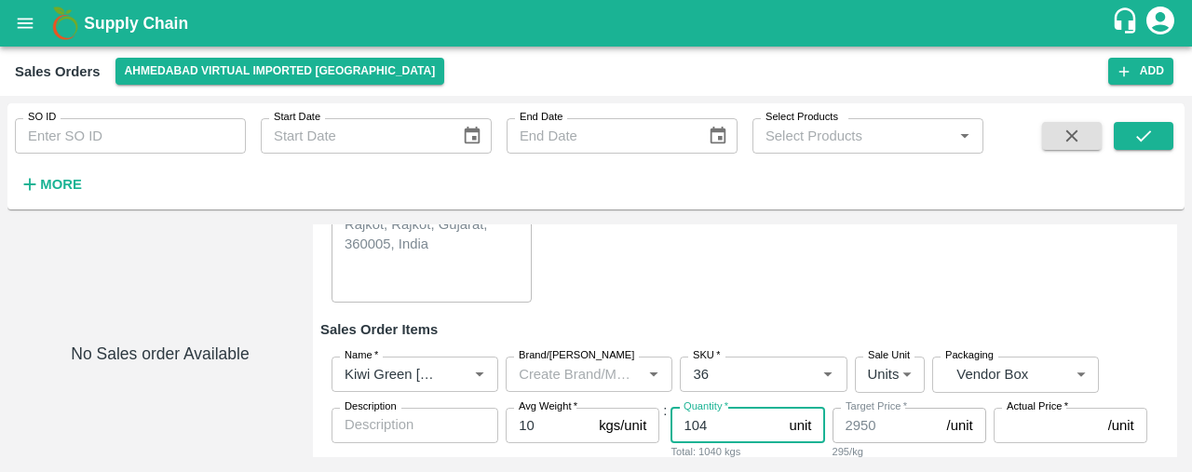
type input "104"
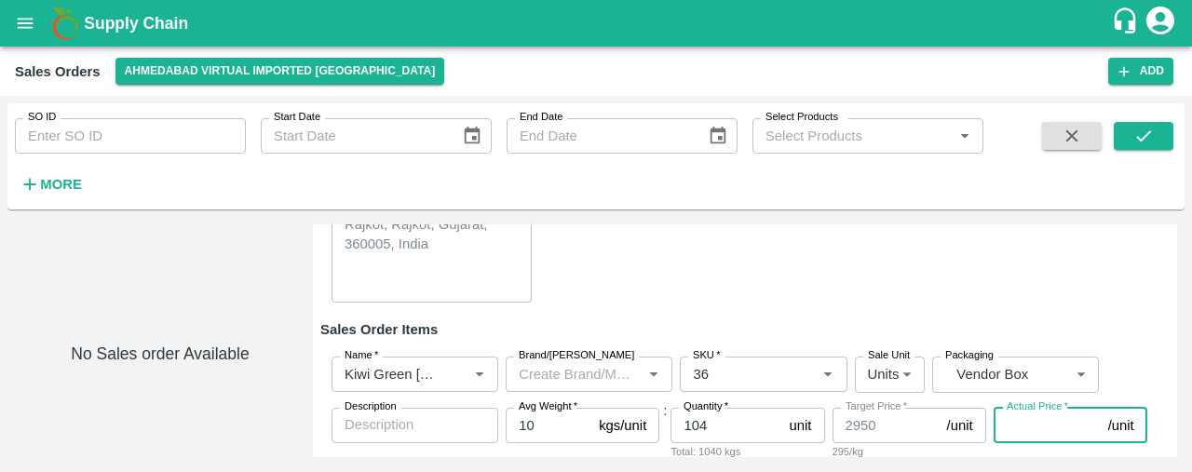
click at [1022, 423] on input "Actual Price   *" at bounding box center [1046, 425] width 107 height 35
type input "29"
type input "2921"
type input "290"
type input "2660"
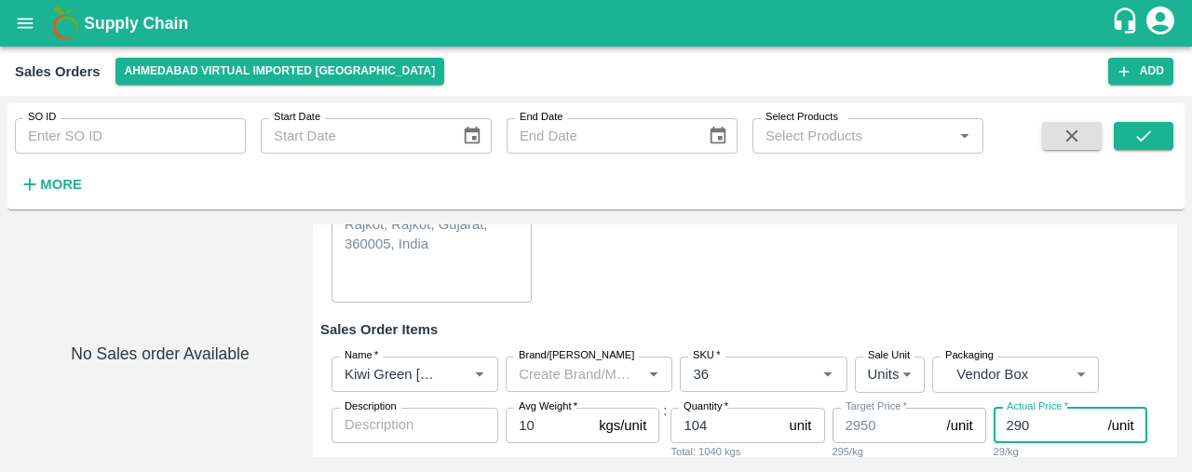
type input "2900"
type input "50"
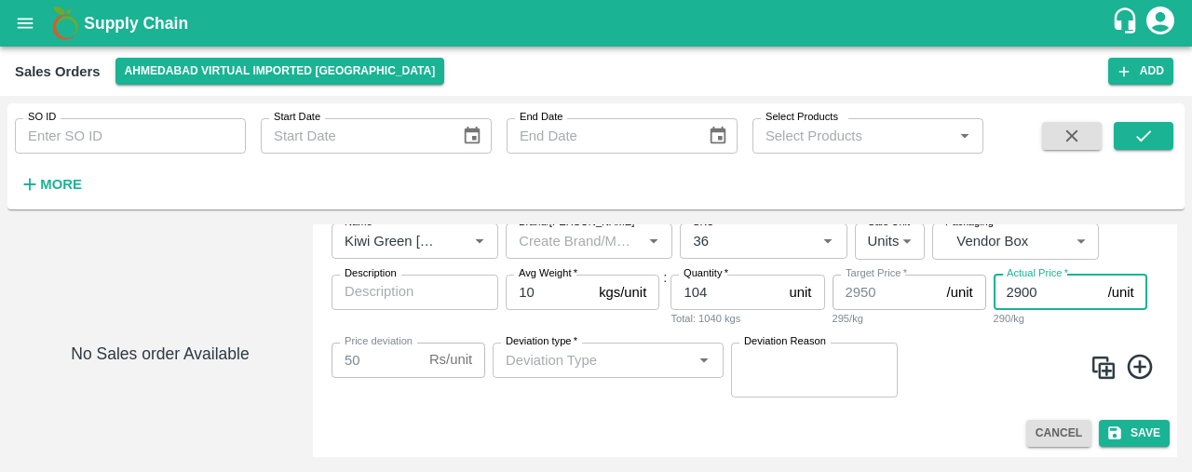
type input "2900"
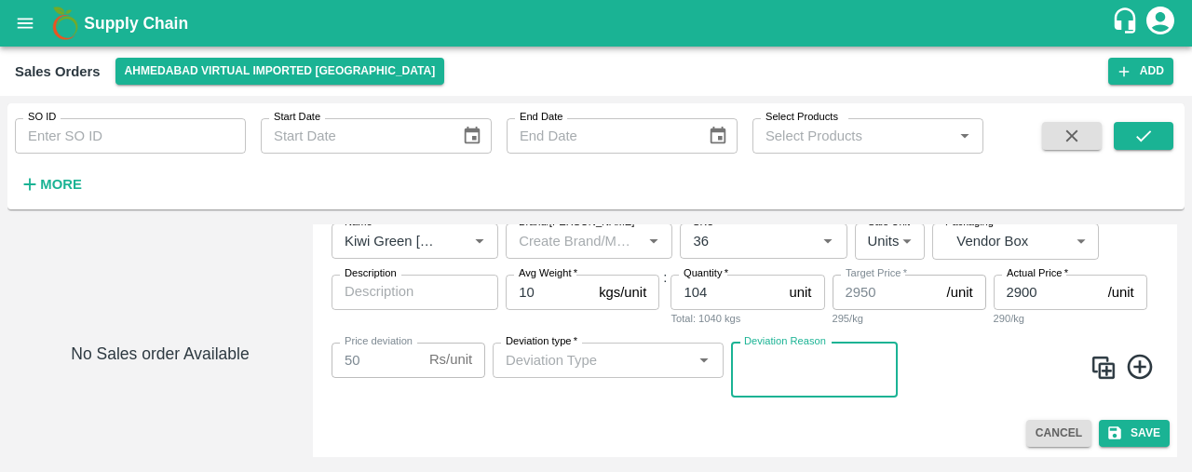
click at [817, 364] on textarea "Deviation Reason" at bounding box center [814, 369] width 141 height 39
type textarea "na"
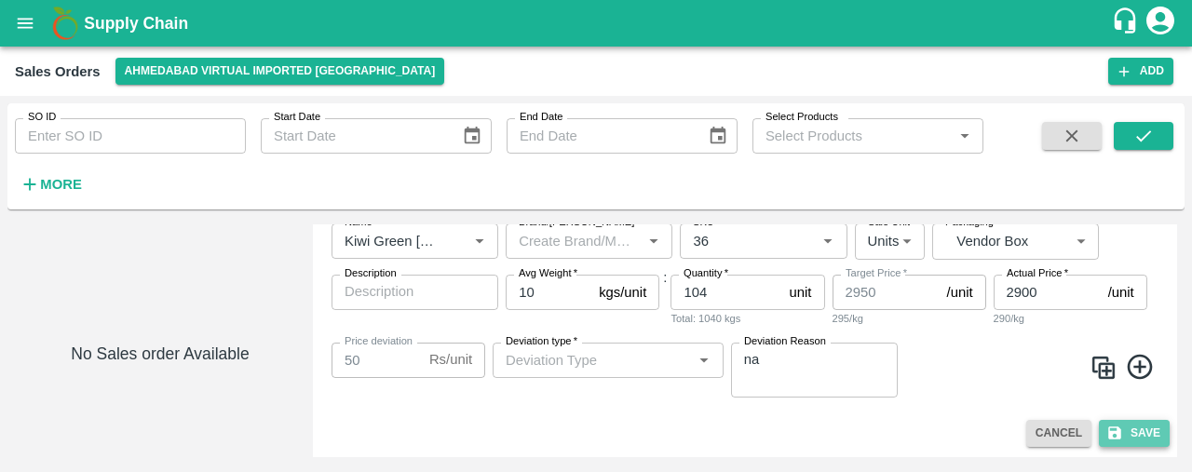
click at [1149, 431] on button "Save" at bounding box center [1134, 433] width 71 height 27
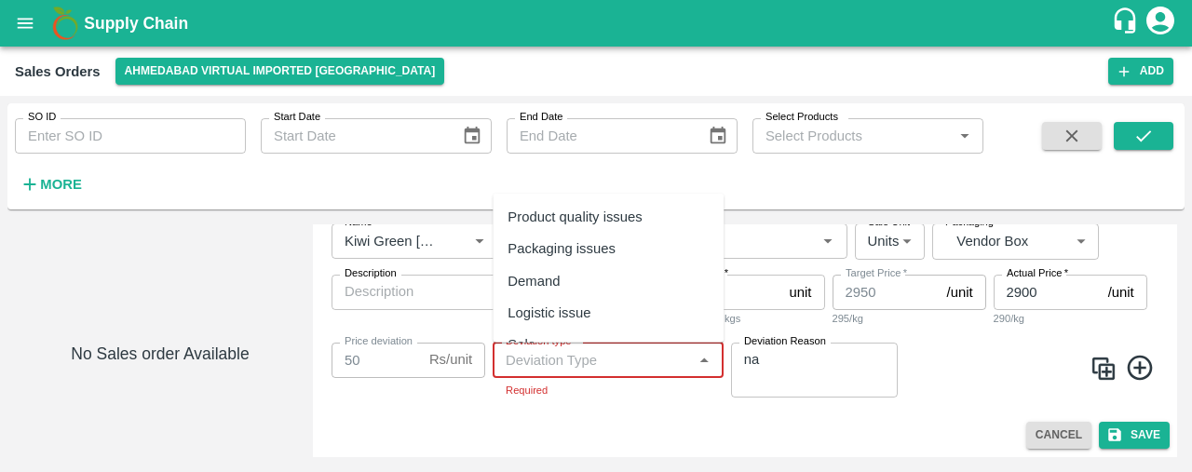
click at [588, 360] on input "Deviation type   *" at bounding box center [592, 360] width 189 height 24
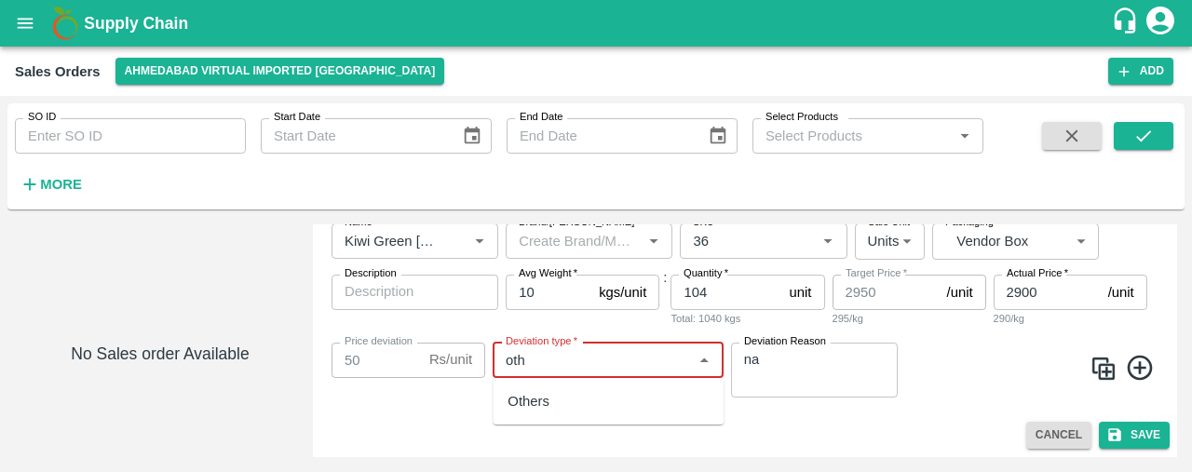
click at [592, 394] on div "Others" at bounding box center [608, 401] width 231 height 32
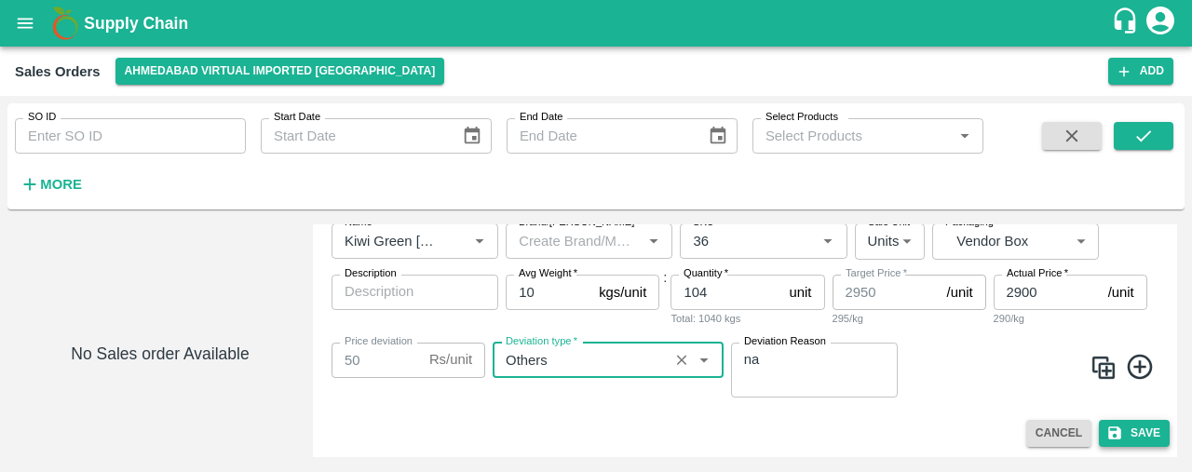
type input "Others"
click at [1124, 431] on button "Save" at bounding box center [1134, 433] width 71 height 27
click at [1117, 425] on icon "submit" at bounding box center [1114, 433] width 17 height 17
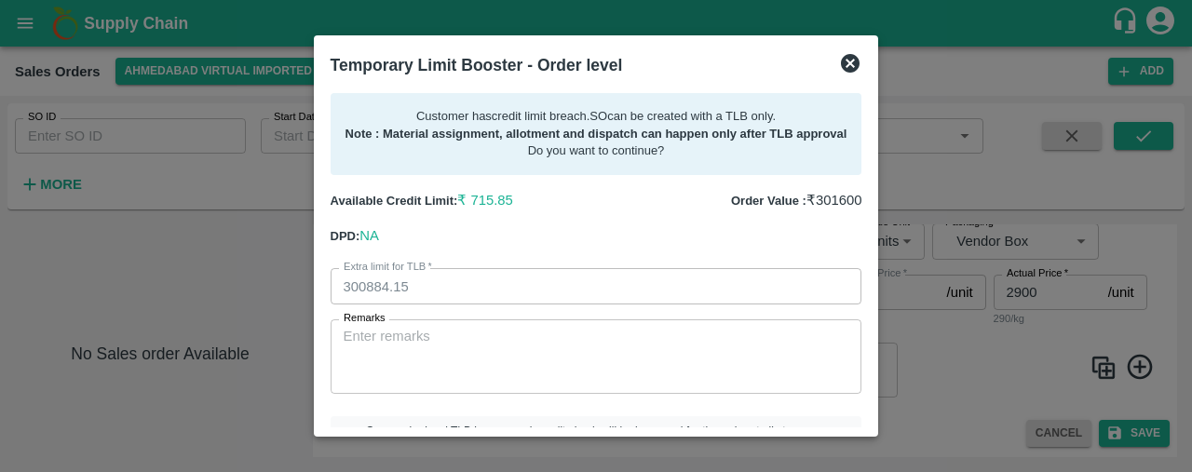
click at [855, 57] on icon at bounding box center [850, 63] width 19 height 19
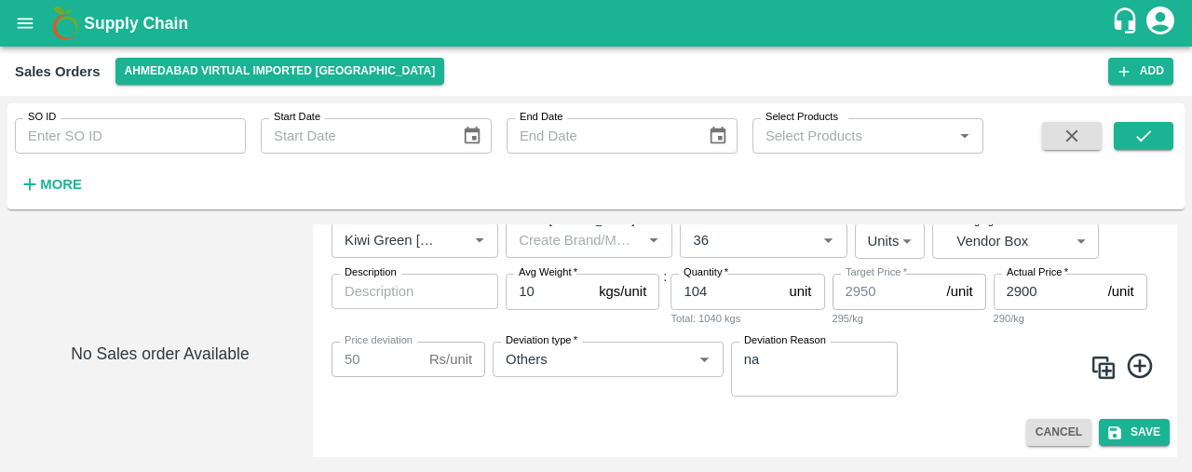
scroll to position [353, 0]
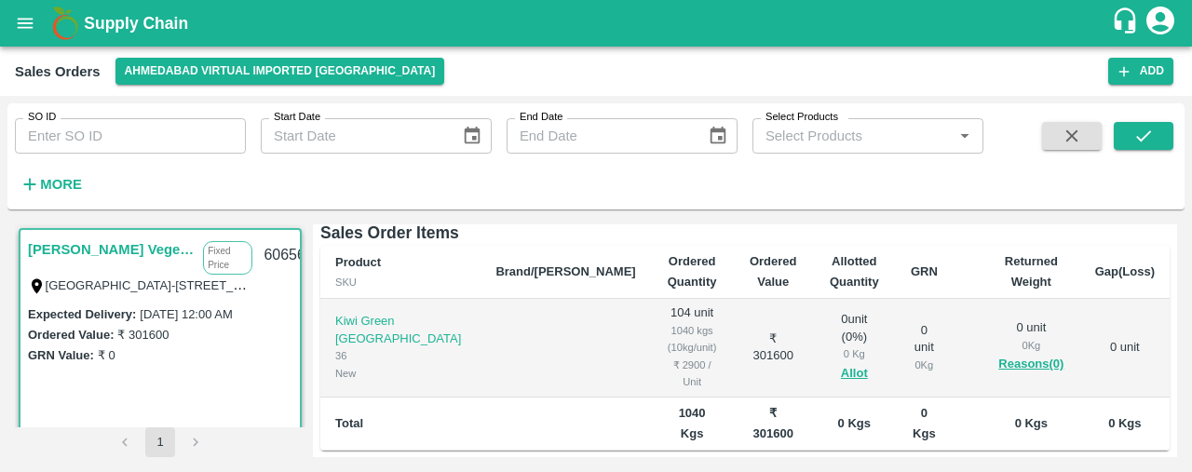
scroll to position [344, 0]
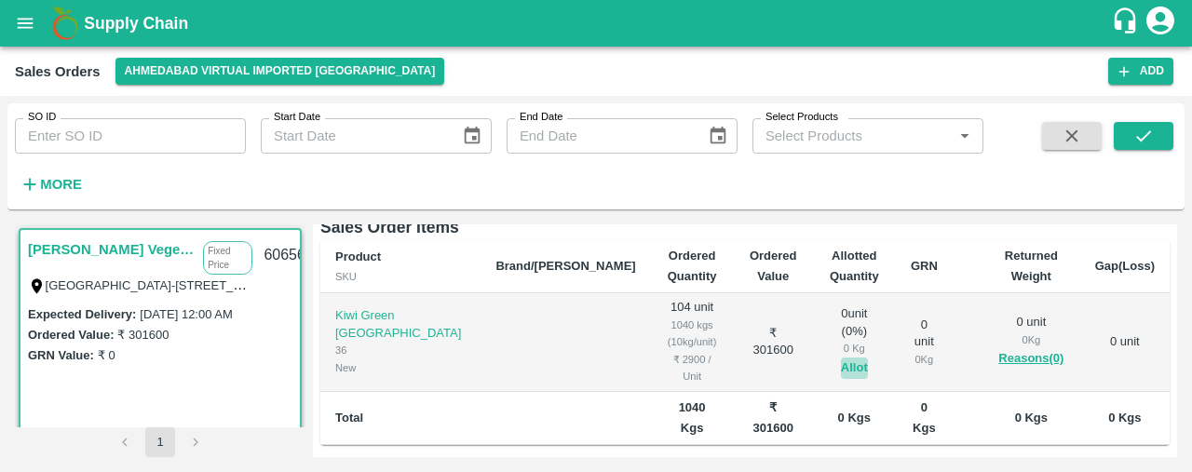
click at [841, 358] on button "Allot" at bounding box center [854, 368] width 27 height 21
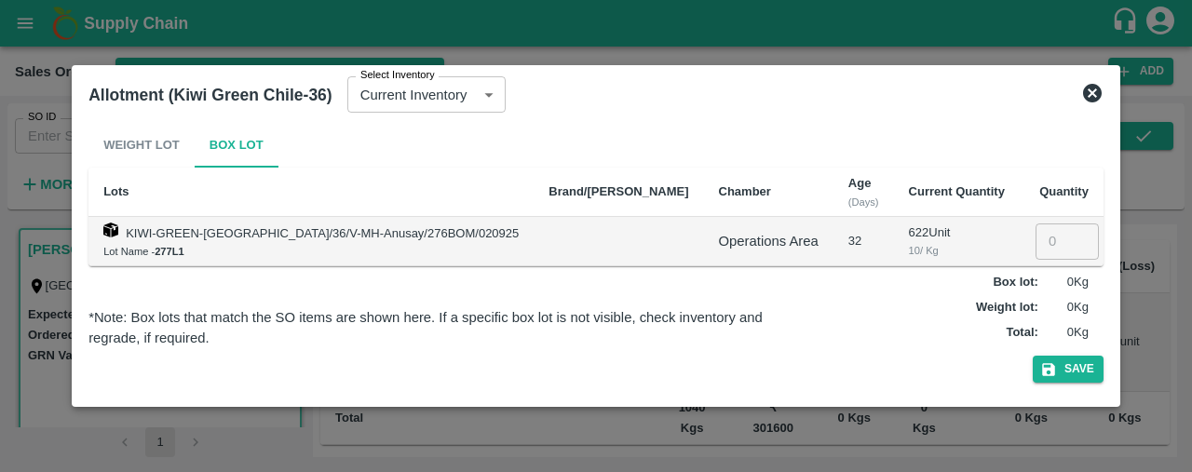
click at [1035, 247] on input "number" at bounding box center [1066, 240] width 63 height 35
type input "104"
click at [1052, 361] on button "Save" at bounding box center [1068, 369] width 71 height 27
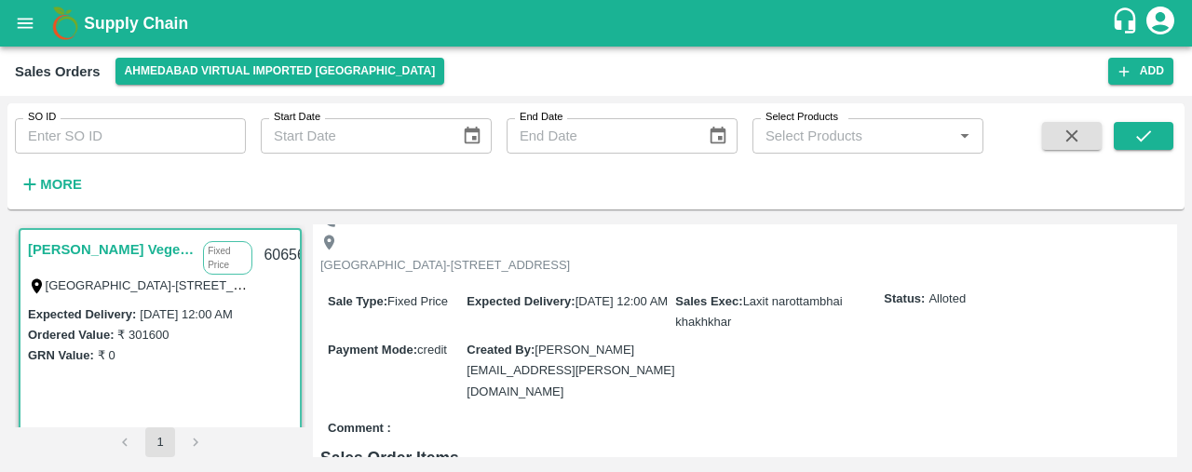
scroll to position [0, 0]
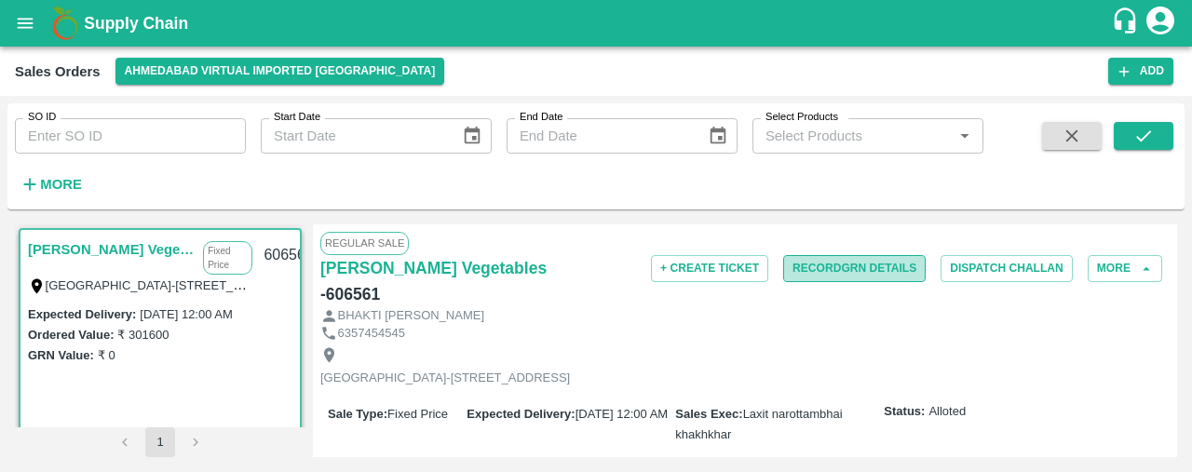
click at [885, 270] on button "Record GRN Details" at bounding box center [854, 268] width 142 height 27
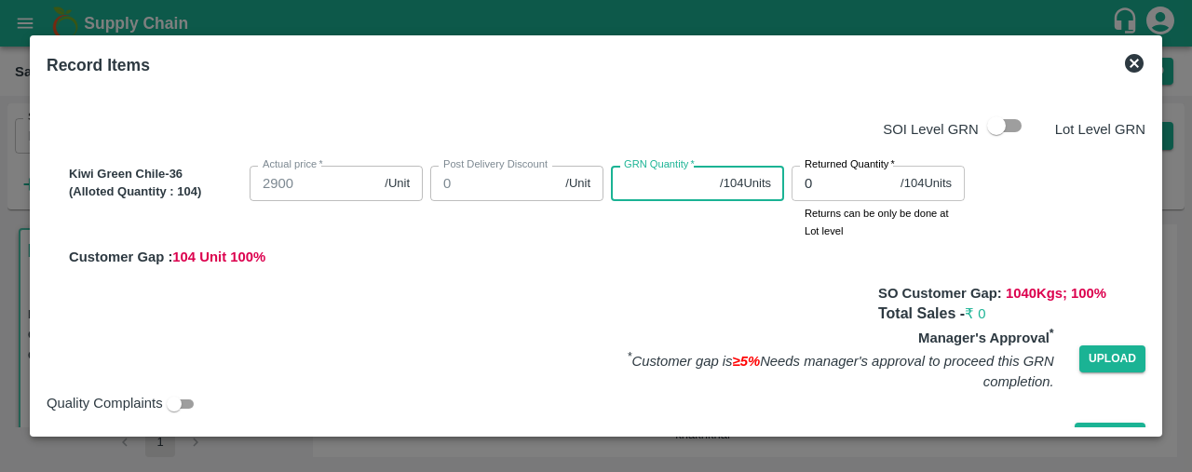
click at [635, 178] on input "GRN Quantity   *" at bounding box center [661, 183] width 101 height 35
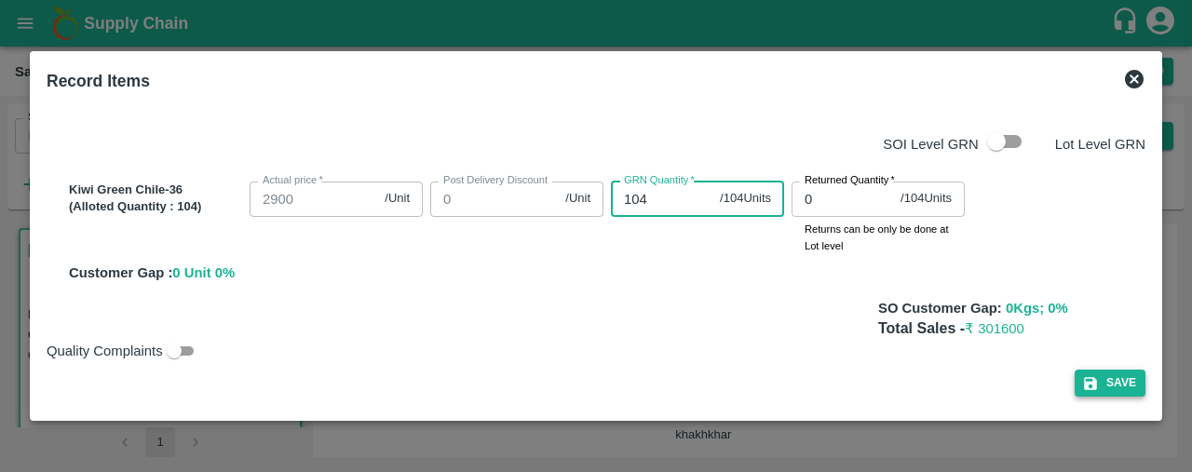
type input "104"
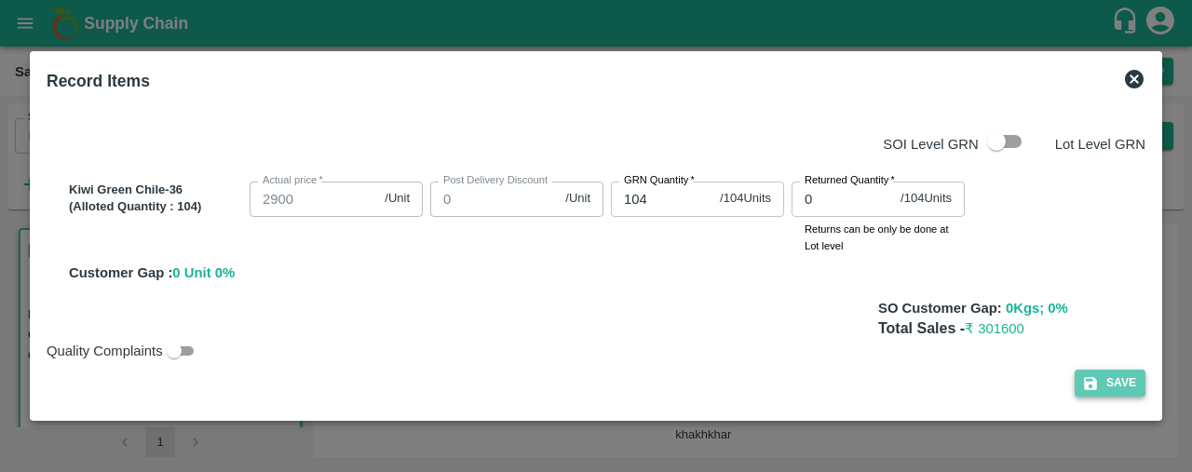
click at [1108, 377] on button "Save" at bounding box center [1109, 383] width 71 height 27
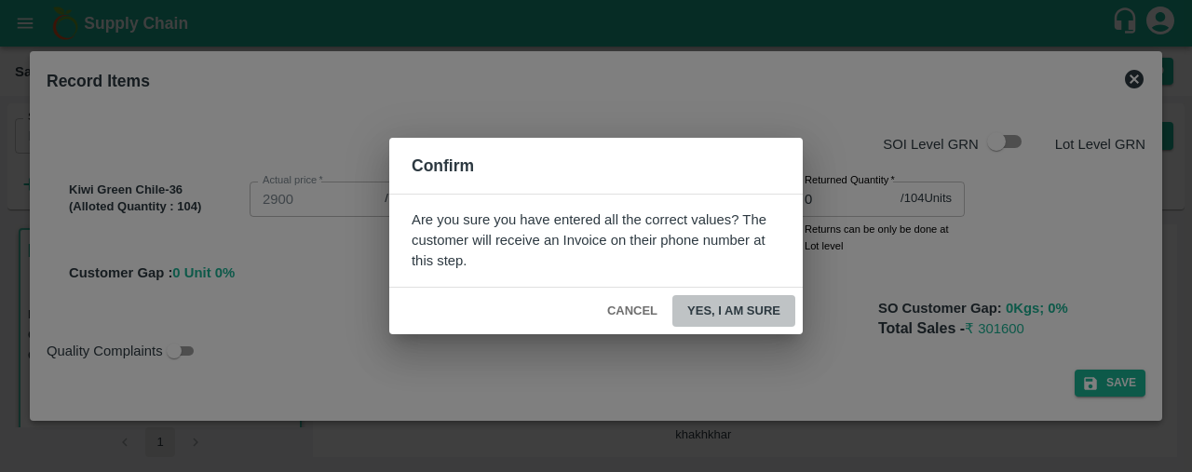
click at [725, 308] on button "Yes, I am sure" at bounding box center [733, 311] width 123 height 33
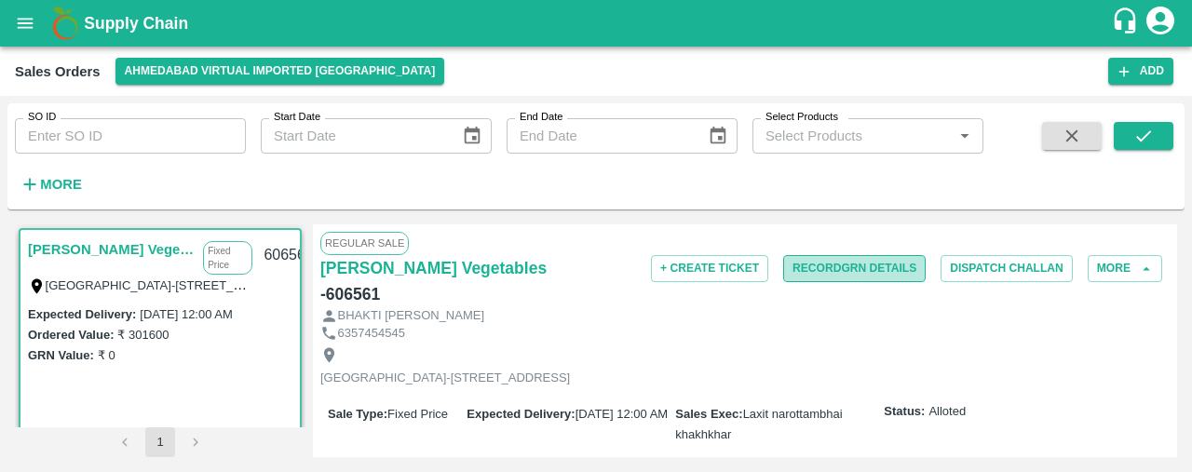
click at [830, 256] on button "Record GRN Details" at bounding box center [854, 268] width 142 height 27
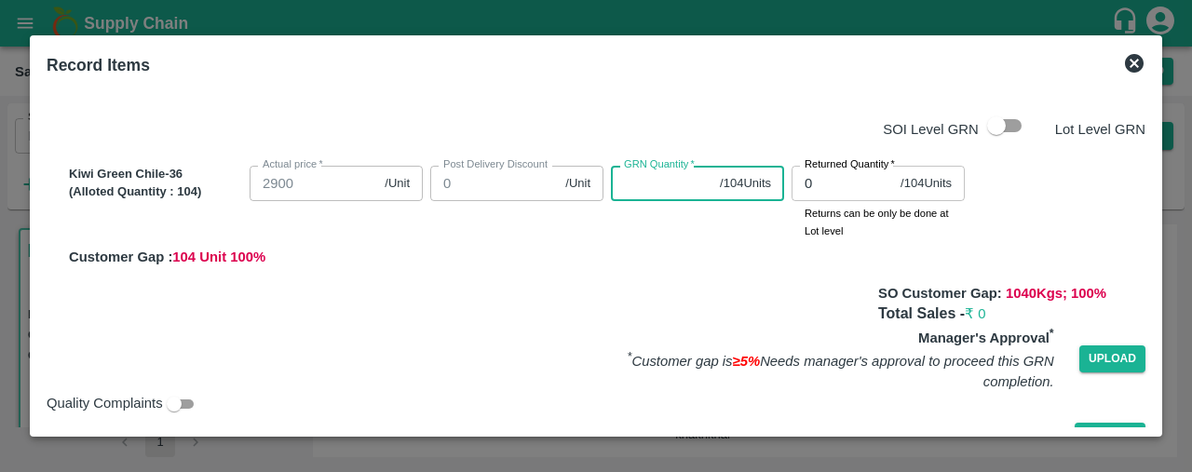
click at [641, 178] on input "GRN Quantity   *" at bounding box center [661, 183] width 101 height 35
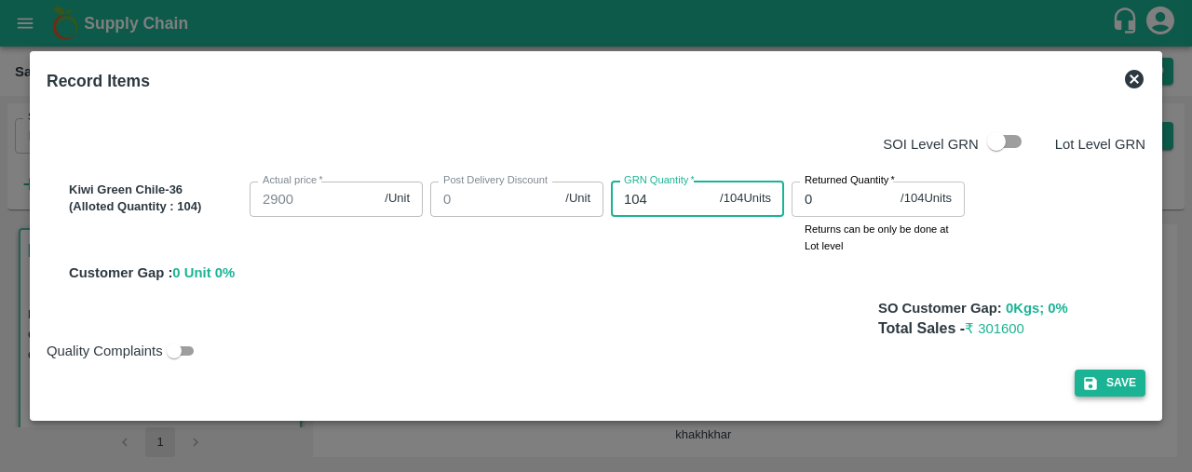
type input "104"
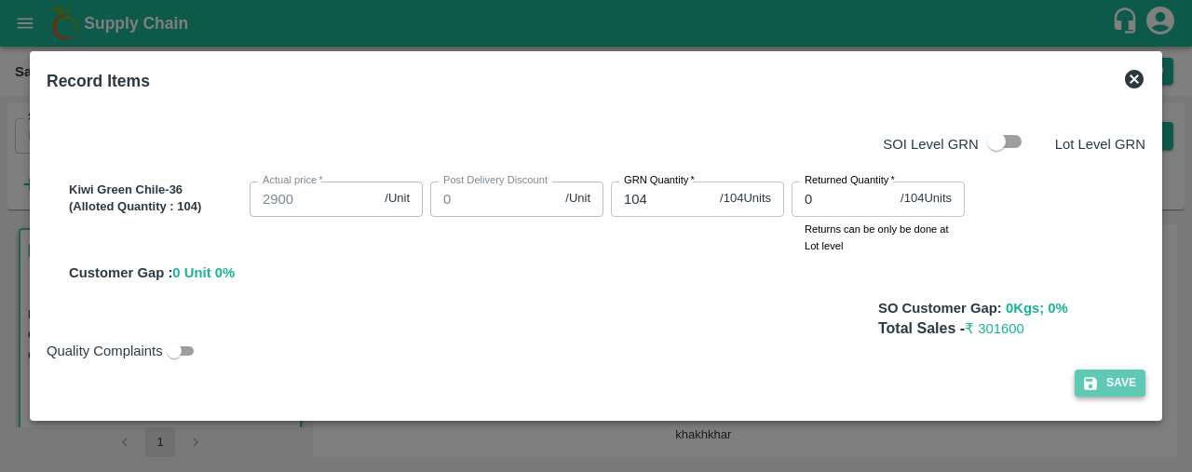
click at [1122, 375] on button "Save" at bounding box center [1109, 383] width 71 height 27
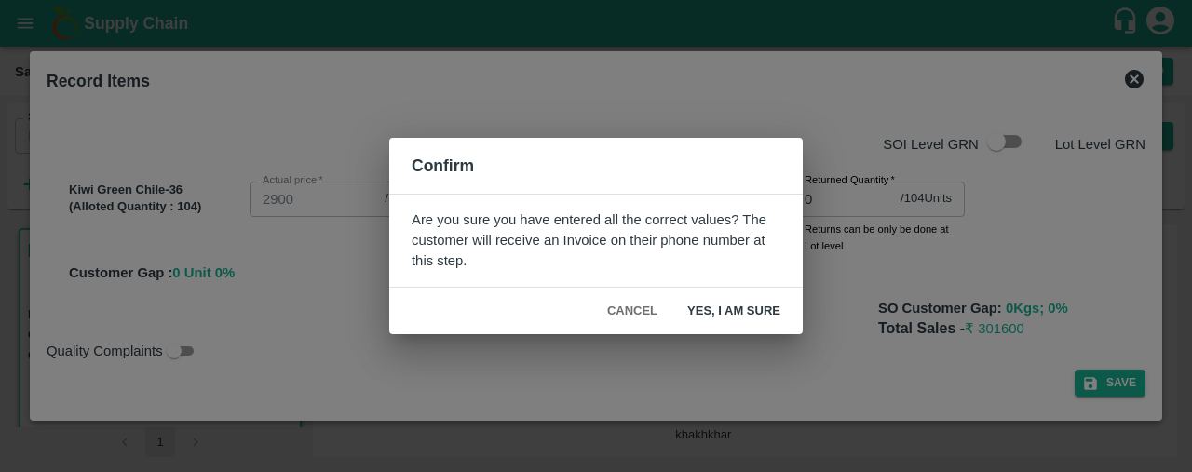
click at [730, 309] on button "Yes, I am sure" at bounding box center [733, 311] width 123 height 33
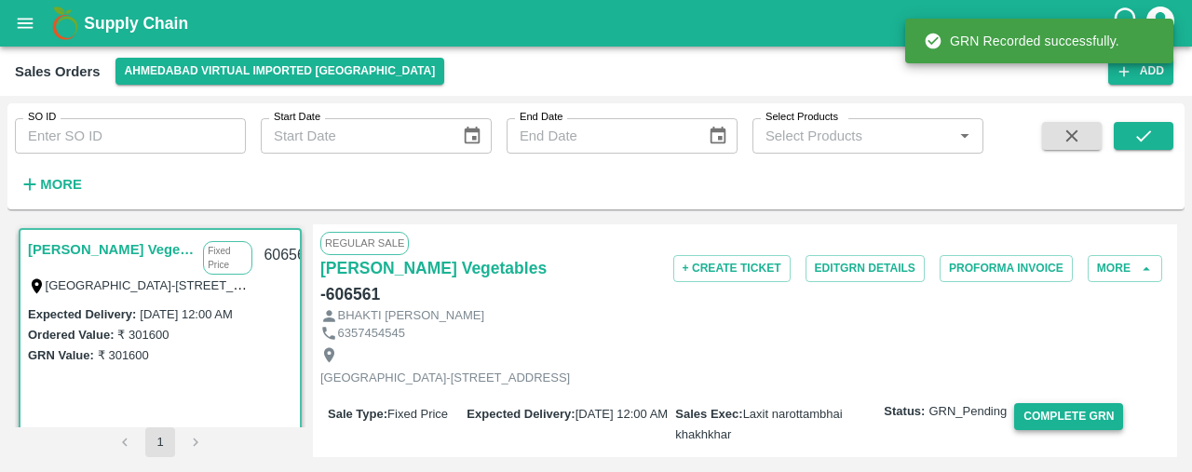
click at [1047, 403] on button "Complete GRN" at bounding box center [1068, 416] width 109 height 27
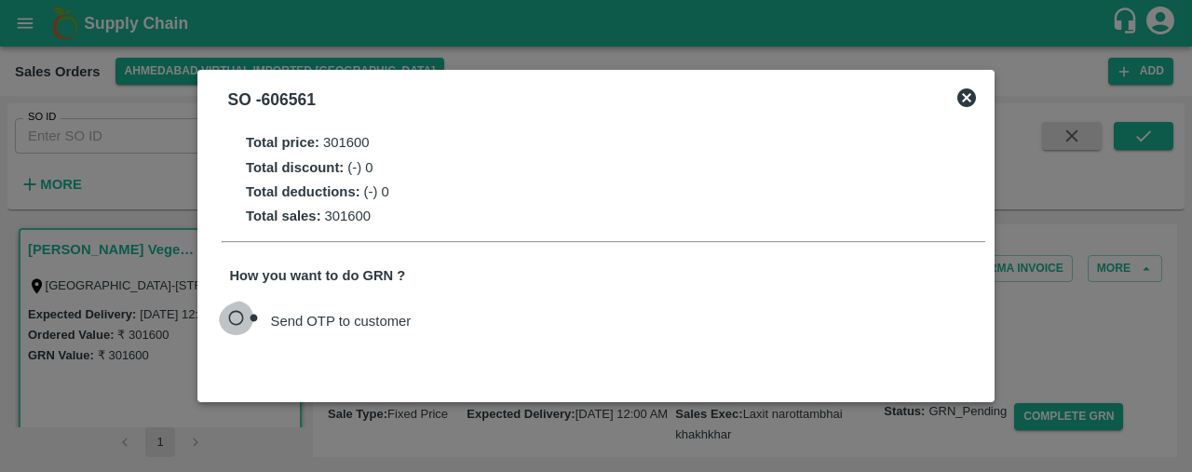
click at [236, 314] on input "Send OTP to customer" at bounding box center [244, 321] width 51 height 40
radio input "true"
click at [443, 317] on button "Send OTP" at bounding box center [463, 320] width 76 height 27
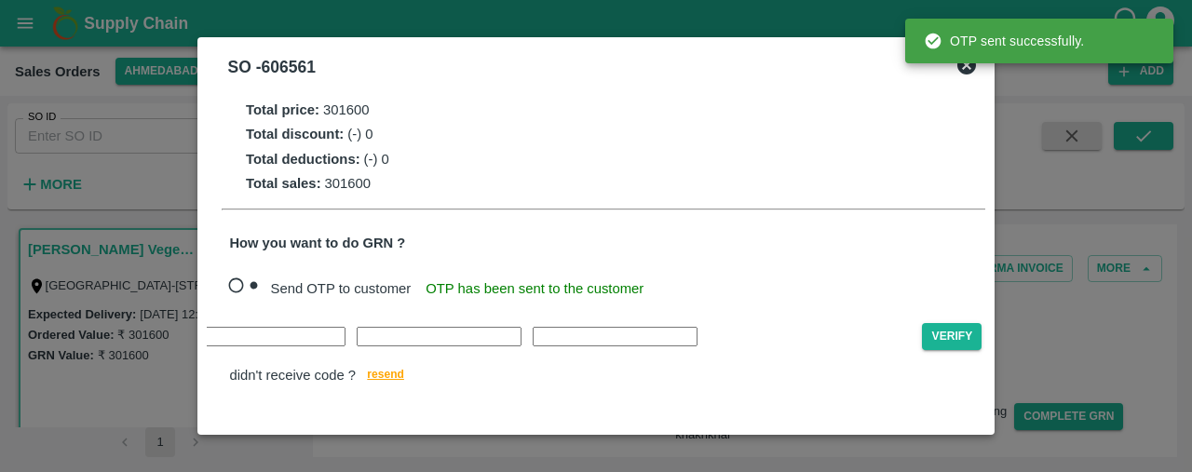
click at [247, 353] on div "Verify didn't receive code ? [GEOGRAPHIC_DATA]" at bounding box center [603, 355] width 748 height 65
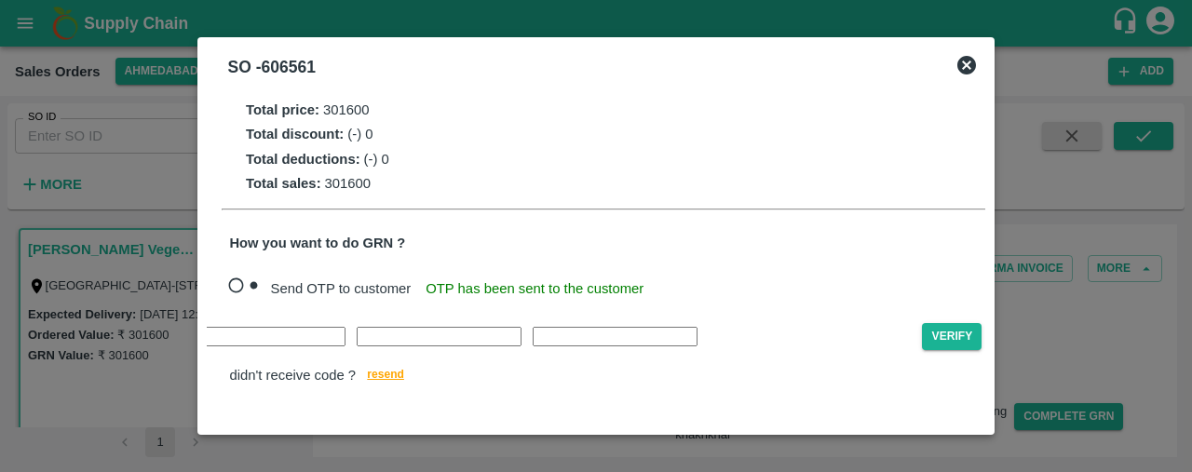
type input "Z"
type input "U"
type input "H"
click at [922, 323] on button "Verify" at bounding box center [952, 336] width 60 height 27
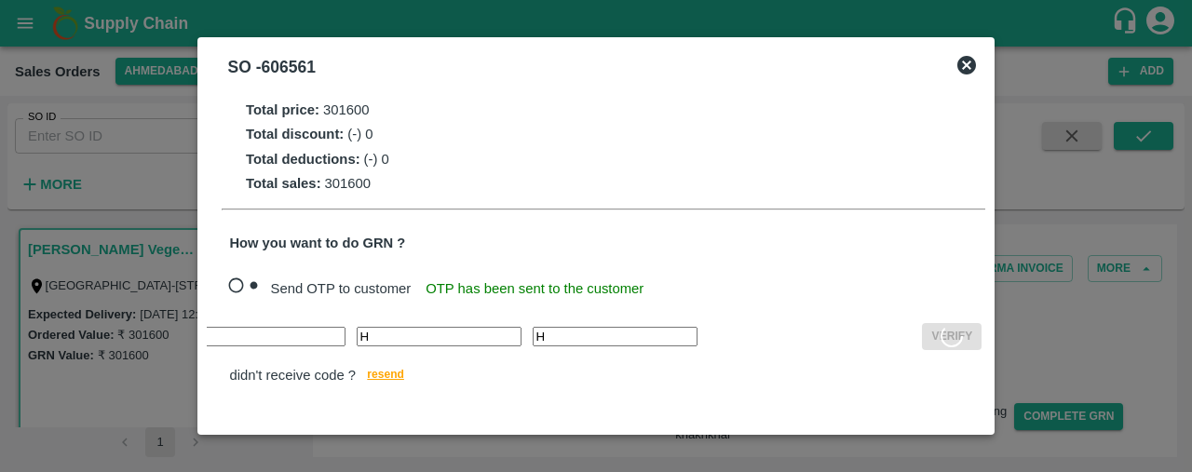
click at [939, 336] on icon at bounding box center [951, 335] width 25 height 25
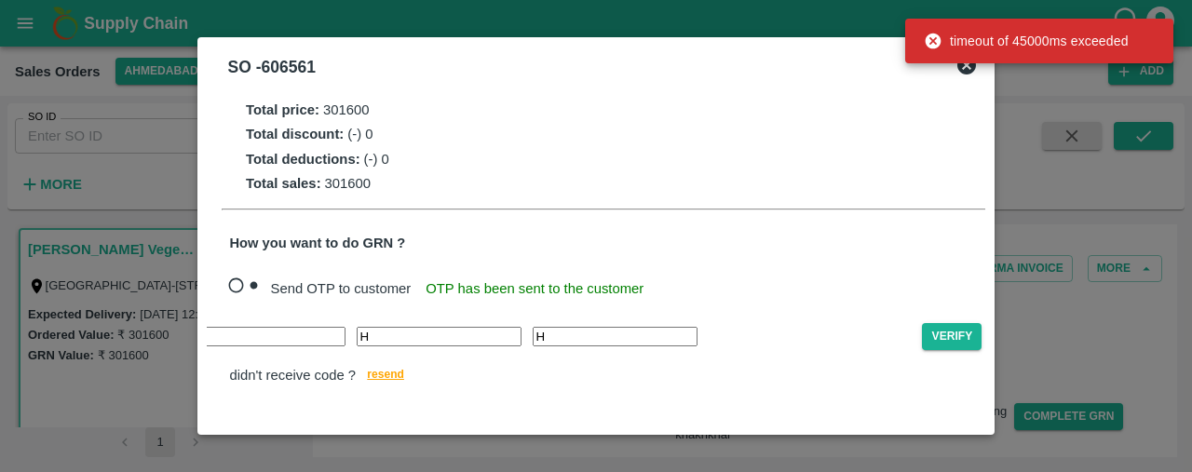
click at [1052, 172] on div at bounding box center [596, 236] width 1192 height 472
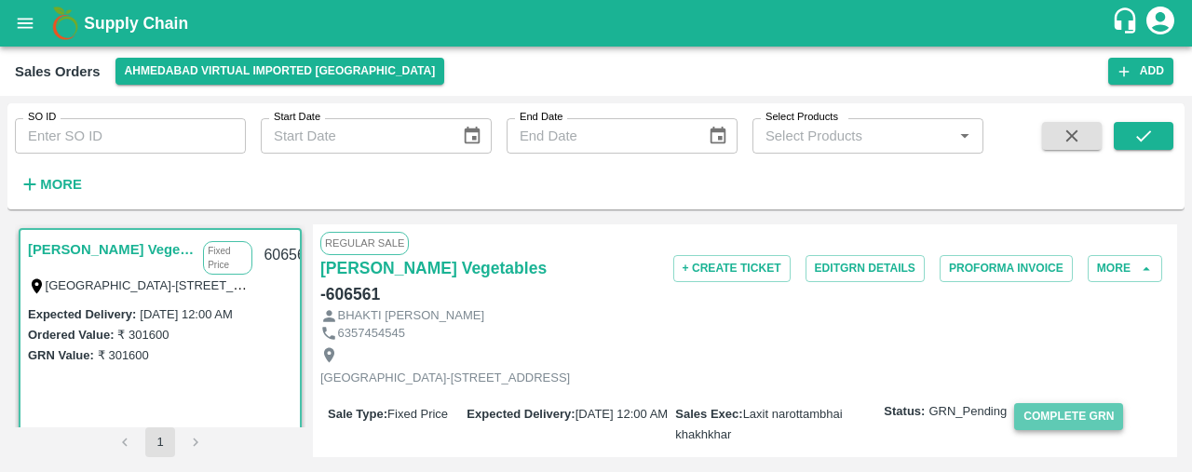
click at [1056, 403] on button "Complete GRN" at bounding box center [1068, 416] width 109 height 27
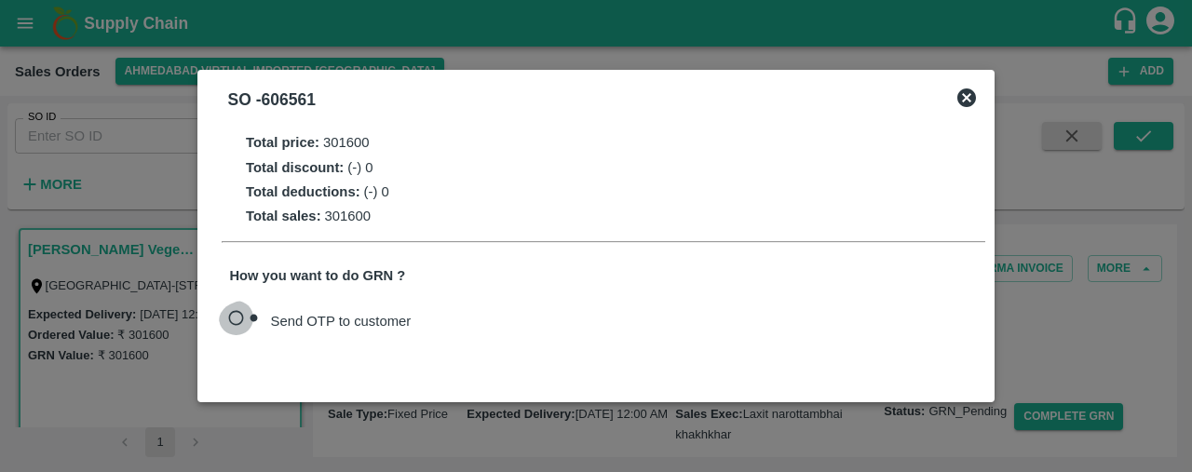
click at [235, 317] on input "Send OTP to customer" at bounding box center [244, 321] width 51 height 40
radio input "true"
click at [450, 316] on button "Send OTP" at bounding box center [463, 320] width 76 height 27
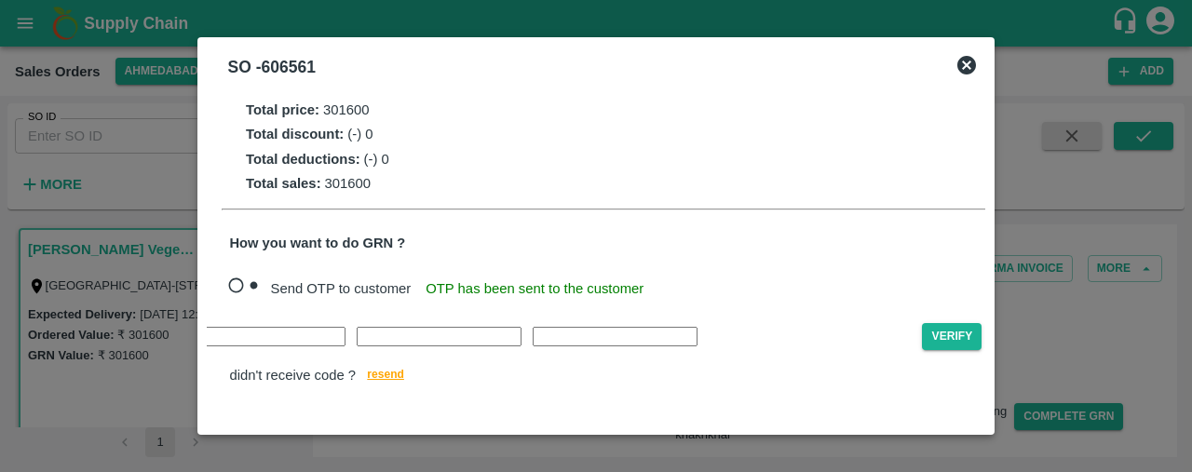
click at [246, 351] on div "Verify didn't receive code ? resend" at bounding box center [603, 355] width 748 height 65
type input "Z"
type input "U"
type input "H"
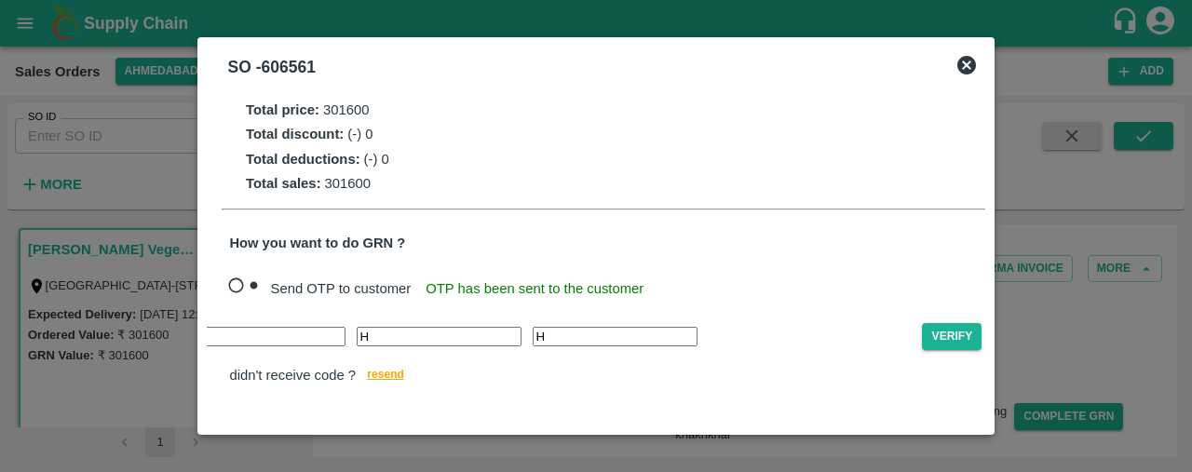
click at [771, 323] on div "Z U H H Verify" at bounding box center [603, 336] width 748 height 27
click at [922, 325] on button "Verify" at bounding box center [952, 336] width 60 height 27
click at [385, 371] on span "resend" at bounding box center [385, 375] width 37 height 20
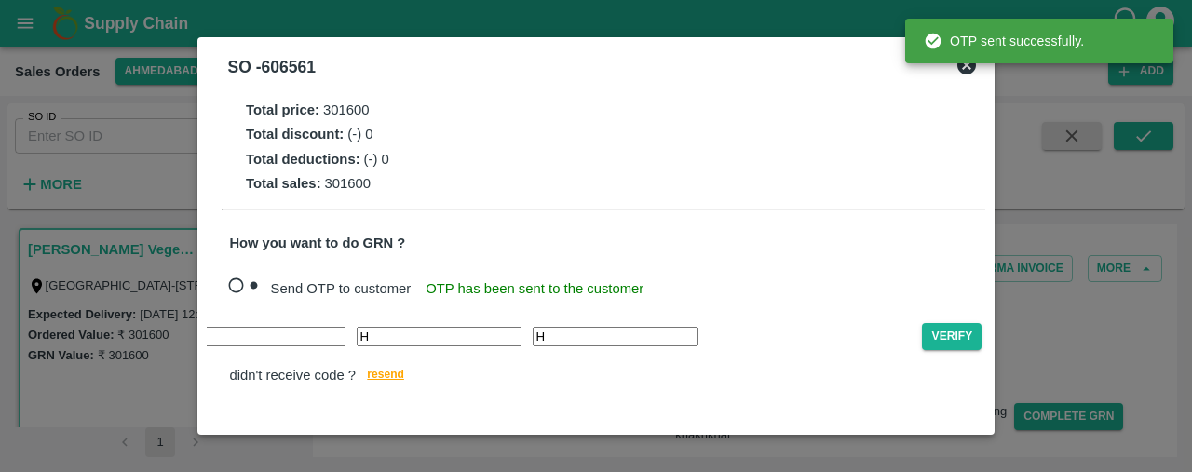
click at [533, 336] on input "H" at bounding box center [615, 337] width 165 height 20
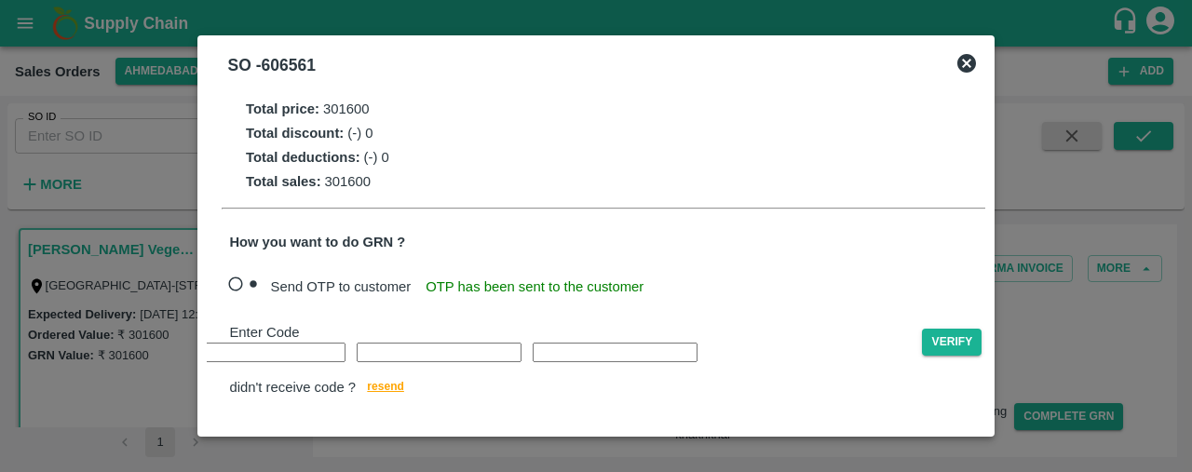
type input "D"
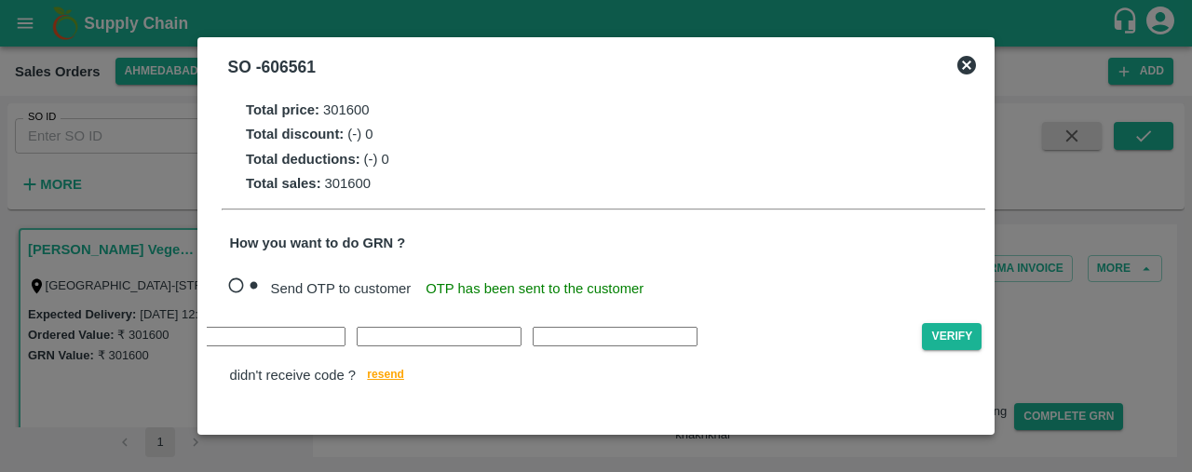
type input "M"
type input "L"
type input "Y"
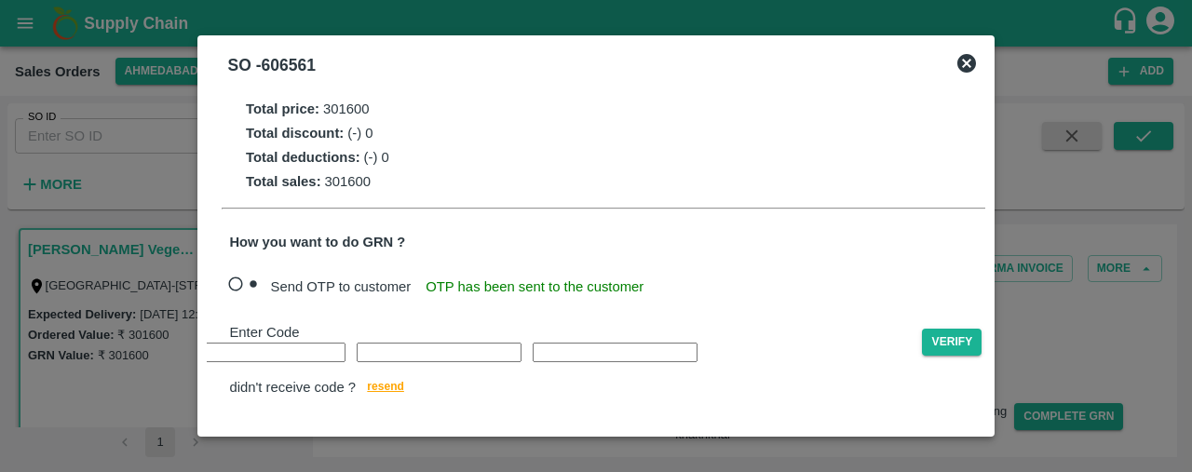
type input "B"
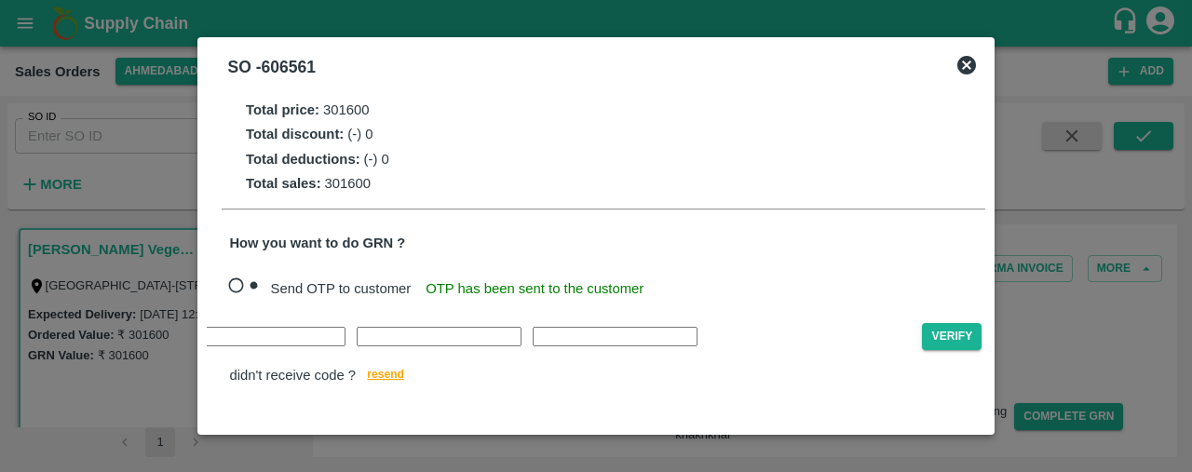
type input "P"
type input "O"
type input "V"
click at [922, 339] on button "Verify" at bounding box center [952, 336] width 60 height 27
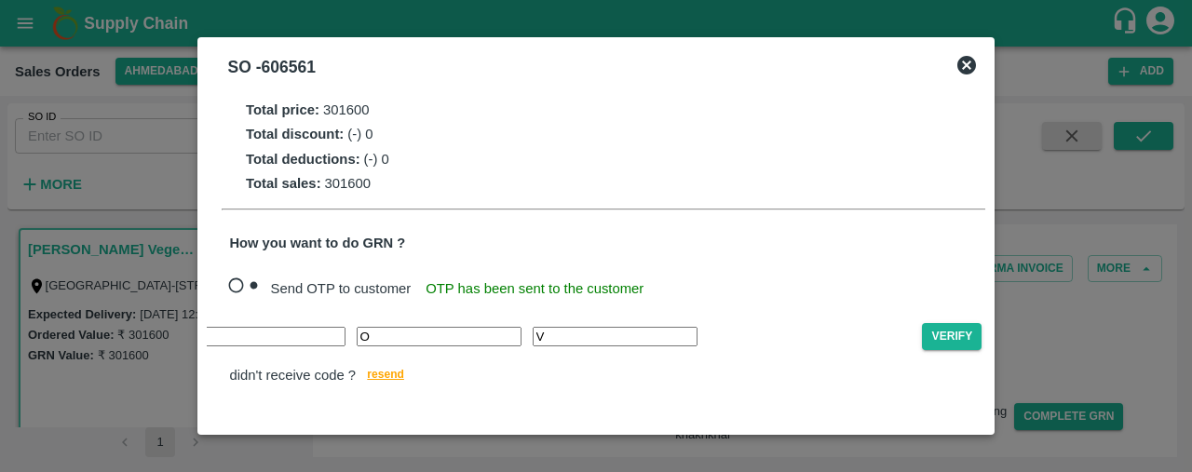
click at [963, 74] on icon at bounding box center [966, 65] width 22 height 22
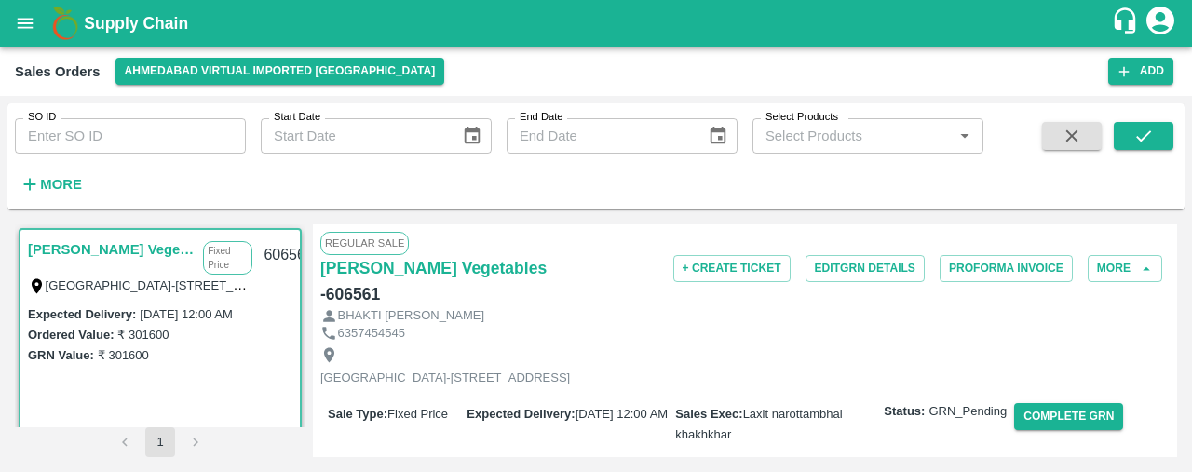
click at [127, 250] on link "Shree Krishna Vegetables" at bounding box center [111, 249] width 166 height 24
click at [127, 241] on link "Shree Krishna Vegetables" at bounding box center [111, 249] width 166 height 24
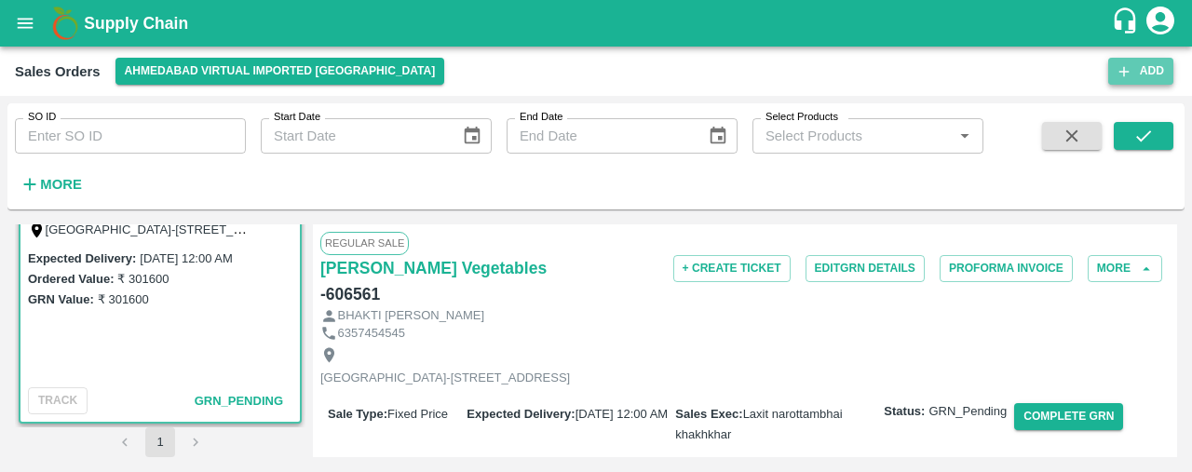
click at [1148, 77] on button "Add" at bounding box center [1140, 71] width 65 height 27
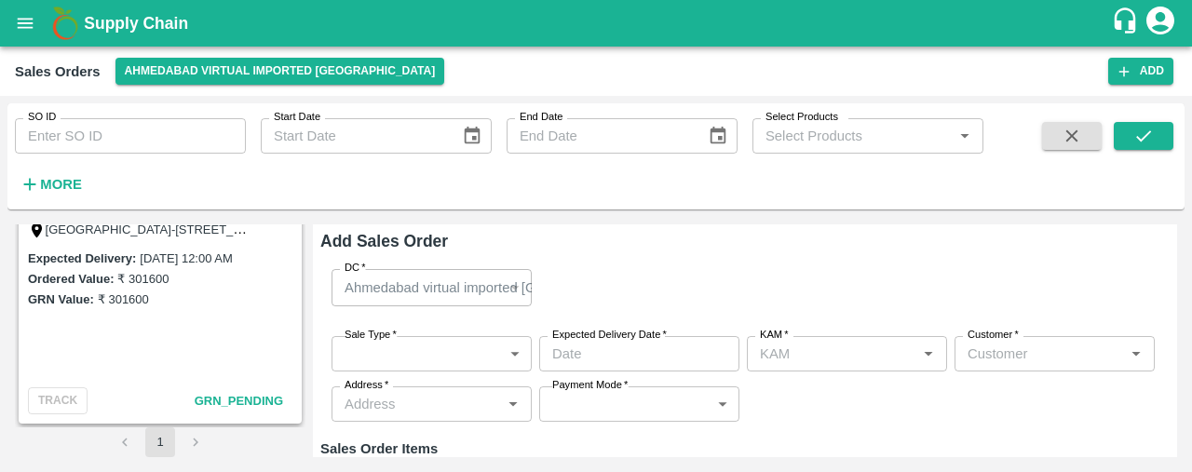
type input "Laxit narottambhai khakhkhar"
click at [391, 355] on body "Supply Chain Sales Orders Ahmedabad virtual imported DC Add SO ID SO ID Start D…" at bounding box center [596, 236] width 1192 height 472
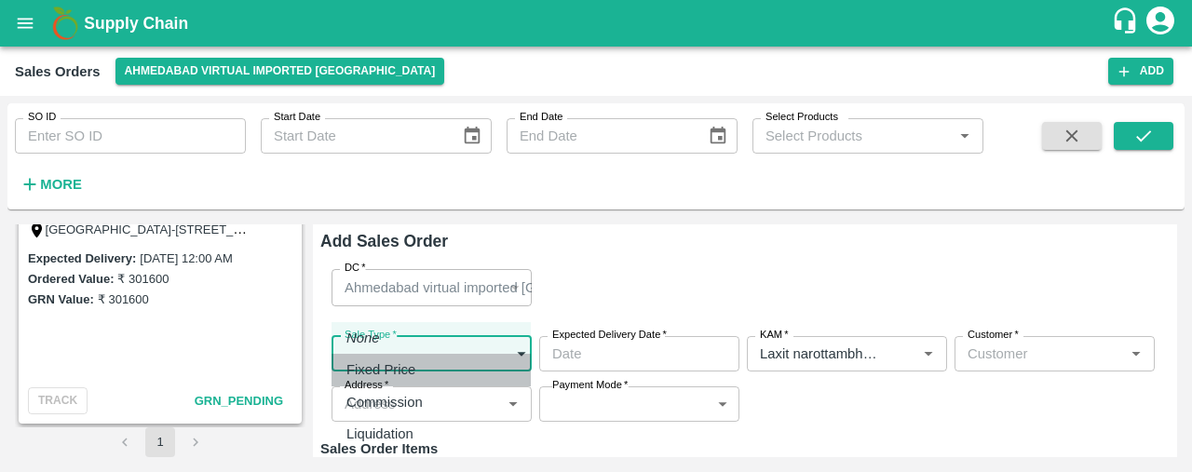
click at [400, 374] on p "Fixed Price" at bounding box center [380, 369] width 69 height 20
type input "1"
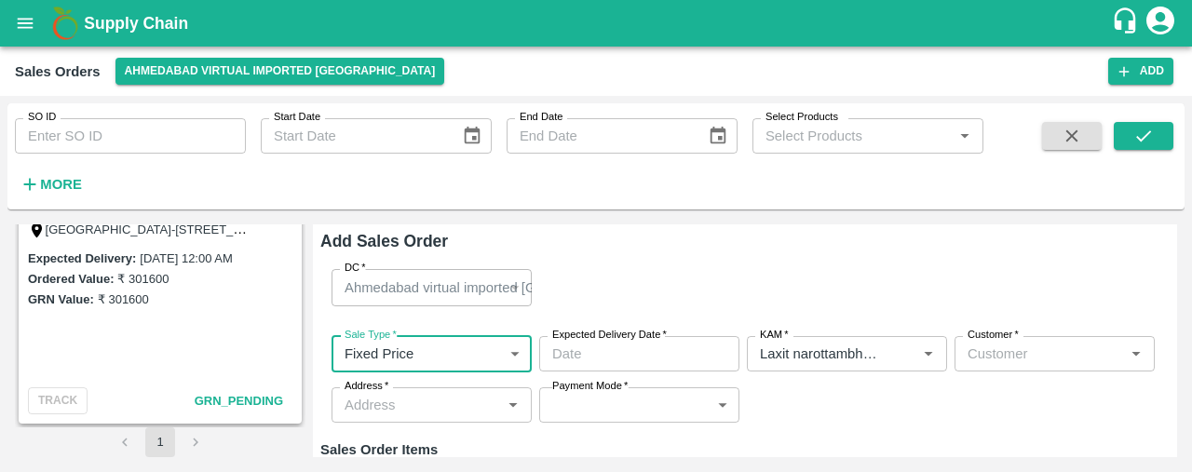
type input "DD/MM/YYYY hh:mm aa"
click at [596, 349] on input "DD/MM/YYYY hh:mm aa" at bounding box center [632, 353] width 187 height 35
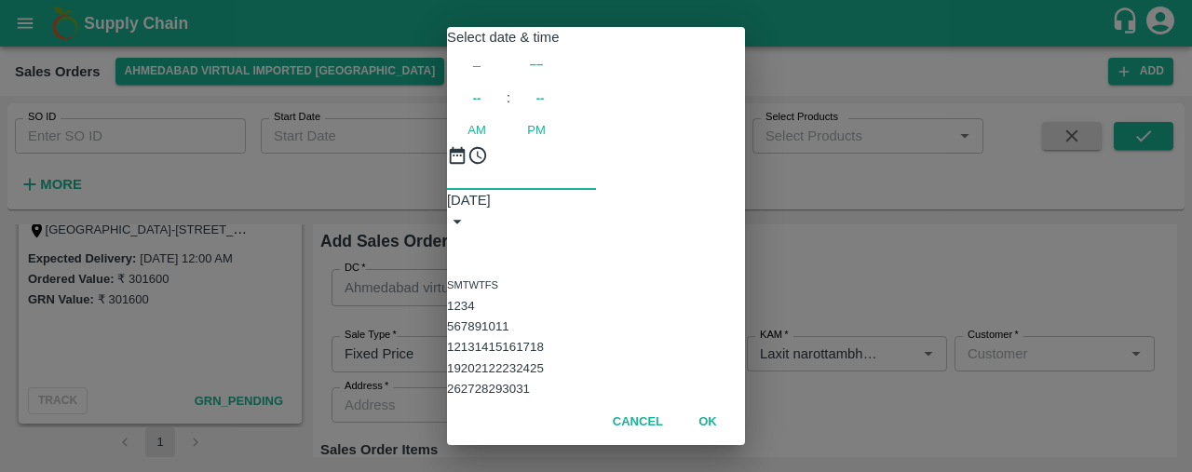
click at [474, 302] on button "4" at bounding box center [470, 306] width 7 height 14
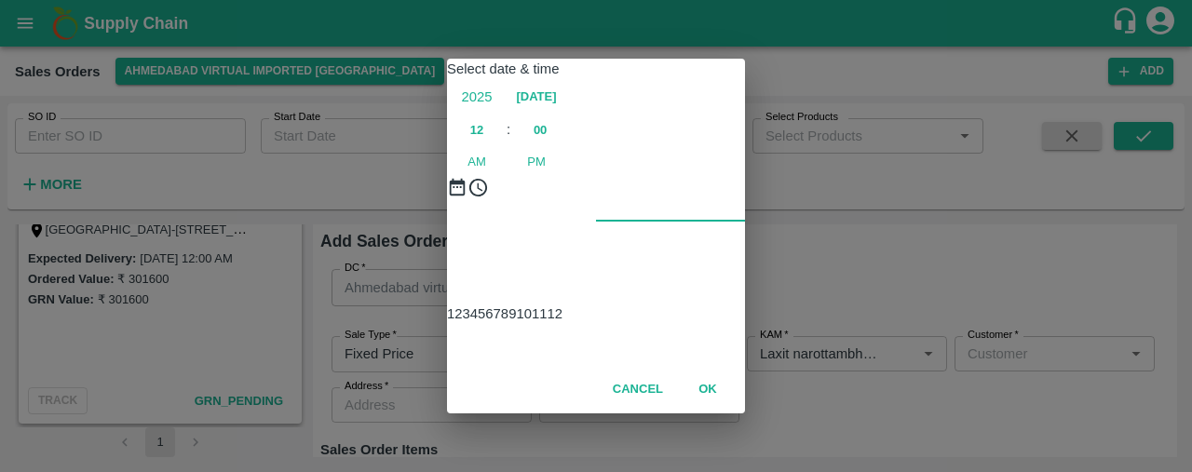
type input "04/10/2025 12:00 AM"
click at [819, 338] on div "Select date & time 2025 Oct 4 12 : 00 AM PM 1 2 3 4 5 6 7 8 9 10 11 12 Cancel OK" at bounding box center [596, 236] width 1192 height 472
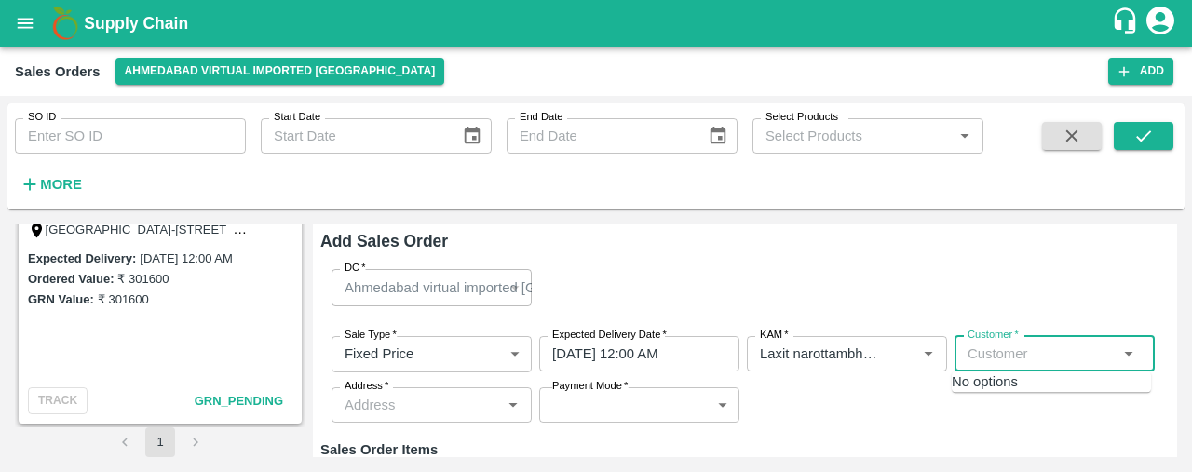
click at [960, 349] on input "Customer   *" at bounding box center [1039, 354] width 158 height 24
click at [989, 427] on p "Semi Wholesale" at bounding box center [1026, 435] width 74 height 17
type input "2150-Shree Krishna Vegetables"
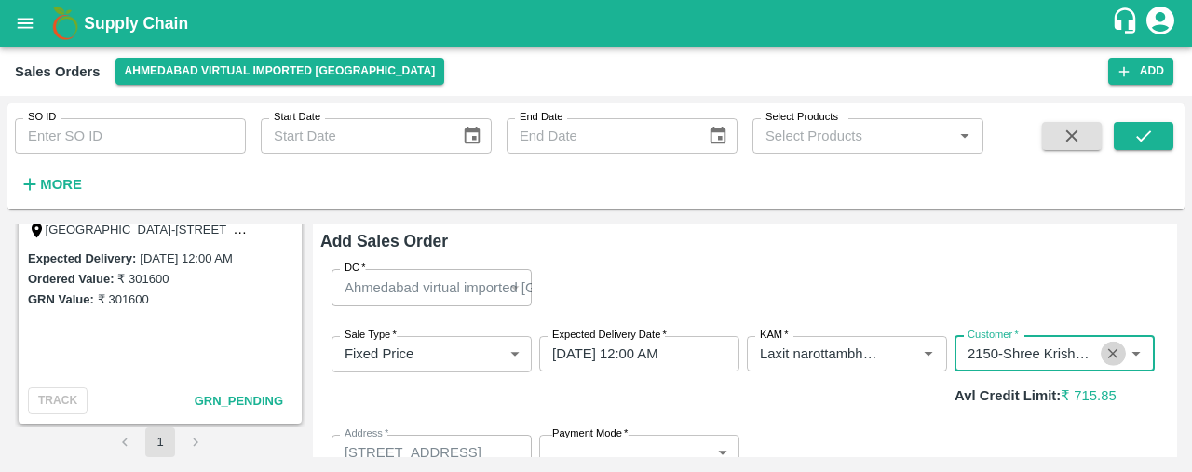
click at [1110, 357] on icon "Clear" at bounding box center [1113, 354] width 18 height 18
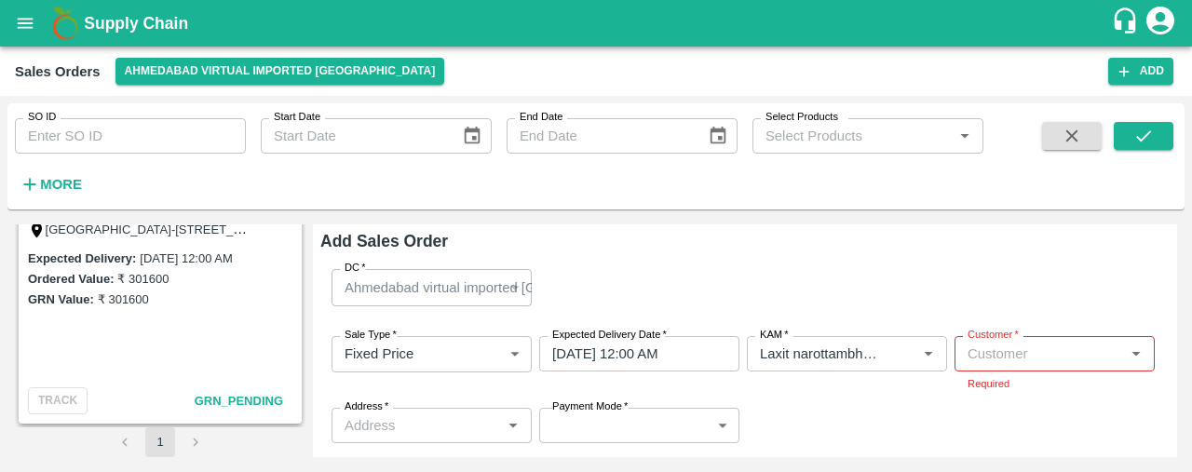
click at [238, 399] on span "GRN_Pending" at bounding box center [239, 401] width 88 height 14
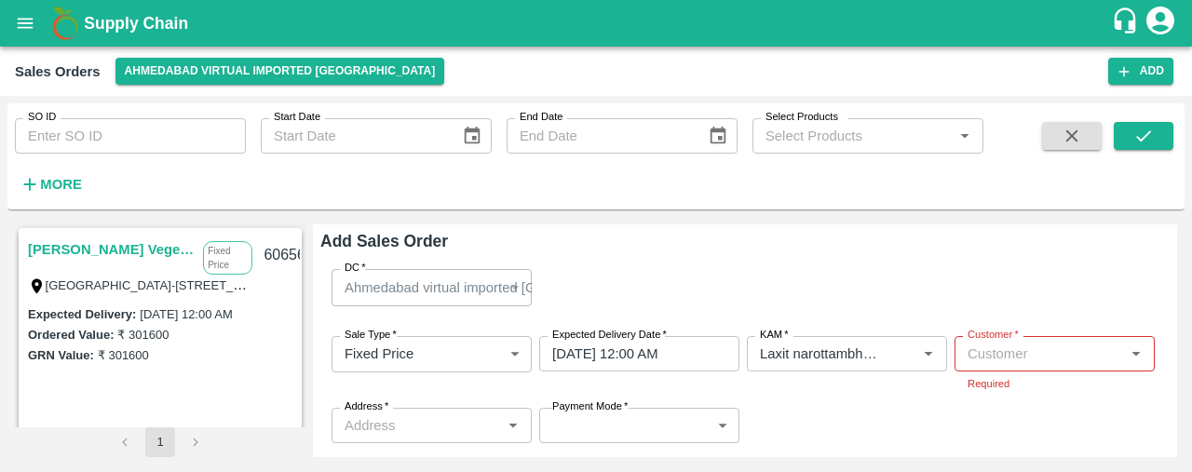
click at [125, 244] on link "Shree Krishna Vegetables" at bounding box center [111, 249] width 166 height 24
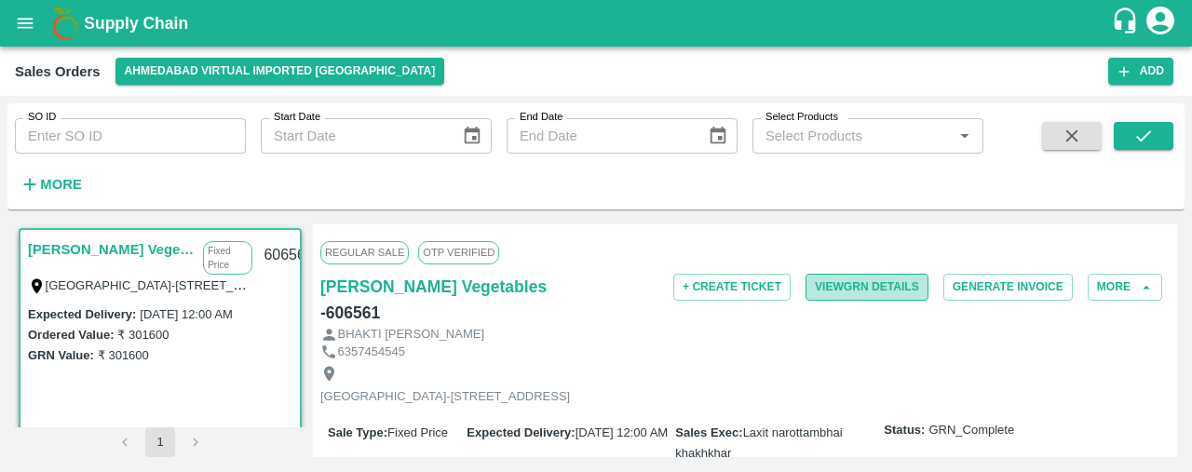
click at [895, 281] on button "View GRN Details" at bounding box center [866, 287] width 123 height 27
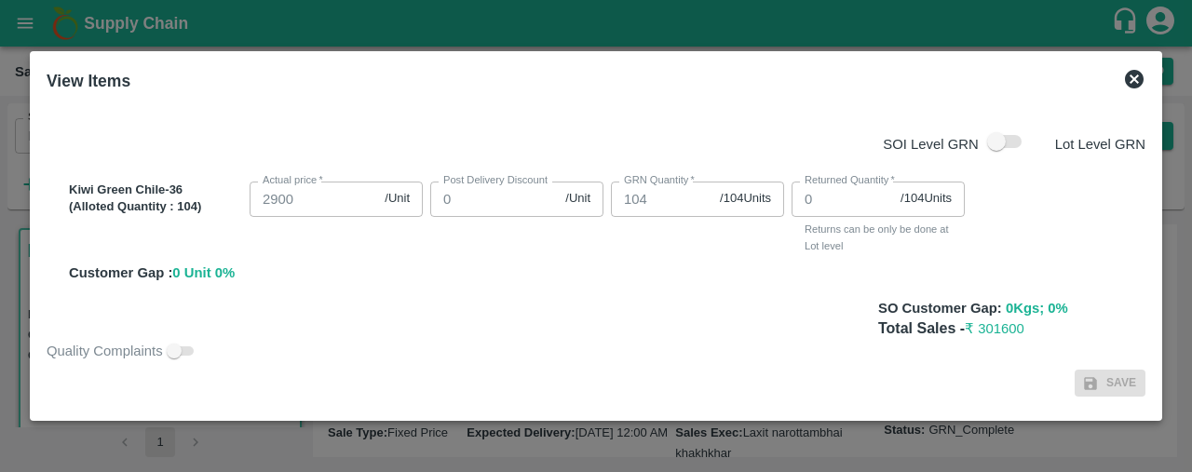
click at [1134, 70] on icon at bounding box center [1134, 79] width 19 height 19
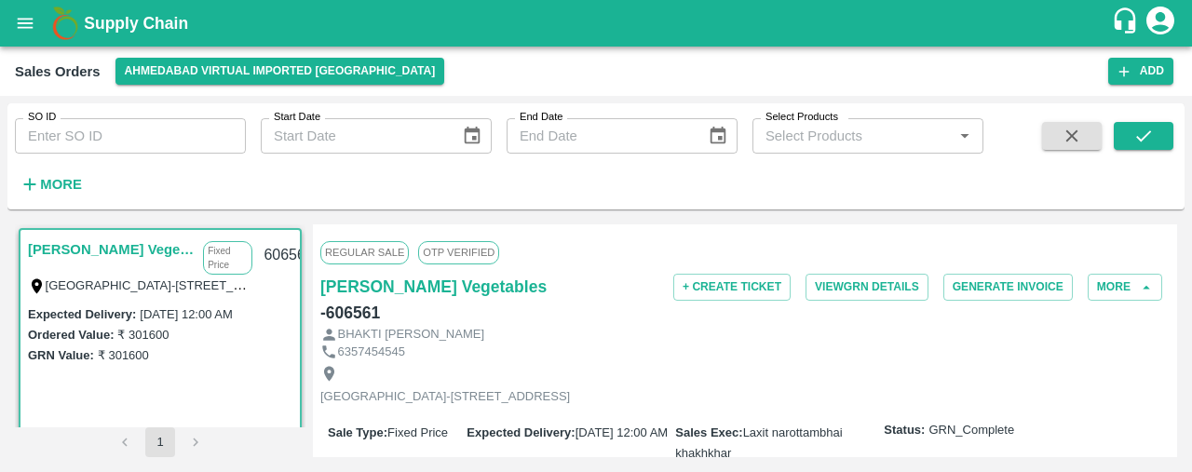
click at [140, 250] on link "Shree Krishna Vegetables" at bounding box center [111, 249] width 166 height 24
click at [82, 246] on link "Shree Krishna Vegetables" at bounding box center [111, 249] width 166 height 24
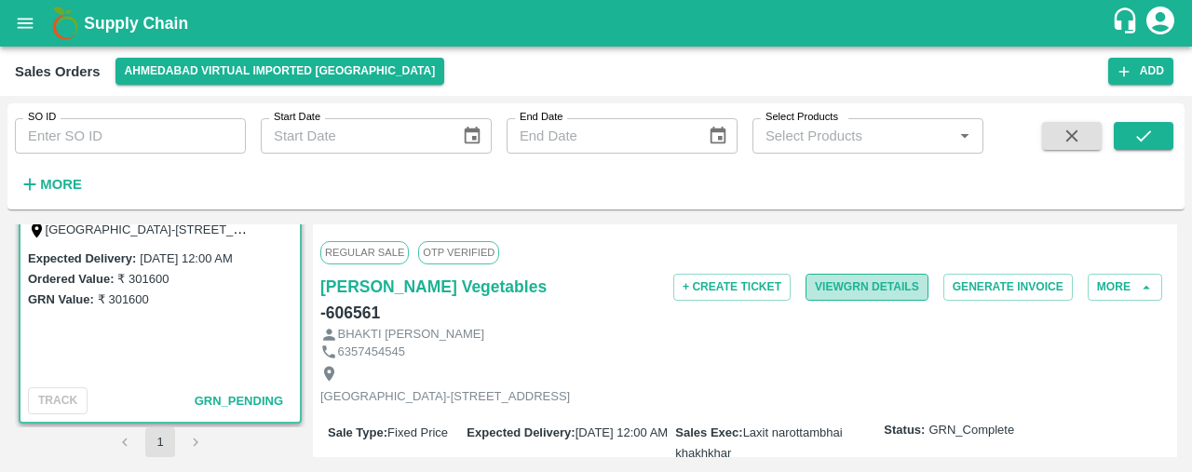
click at [857, 282] on button "View GRN Details" at bounding box center [866, 287] width 123 height 27
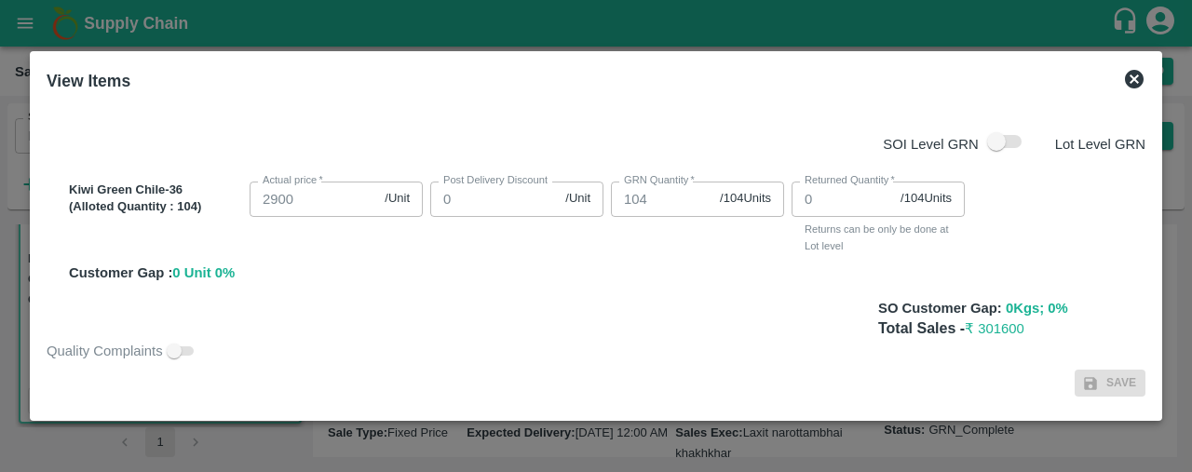
click at [1132, 79] on icon at bounding box center [1134, 79] width 22 height 22
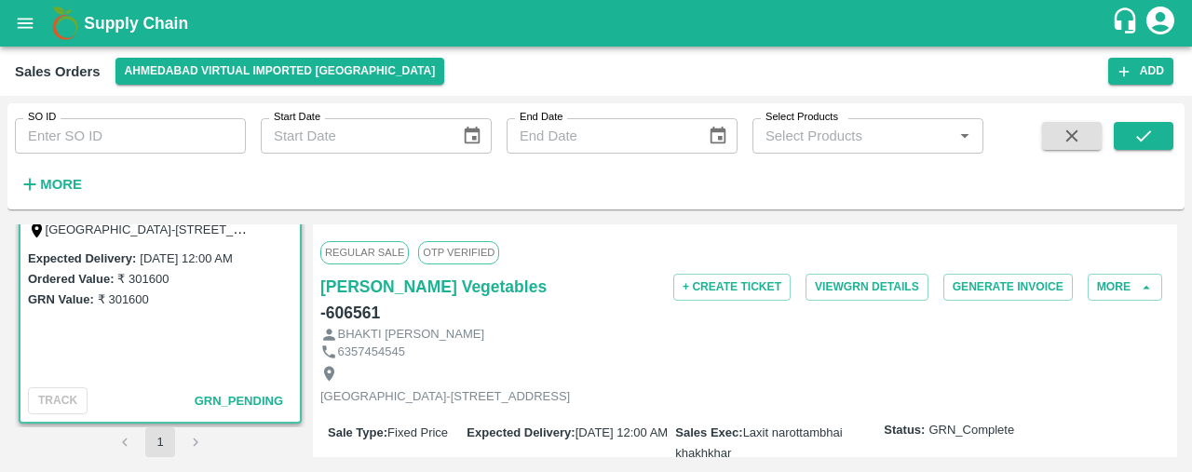
click at [1132, 326] on div "BHAKTI NILESHBHAI DEVANI" at bounding box center [744, 335] width 849 height 18
click at [1139, 277] on button "More" at bounding box center [1124, 287] width 74 height 27
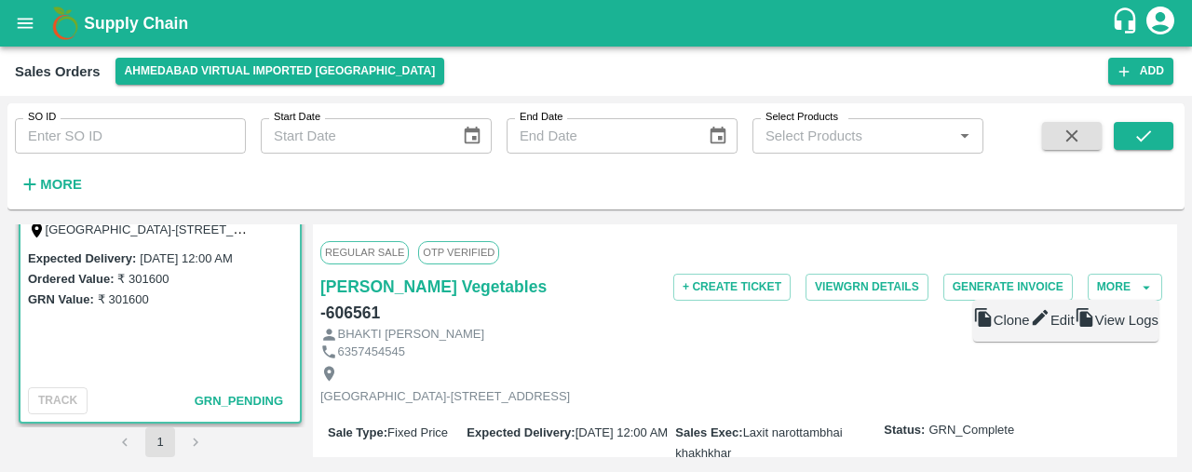
click at [583, 274] on div "Shree Krishna Vegetables - 606561" at bounding box center [461, 300] width 283 height 52
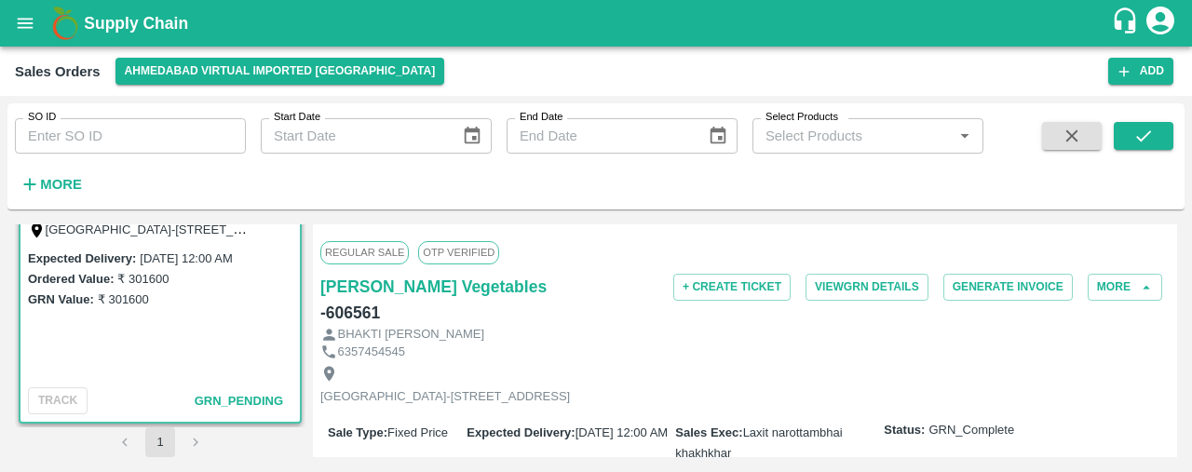
scroll to position [0, 0]
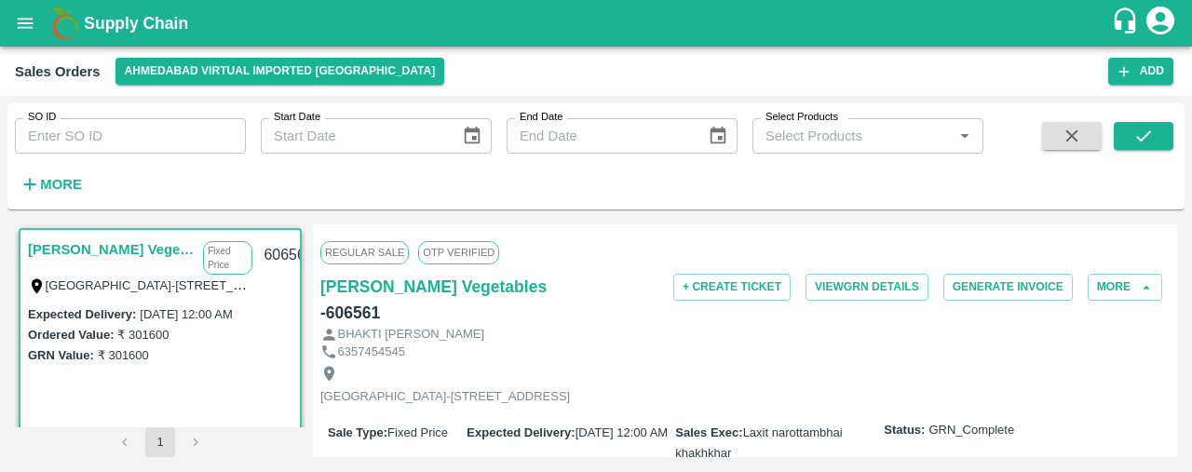
click at [106, 244] on link "Shree Krishna Vegetables" at bounding box center [111, 249] width 166 height 24
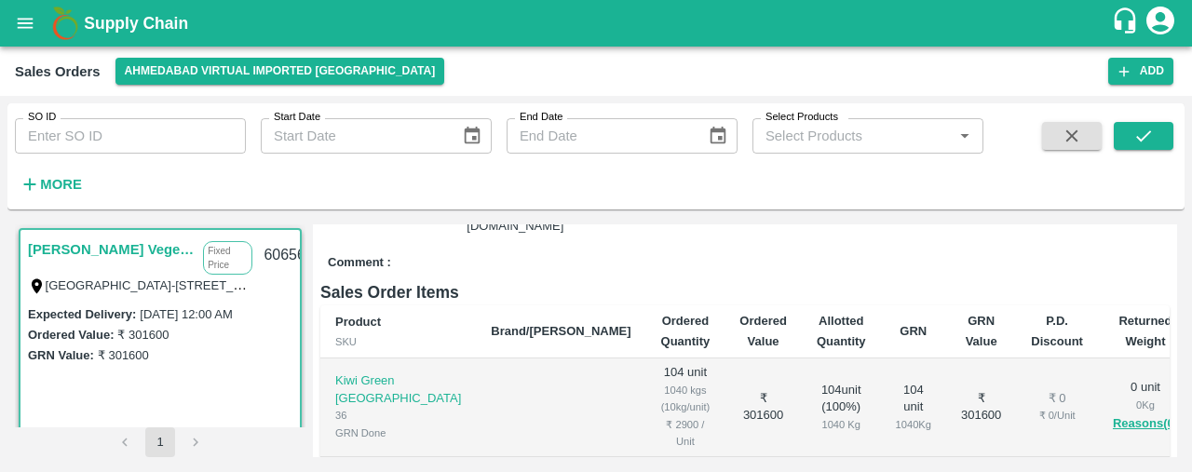
scroll to position [48, 0]
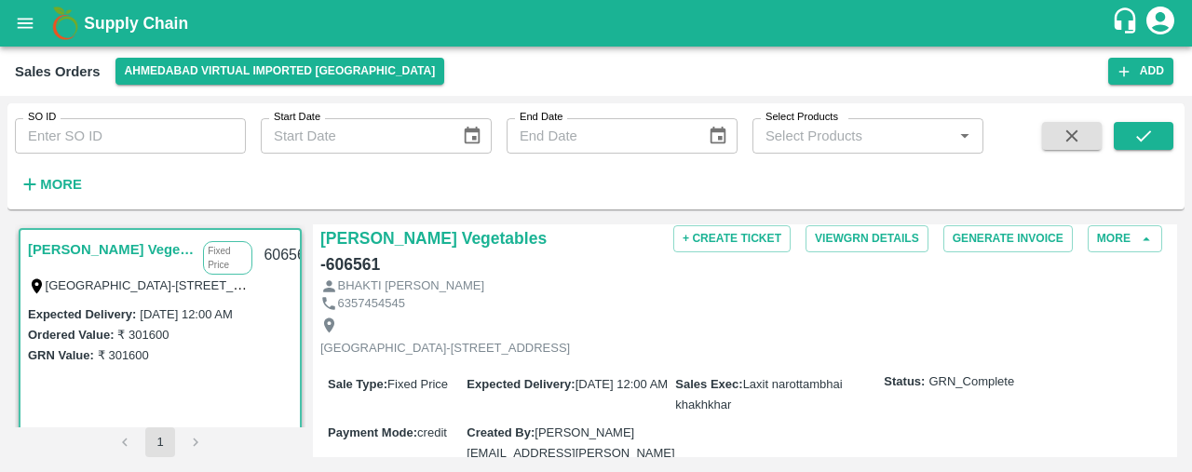
drag, startPoint x: 1191, startPoint y: 279, endPoint x: 1187, endPoint y: 332, distance: 53.2
click at [1187, 332] on div "SO ID SO ID Start Date Start Date End Date End Date Select Products Select Prod…" at bounding box center [596, 284] width 1192 height 376
click at [1006, 323] on div "Everest Park Street-1, Hotel Jaddus Street,, Kalawad Road, Rajkot Municipal Cor…" at bounding box center [744, 336] width 849 height 49
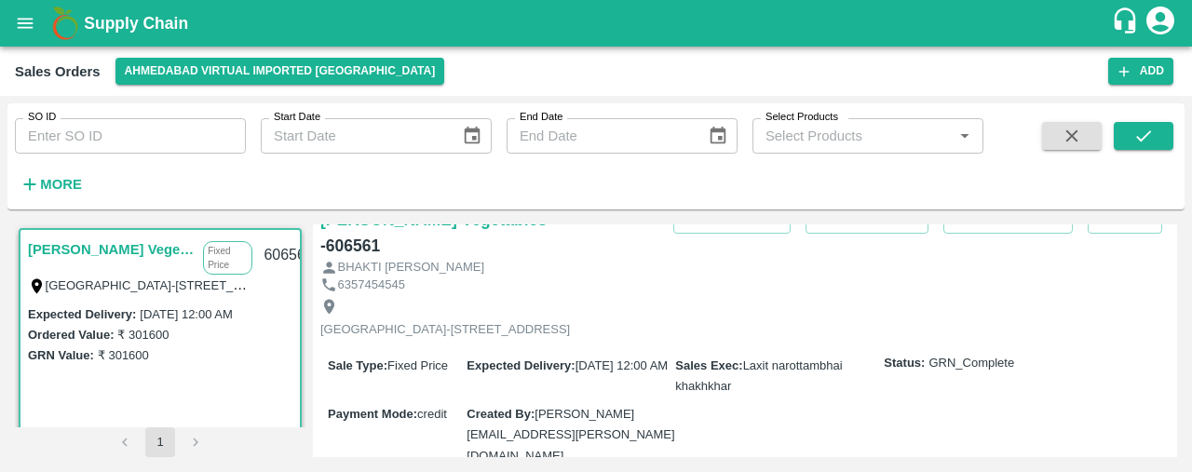
scroll to position [0, 0]
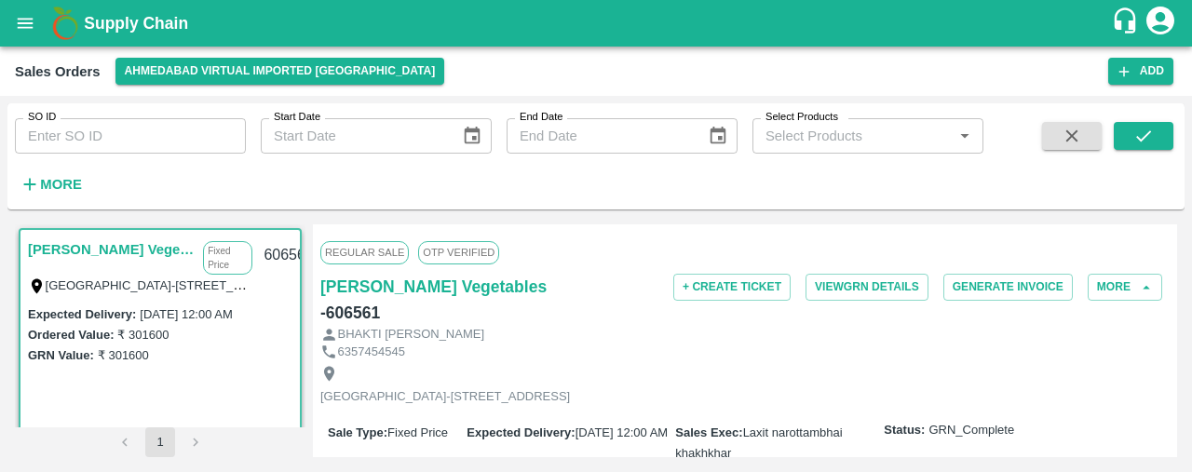
click at [142, 255] on link "Shree Krishna Vegetables" at bounding box center [111, 249] width 166 height 24
click at [877, 288] on button "View GRN Details" at bounding box center [866, 287] width 123 height 27
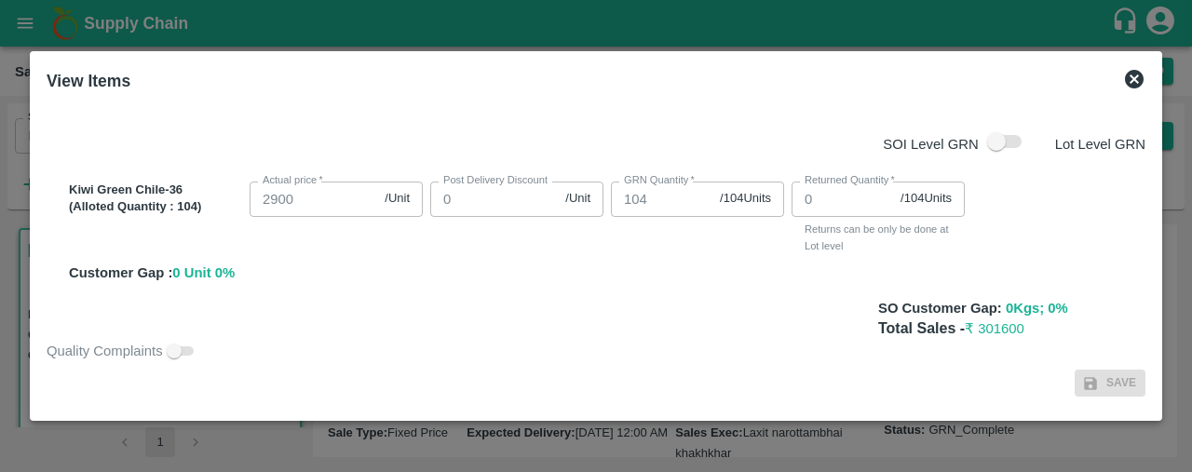
click at [1132, 74] on icon at bounding box center [1134, 79] width 19 height 19
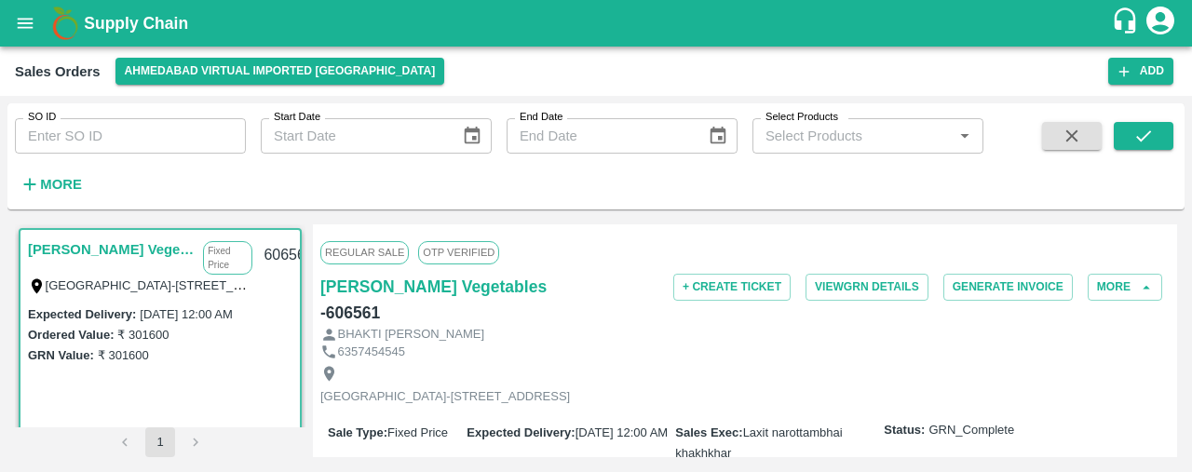
click at [506, 220] on div "Shree Krishna Vegetables Fixed Price Everest Park Street-1, Hotel Jaddus Street…" at bounding box center [595, 341] width 1177 height 248
click at [102, 246] on link "Shree Krishna Vegetables" at bounding box center [111, 249] width 166 height 24
click at [885, 278] on button "View GRN Details" at bounding box center [866, 287] width 123 height 27
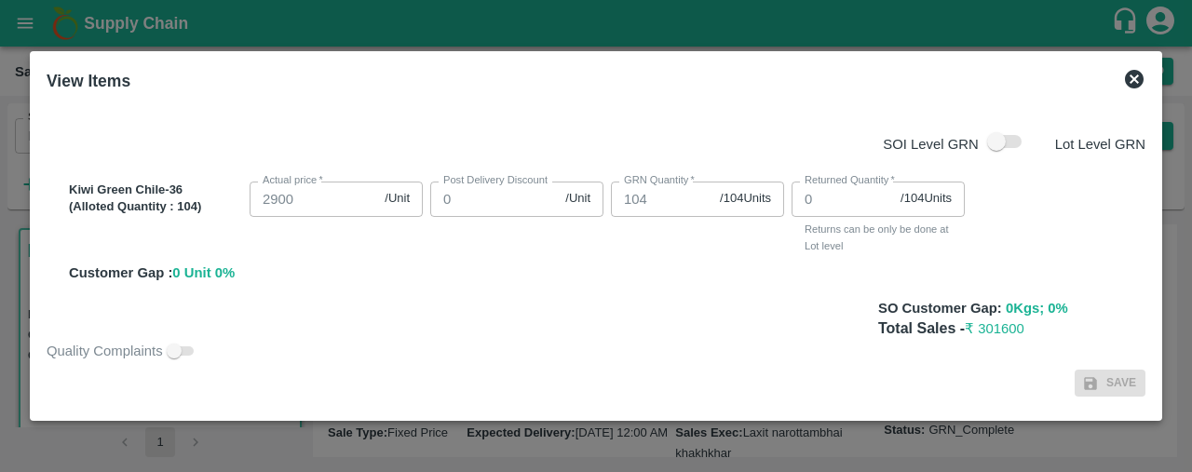
click at [1130, 70] on icon at bounding box center [1134, 79] width 19 height 19
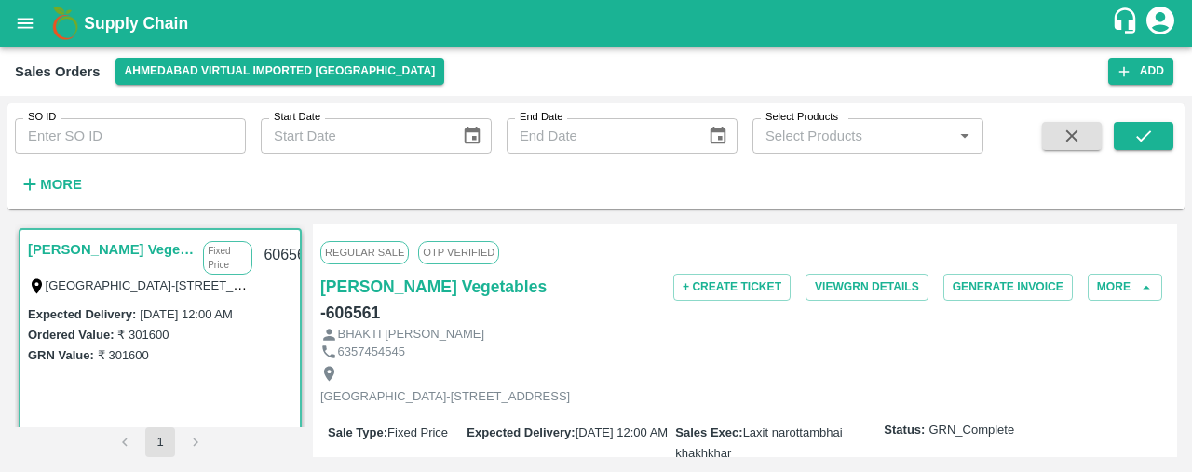
click at [972, 23] on h1 "Supply Chain" at bounding box center [597, 23] width 1027 height 26
